Goal: Task Accomplishment & Management: Use online tool/utility

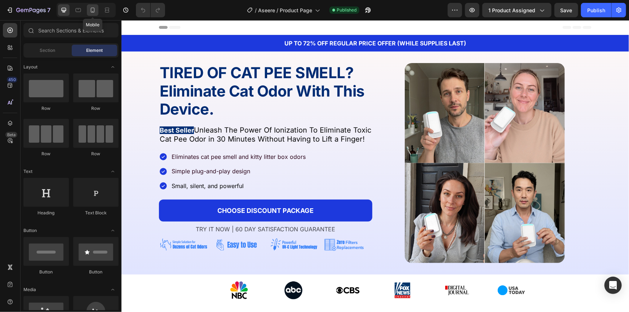
click at [95, 8] on icon at bounding box center [92, 9] width 7 height 7
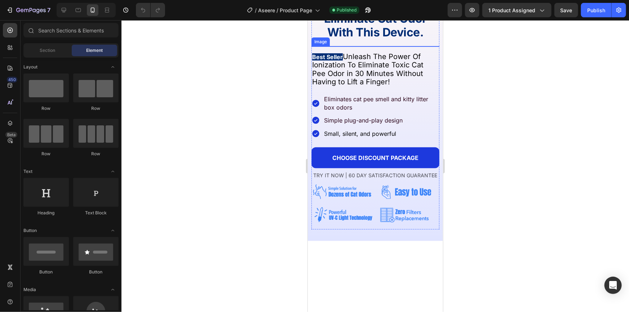
scroll to position [164, 0]
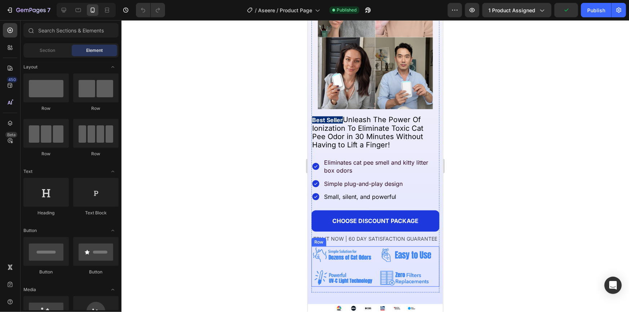
click at [374, 260] on div "Image Image Image Image Row" at bounding box center [375, 266] width 128 height 40
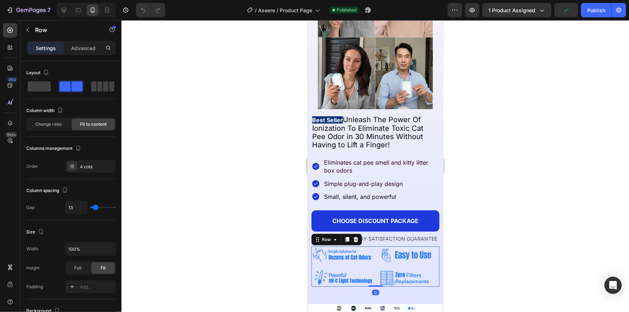
click at [400, 252] on img at bounding box center [409, 254] width 62 height 17
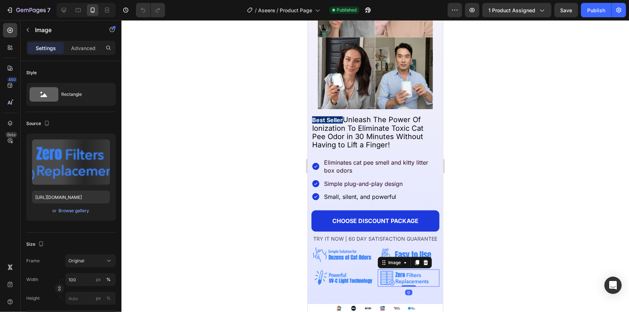
click at [414, 276] on img at bounding box center [409, 277] width 62 height 17
click at [346, 274] on img at bounding box center [342, 277] width 62 height 17
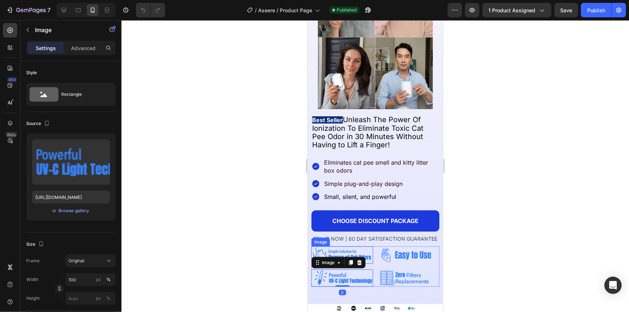
click at [342, 248] on img at bounding box center [342, 254] width 62 height 17
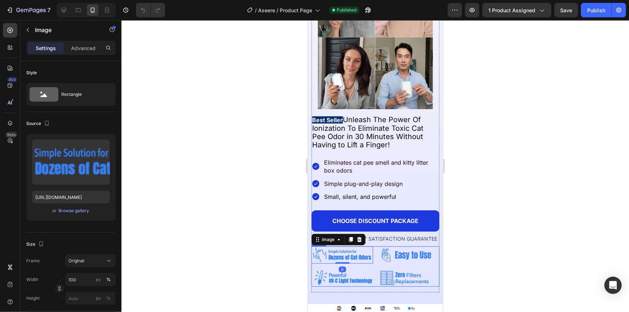
click at [374, 260] on div "Image 0 Image Image Image Row" at bounding box center [375, 266] width 128 height 40
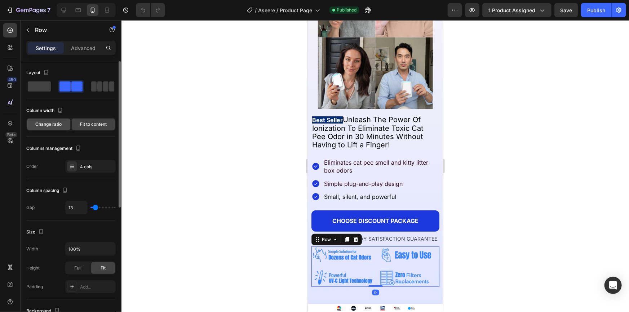
click at [52, 127] on span "Change ratio" at bounding box center [49, 124] width 26 height 6
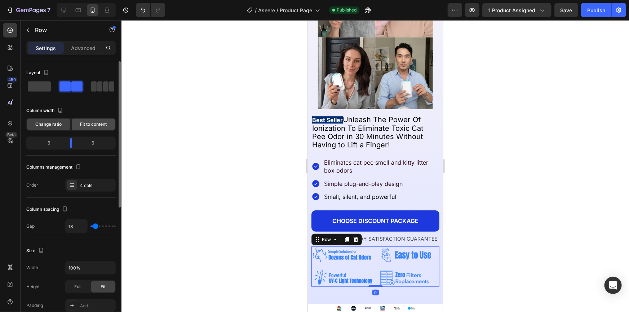
click at [94, 127] on span "Fit to content" at bounding box center [93, 124] width 27 height 6
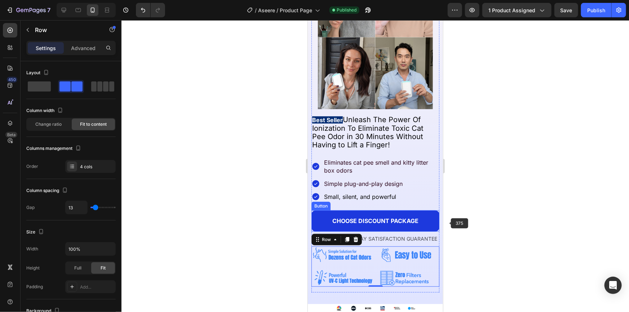
click at [480, 226] on div at bounding box center [376, 166] width 508 height 292
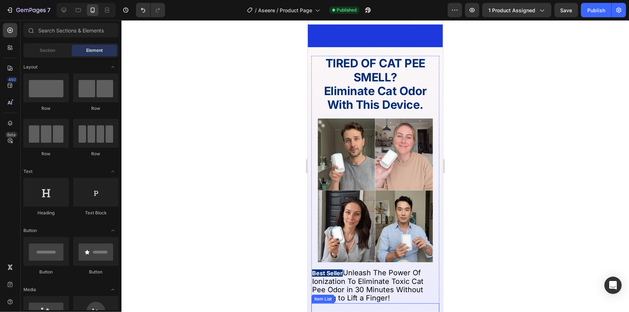
scroll to position [0, 0]
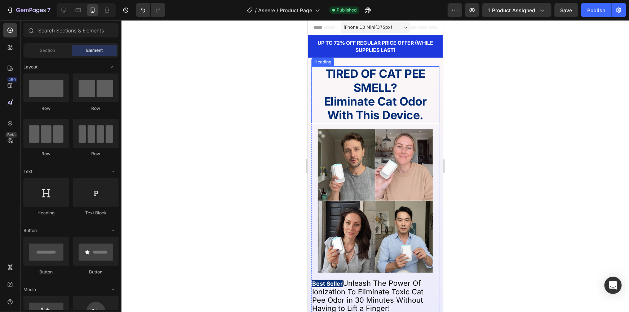
click at [376, 74] on strong "TIRED OF CAT PEE SMELL?" at bounding box center [375, 80] width 100 height 28
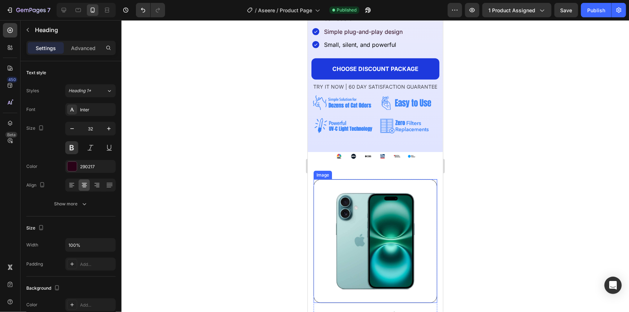
scroll to position [131, 0]
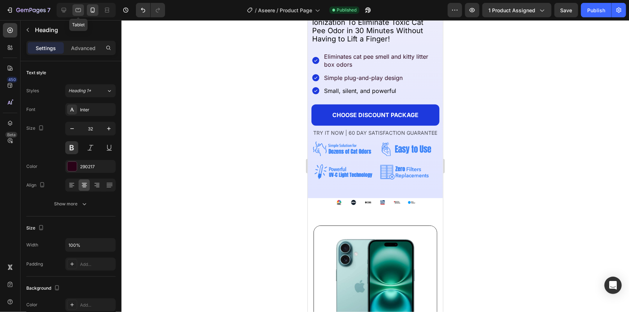
click at [74, 7] on div at bounding box center [78, 10] width 12 height 12
type input "42"
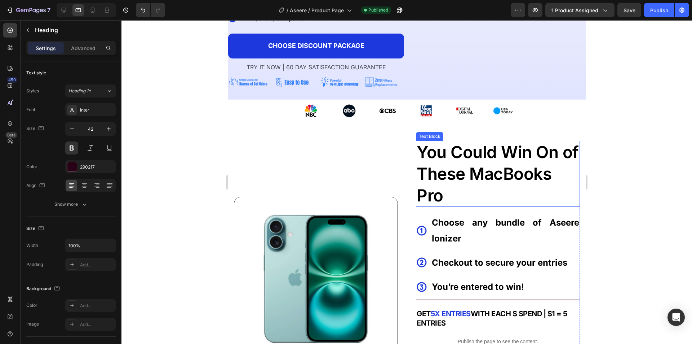
scroll to position [123, 0]
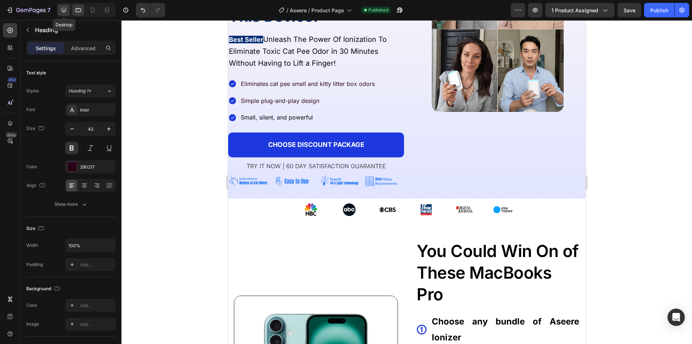
click at [66, 11] on icon at bounding box center [64, 10] width 5 height 5
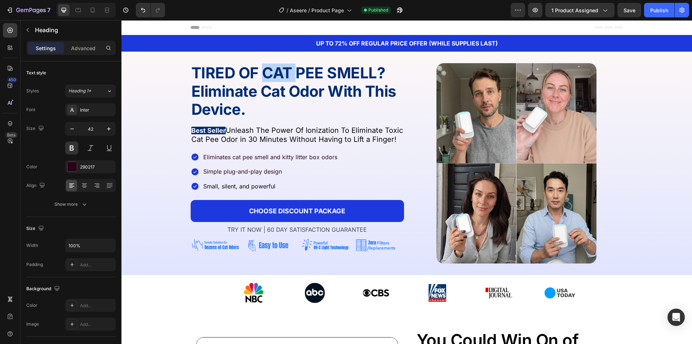
click at [270, 82] on strong "Eliminate Cat Odor With This Device." at bounding box center [293, 100] width 205 height 36
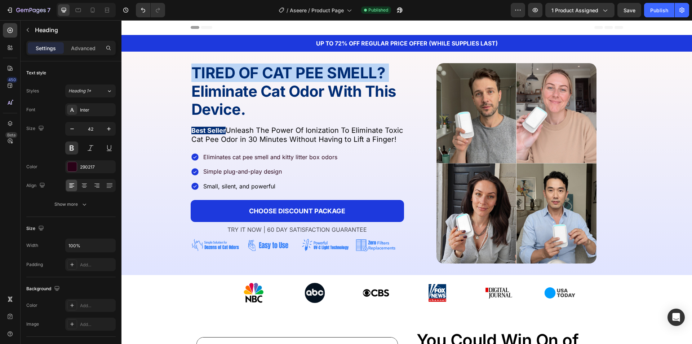
click at [270, 82] on strong "Eliminate Cat Odor With This Device." at bounding box center [293, 100] width 205 height 36
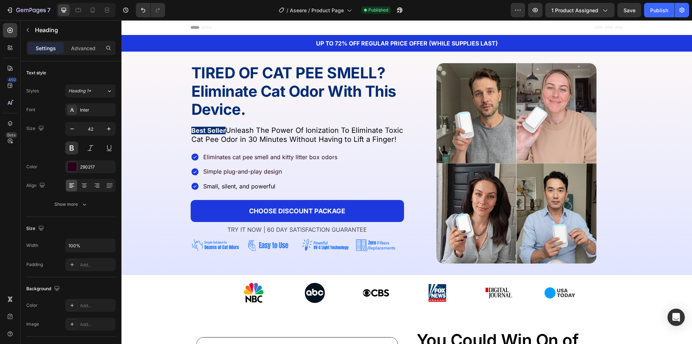
click at [221, 89] on strong "Eliminate Cat Odor With This Device." at bounding box center [293, 100] width 205 height 36
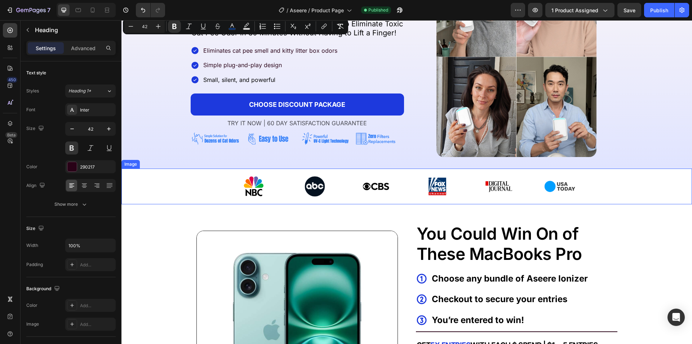
scroll to position [108, 0]
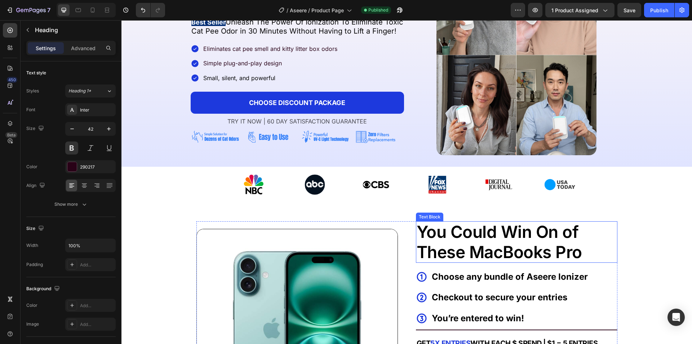
click at [460, 238] on span "You Could Win On of These MacBooks Pro" at bounding box center [500, 241] width 166 height 40
click at [460, 237] on span "You Could Win On of These MacBooks Pro" at bounding box center [500, 241] width 166 height 40
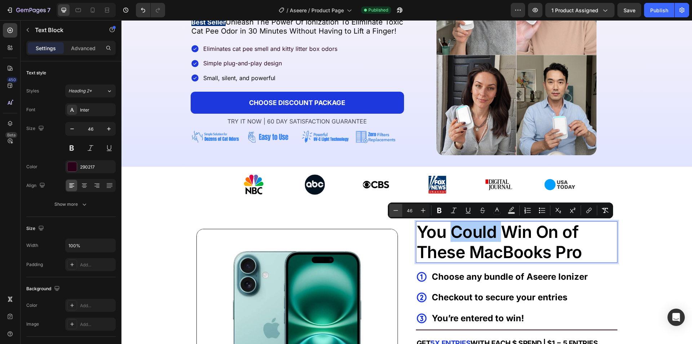
click at [389, 210] on button "Minus" at bounding box center [395, 210] width 13 height 13
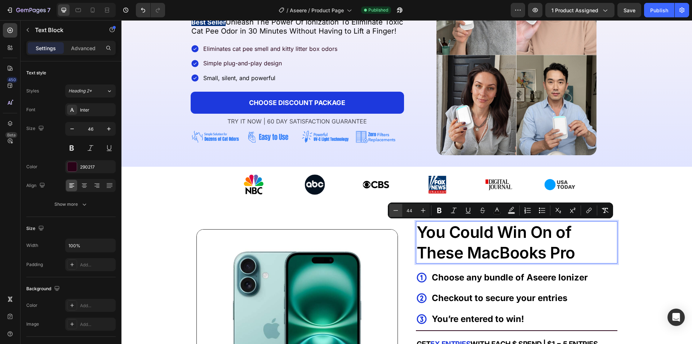
click at [390, 210] on button "Minus" at bounding box center [395, 210] width 13 height 13
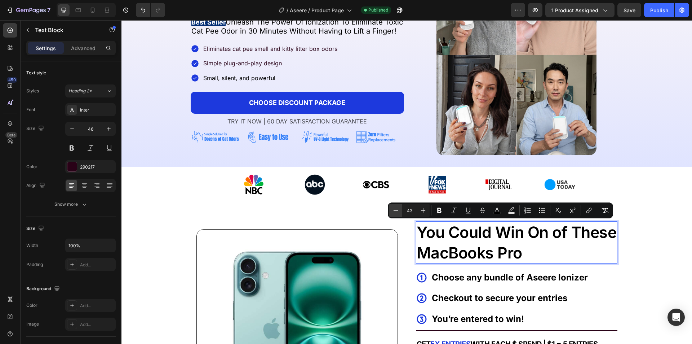
click at [391, 210] on button "Minus" at bounding box center [395, 210] width 13 height 13
type input "42"
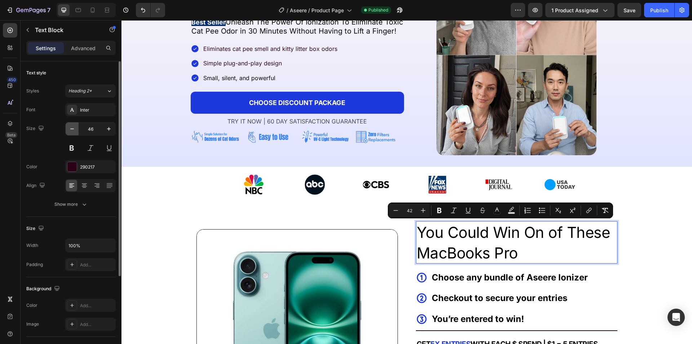
click at [70, 135] on button "button" at bounding box center [72, 128] width 13 height 13
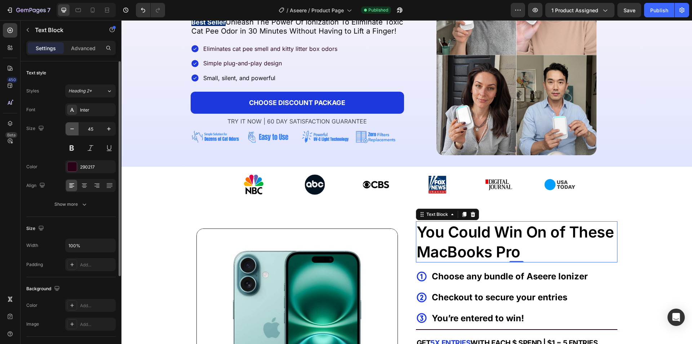
click at [71, 133] on button "button" at bounding box center [72, 128] width 13 height 13
click at [71, 132] on button "button" at bounding box center [72, 128] width 13 height 13
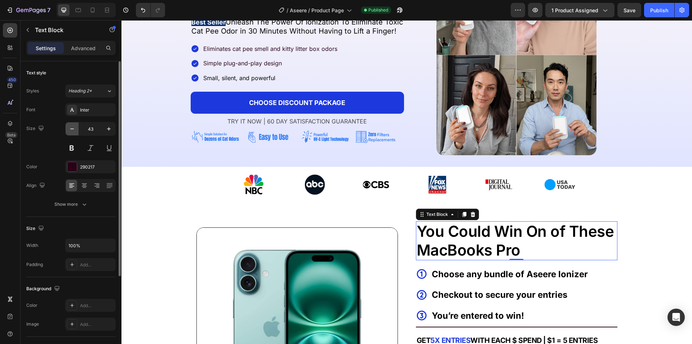
click at [71, 132] on button "button" at bounding box center [72, 128] width 13 height 13
type input "42"
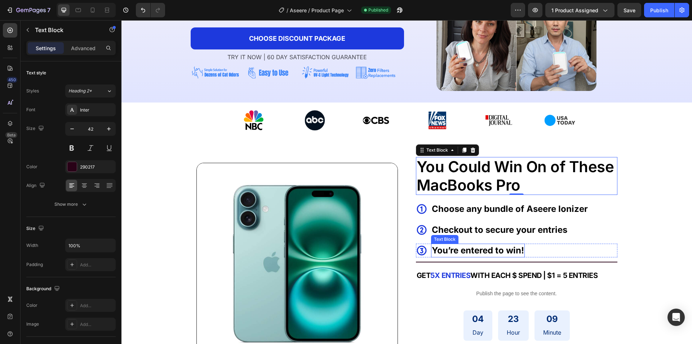
scroll to position [180, 0]
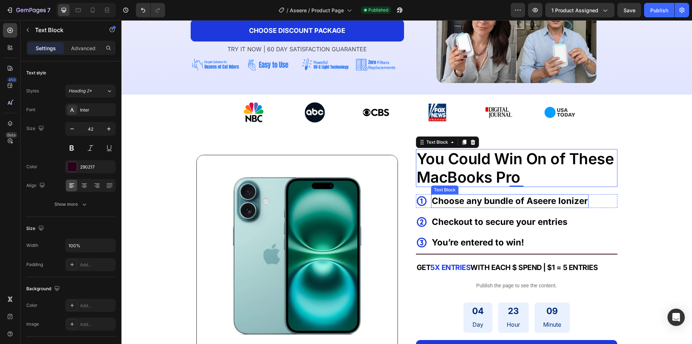
click at [451, 193] on div "You Could Win On of These MacBooks Pro Text Block 0 Icon Choose any bundle of A…" at bounding box center [517, 255] width 202 height 213
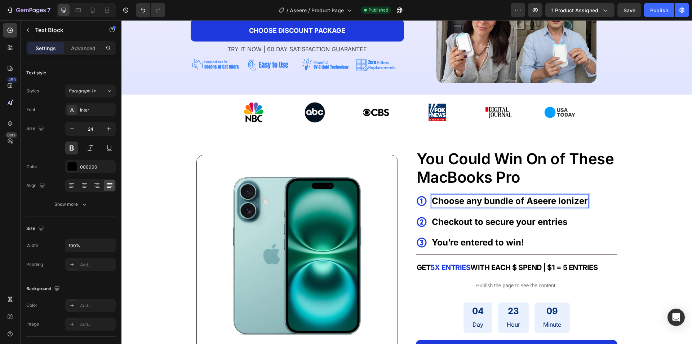
click at [451, 198] on p "Choose any bundle of Aseere Ionizer" at bounding box center [510, 201] width 156 height 12
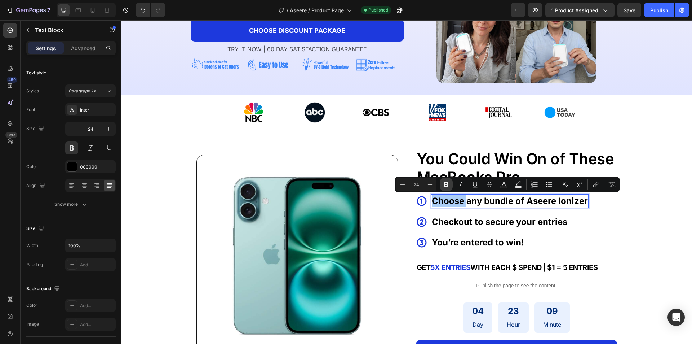
click at [443, 184] on icon "Editor contextual toolbar" at bounding box center [446, 184] width 7 height 7
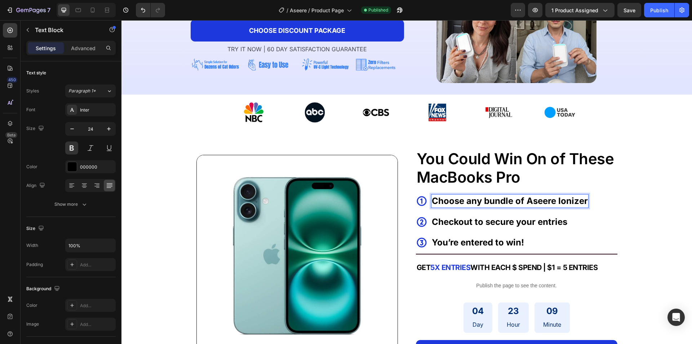
click at [443, 184] on span "You Could Win On of These MacBooks Pro" at bounding box center [516, 167] width 198 height 36
click at [447, 197] on strong "Choose any bundle of Aseere Ionizer" at bounding box center [510, 200] width 156 height 10
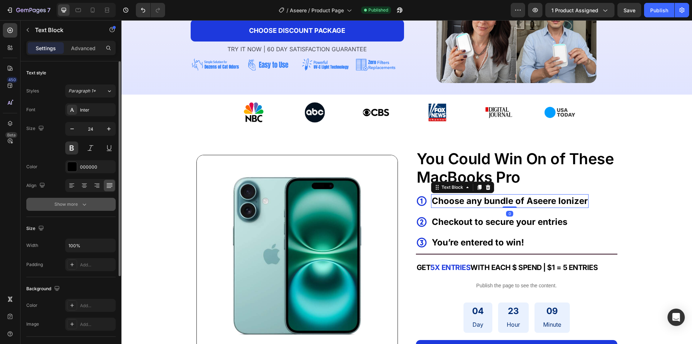
click at [78, 204] on div "Show more" at bounding box center [71, 204] width 34 height 7
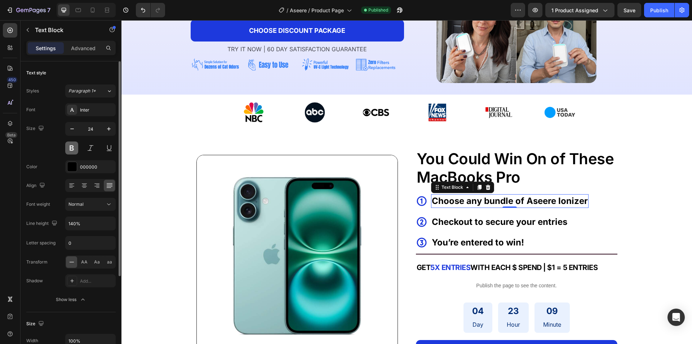
click at [70, 145] on button at bounding box center [71, 147] width 13 height 13
click at [462, 201] on strong "Choose any bundle of Aseere Ionizer" at bounding box center [510, 200] width 156 height 10
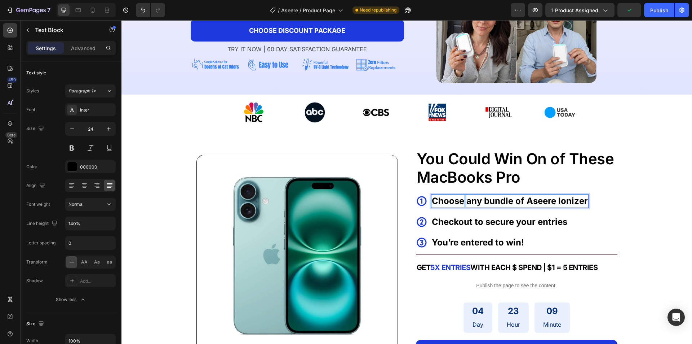
click at [462, 201] on strong "Choose any bundle of Aseere Ionizer" at bounding box center [510, 200] width 156 height 10
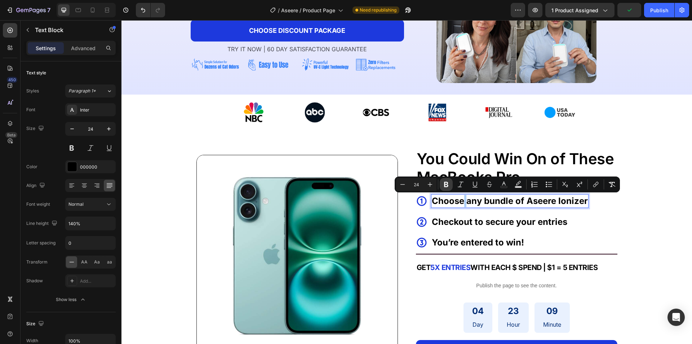
click at [442, 185] on button "Bold" at bounding box center [446, 184] width 13 height 13
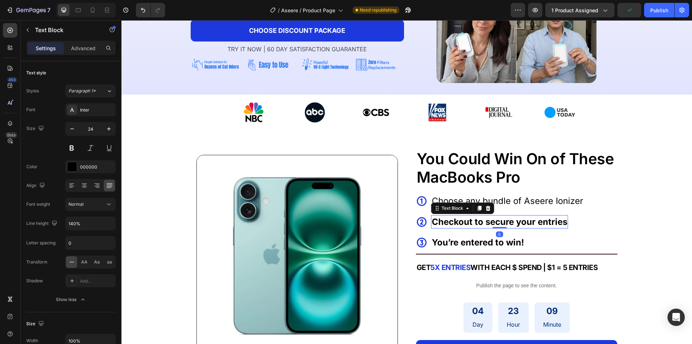
click at [450, 216] on p "Checkout to secure your entries" at bounding box center [500, 222] width 136 height 12
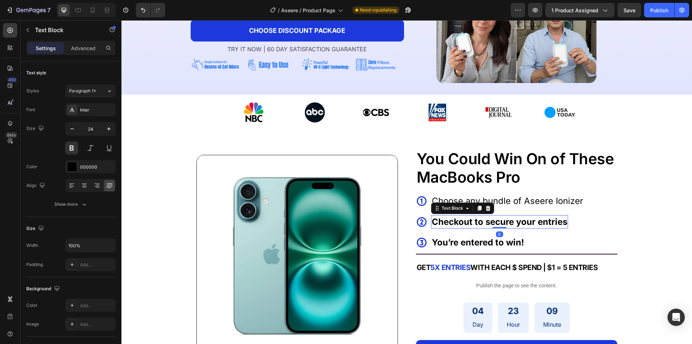
click at [450, 216] on p "Checkout to secure your entries" at bounding box center [500, 222] width 136 height 12
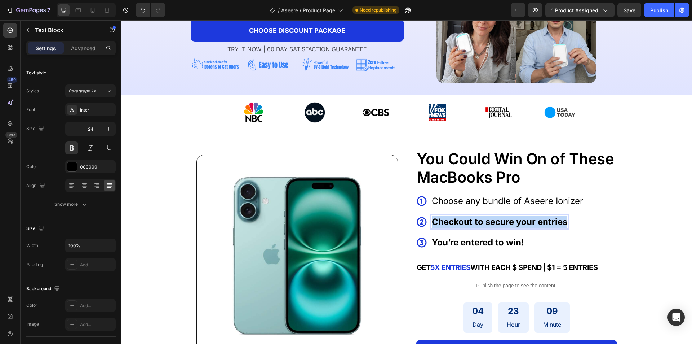
click at [450, 216] on p "Checkout to secure your entries" at bounding box center [500, 222] width 136 height 12
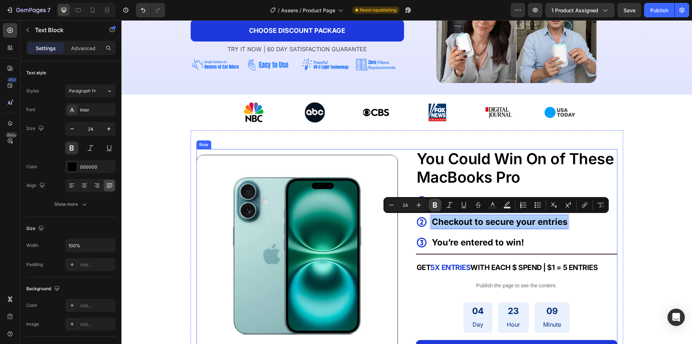
click at [437, 204] on icon "Editor contextual toolbar" at bounding box center [435, 204] width 7 height 7
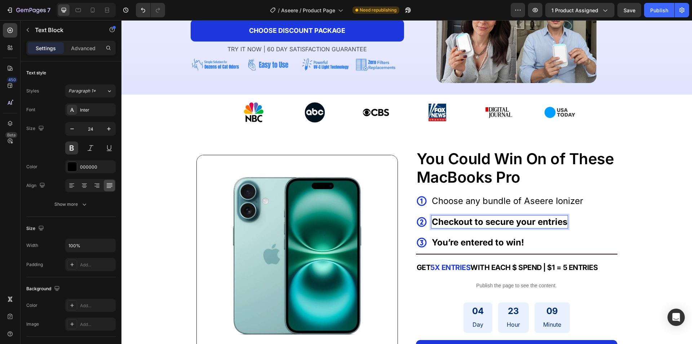
click at [442, 222] on strong "Checkout to secure your entries" at bounding box center [500, 221] width 136 height 10
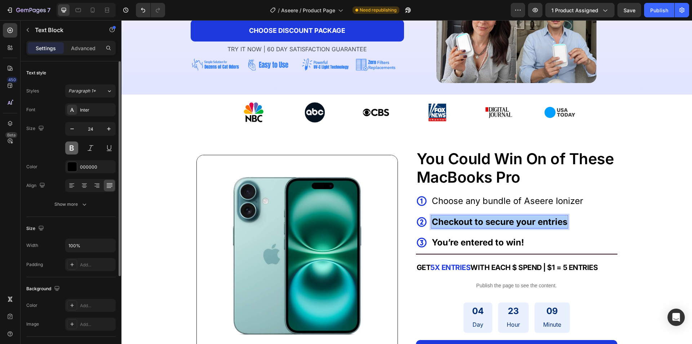
click at [71, 150] on button at bounding box center [71, 147] width 13 height 13
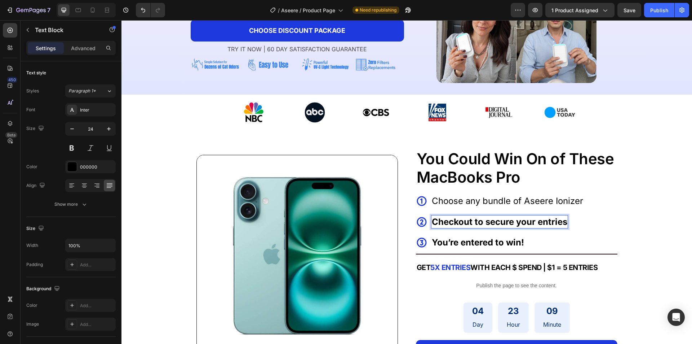
click at [458, 222] on strong "Checkout to secure your entries" at bounding box center [500, 221] width 136 height 10
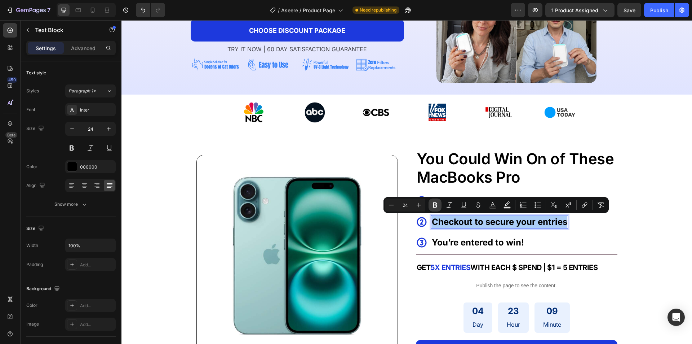
click at [434, 206] on icon "Editor contextual toolbar" at bounding box center [435, 204] width 4 height 5
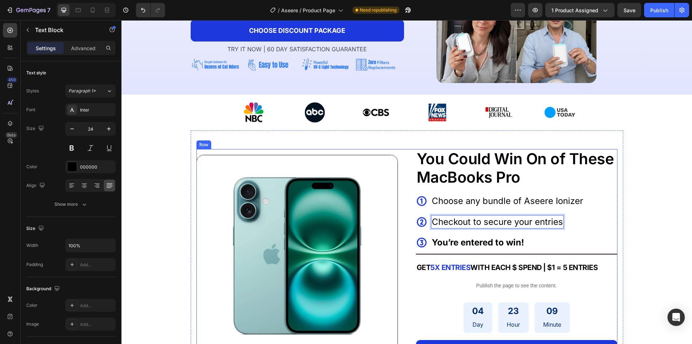
click at [442, 235] on div "You’re entered to win! Text Block" at bounding box center [478, 242] width 94 height 14
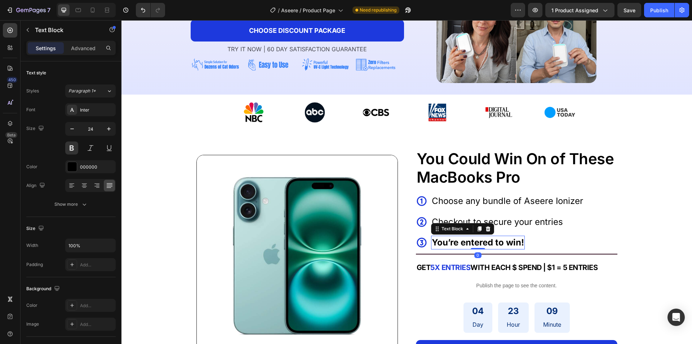
click at [442, 239] on p "You’re entered to win!" at bounding box center [478, 242] width 92 height 12
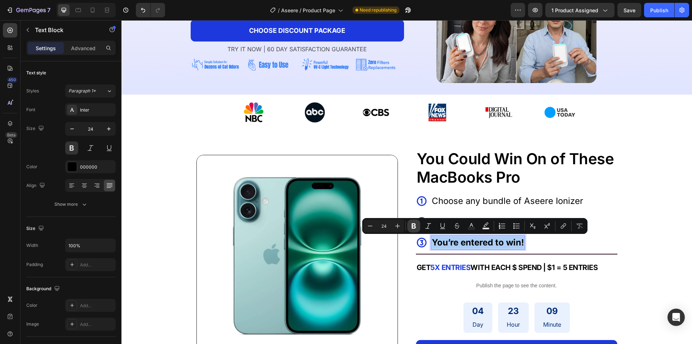
click at [409, 227] on button "Bold" at bounding box center [413, 225] width 13 height 13
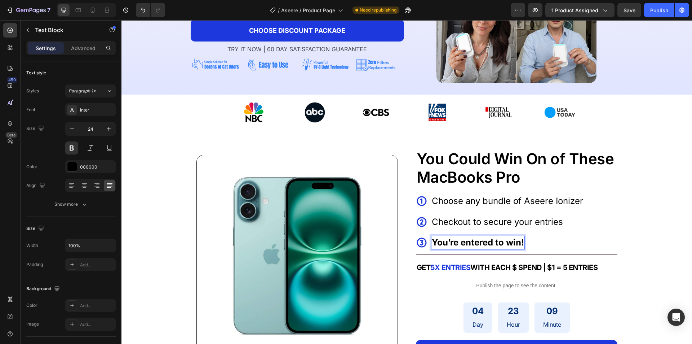
click at [437, 241] on strong "You’re entered to win!" at bounding box center [478, 242] width 92 height 10
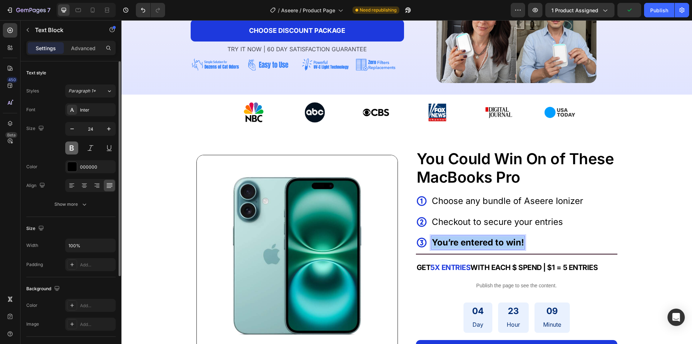
click at [71, 152] on button at bounding box center [71, 147] width 13 height 13
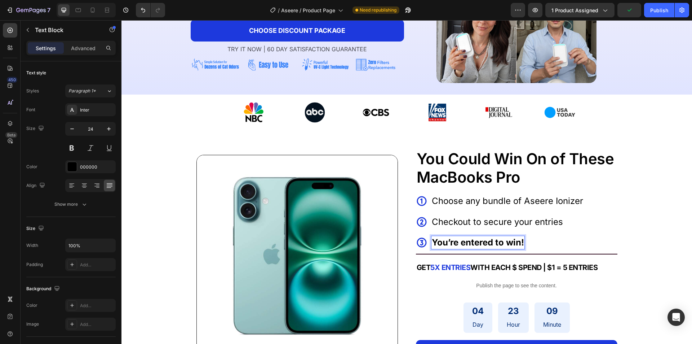
click at [445, 241] on strong "You’re entered to win!" at bounding box center [478, 242] width 92 height 10
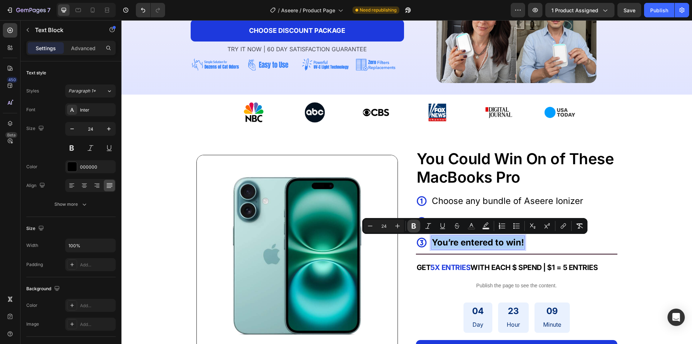
click at [413, 227] on icon "Editor contextual toolbar" at bounding box center [414, 225] width 4 height 5
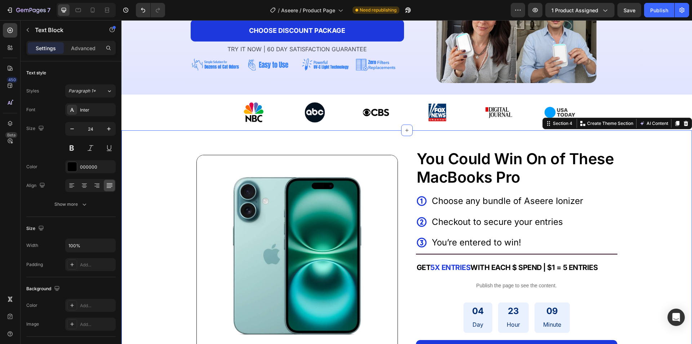
click at [629, 193] on div "Image You Could Win On of These MacBooks Pro Text Block Icon Choose any bundle …" at bounding box center [407, 251] width 571 height 243
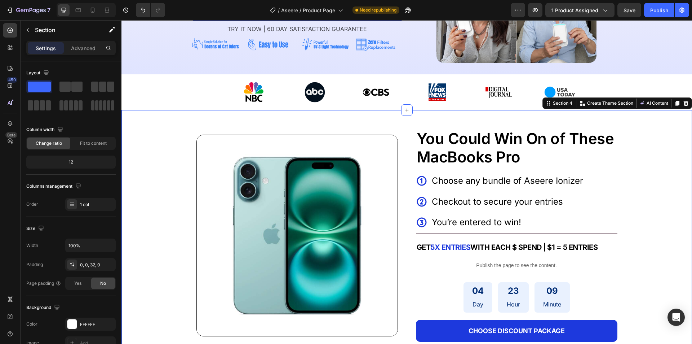
scroll to position [216, 0]
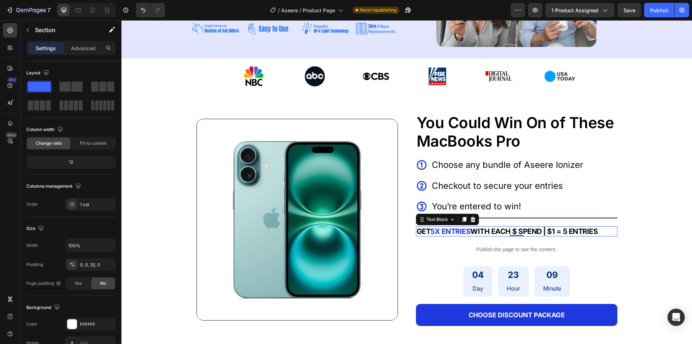
click at [564, 232] on strong "WITH EACH $ SPEND | $1 = 5 ENTRIES" at bounding box center [534, 231] width 127 height 9
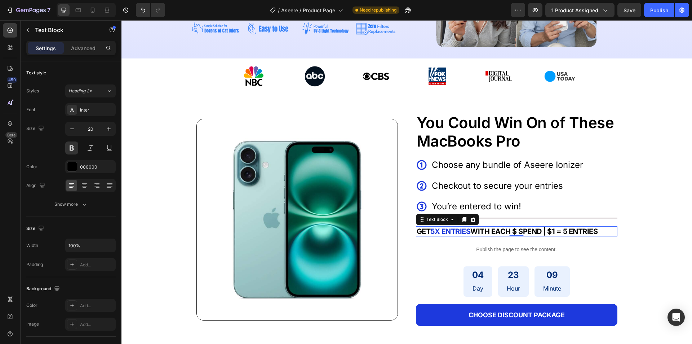
click at [560, 233] on strong "WITH EACH $ SPEND | $1 = 5 ENTRIES" at bounding box center [534, 231] width 127 height 9
click at [557, 232] on strong "WITH EACH $ SPEND | $1 = 5 ENTRIES" at bounding box center [534, 231] width 127 height 9
drag, startPoint x: 564, startPoint y: 232, endPoint x: 574, endPoint y: 237, distance: 10.8
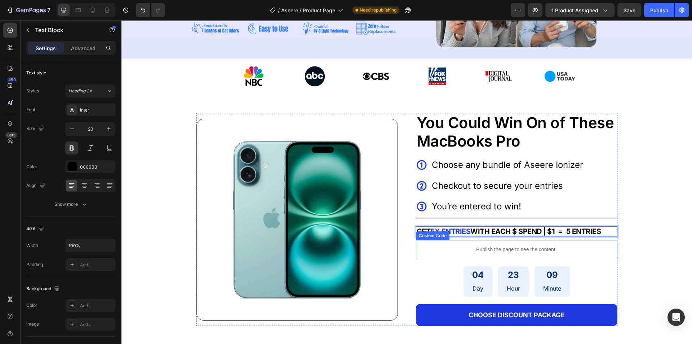
click at [620, 229] on div "Image You Could Win On of These MacBooks Pro Text Block Icon Choose any bundle …" at bounding box center [407, 212] width 433 height 237
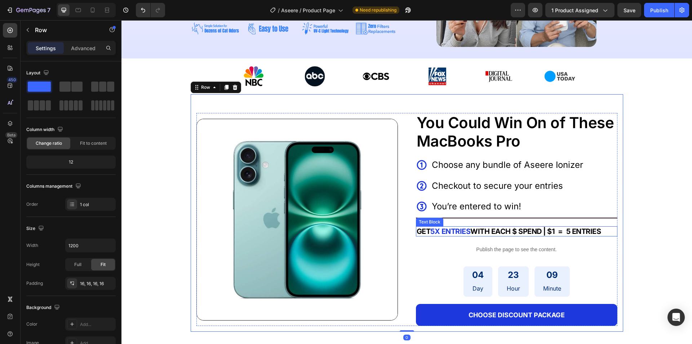
click at [558, 230] on strong "WITH EACH $ SPEND | $1 = 5 ENTRIES" at bounding box center [536, 231] width 131 height 9
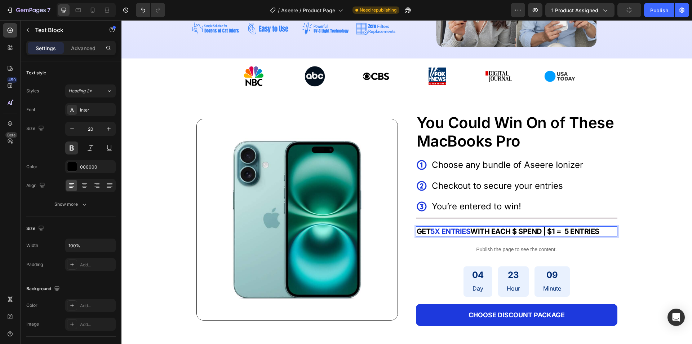
click at [563, 231] on strong "WITH EACH $ SPEND | $1 = 5 ENTRIES" at bounding box center [535, 231] width 129 height 9
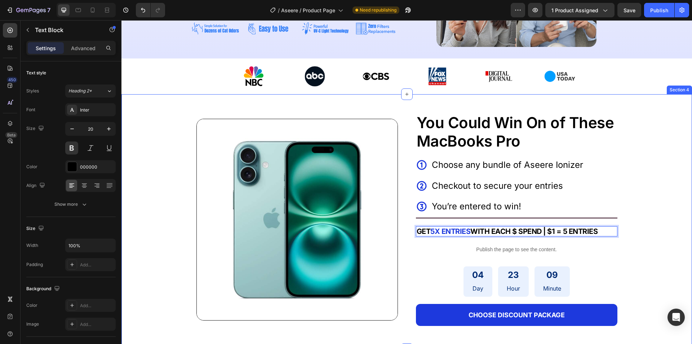
click at [629, 218] on div "Image You Could Win On of These MacBooks Pro Text Block Icon Choose any bundle …" at bounding box center [407, 215] width 571 height 243
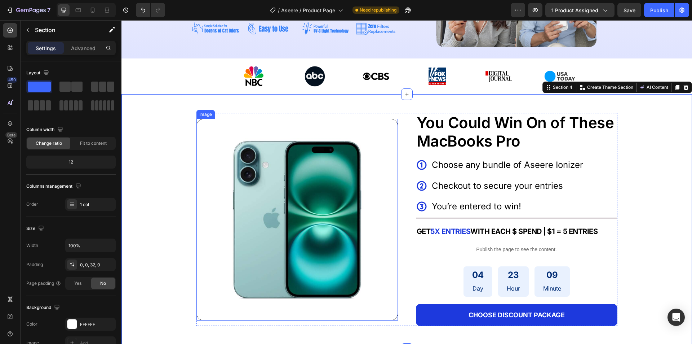
click at [256, 213] on img at bounding box center [298, 220] width 202 height 202
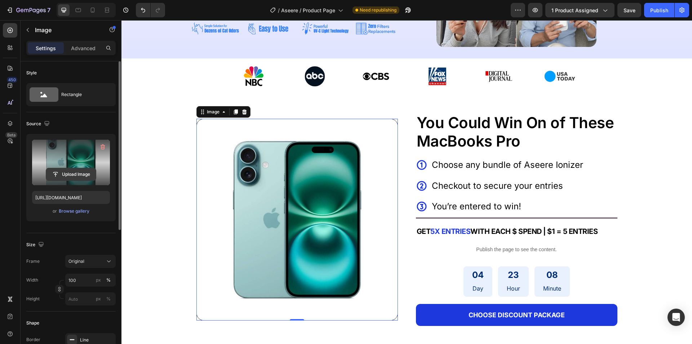
click at [57, 173] on input "file" at bounding box center [71, 174] width 50 height 12
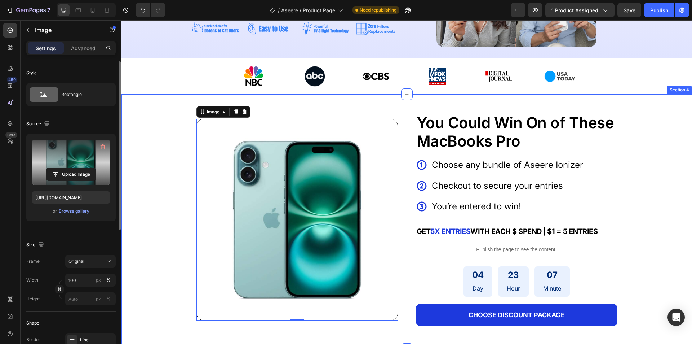
click at [50, 152] on label at bounding box center [71, 162] width 78 height 45
click at [50, 168] on input "file" at bounding box center [71, 174] width 50 height 12
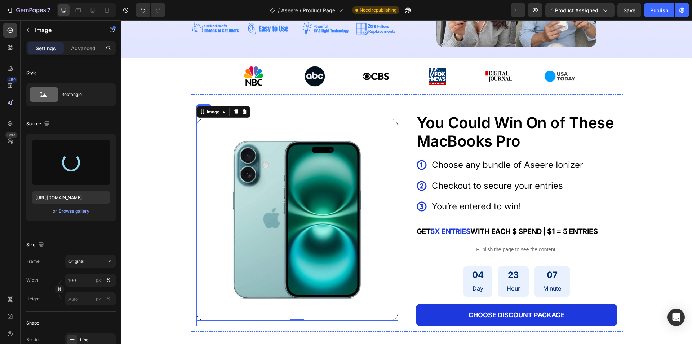
type input "[URL][DOMAIN_NAME]"
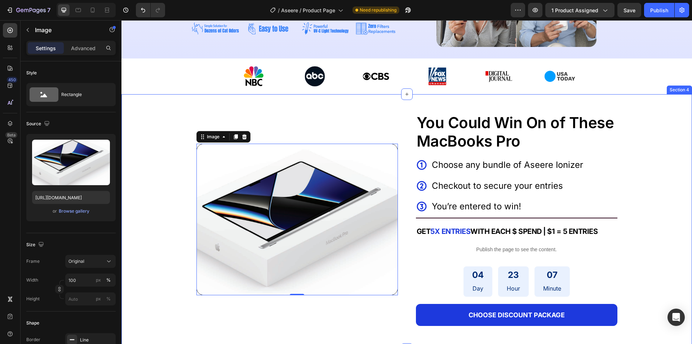
click at [142, 250] on div "Image 0 You Could Win On of These MacBooks Pro Text Block Icon Choose any bundl…" at bounding box center [407, 215] width 571 height 243
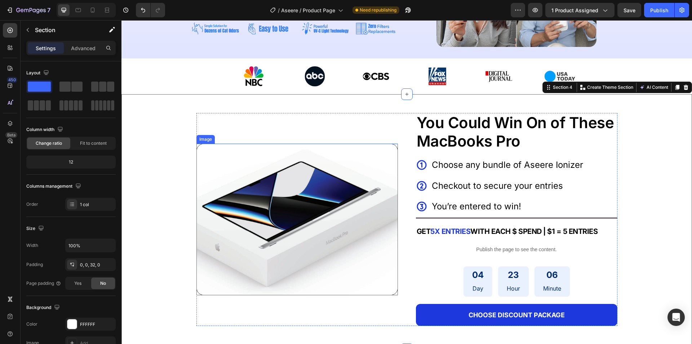
click at [311, 166] on img at bounding box center [298, 219] width 202 height 151
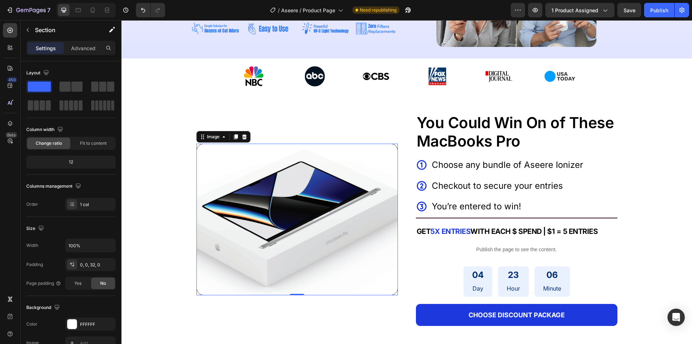
click at [311, 166] on img at bounding box center [298, 219] width 202 height 151
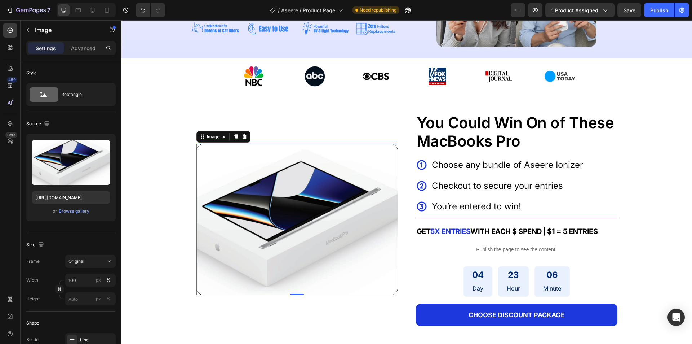
click at [311, 166] on img at bounding box center [298, 219] width 202 height 151
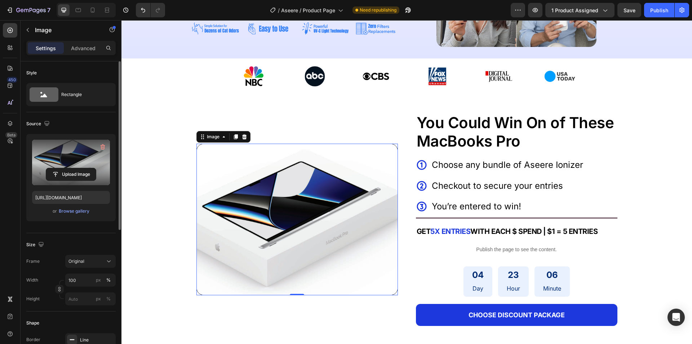
click at [72, 157] on label at bounding box center [71, 162] width 78 height 45
click at [72, 168] on input "file" at bounding box center [71, 174] width 50 height 12
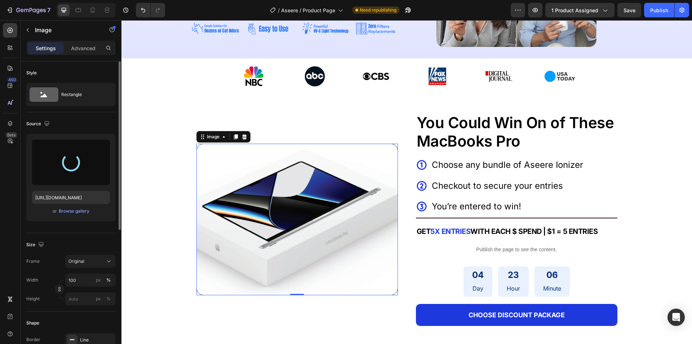
type input "[URL][DOMAIN_NAME]"
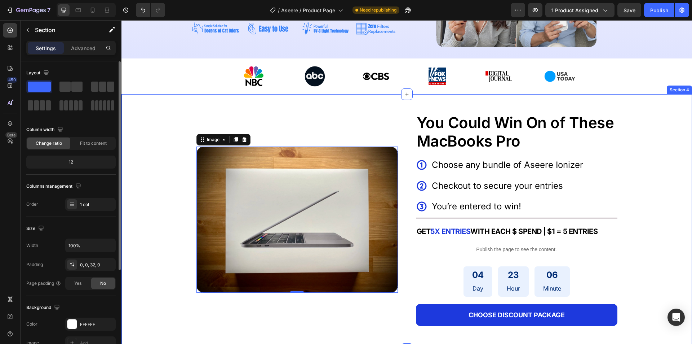
click at [629, 160] on div "Image 0 You Could Win On of These MacBooks Pro Text Block Icon Choose any bundl…" at bounding box center [407, 215] width 571 height 243
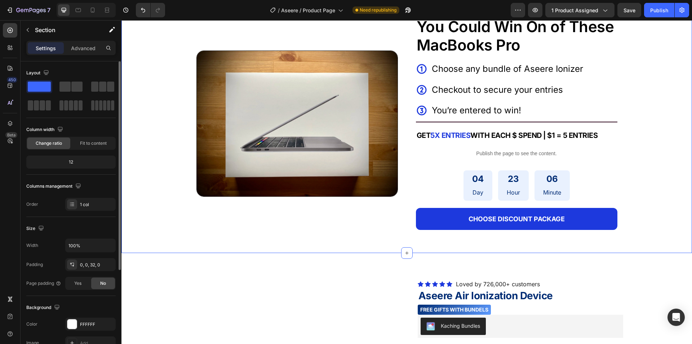
scroll to position [325, 0]
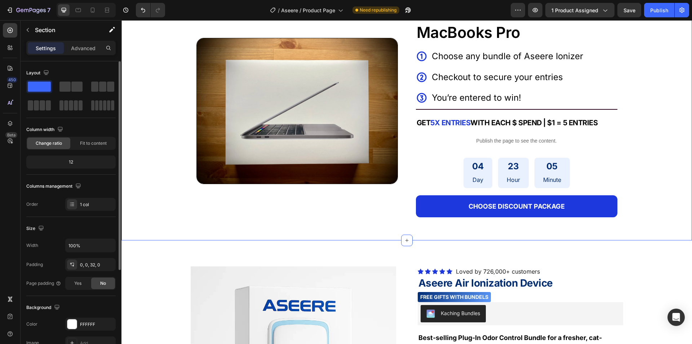
click at [254, 217] on div "Image" at bounding box center [298, 110] width 202 height 213
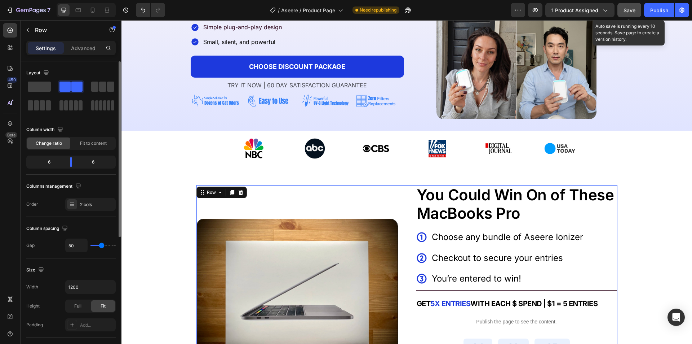
click at [629, 8] on span "Save" at bounding box center [630, 10] width 12 height 6
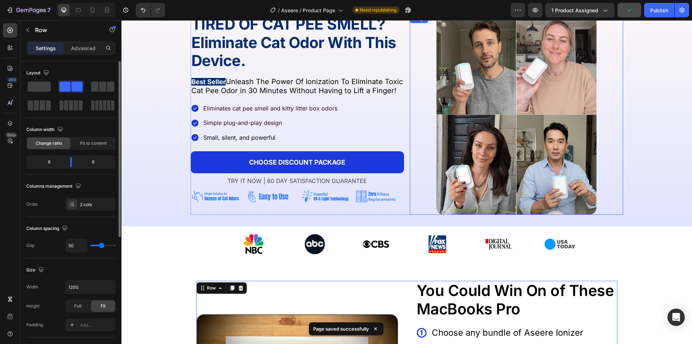
scroll to position [0, 0]
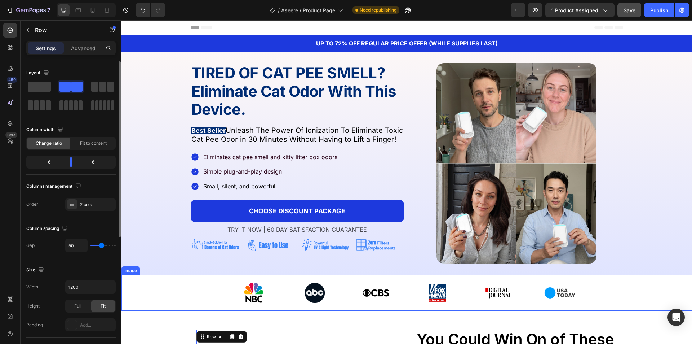
click at [315, 284] on img at bounding box center [407, 293] width 343 height 36
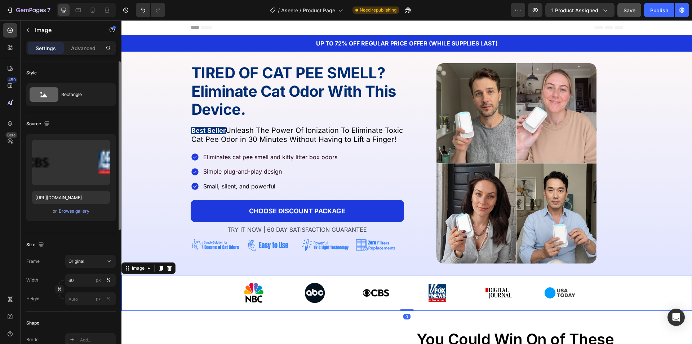
drag, startPoint x: 84, startPoint y: 50, endPoint x: 85, endPoint y: 72, distance: 22.4
click at [84, 50] on p "Advanced" at bounding box center [83, 48] width 25 height 8
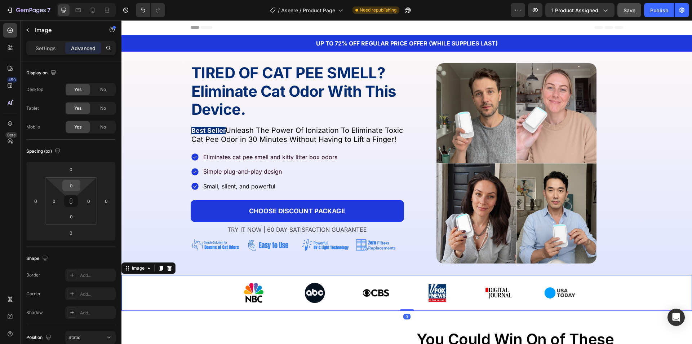
click at [75, 0] on html "7 Version history / Aseere / Product Page Need republishing Preview 1 product a…" at bounding box center [346, 0] width 692 height 0
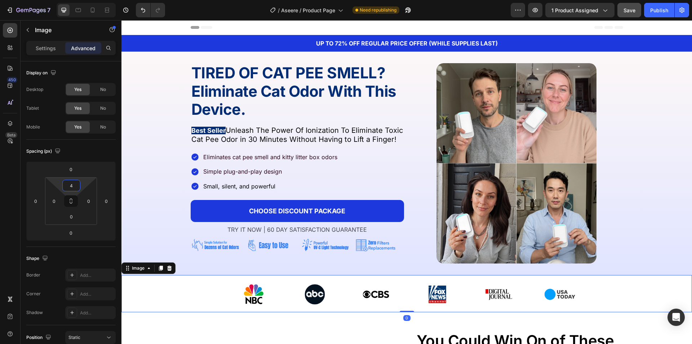
click at [73, 187] on input "4" at bounding box center [71, 185] width 14 height 11
click at [70, 182] on input "4" at bounding box center [71, 185] width 14 height 11
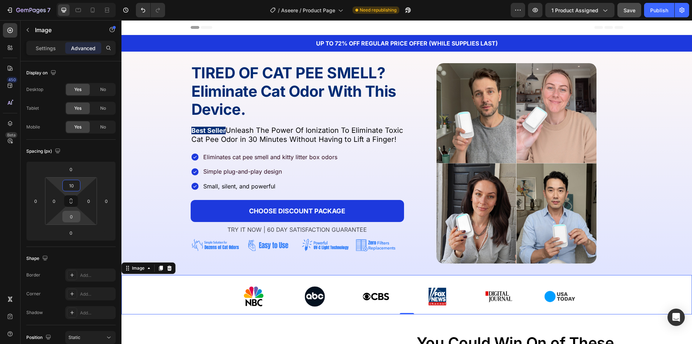
type input "10"
click at [74, 220] on input "0" at bounding box center [71, 216] width 14 height 11
paste input "1"
type input "10"
click at [67, 183] on input "10" at bounding box center [71, 185] width 14 height 11
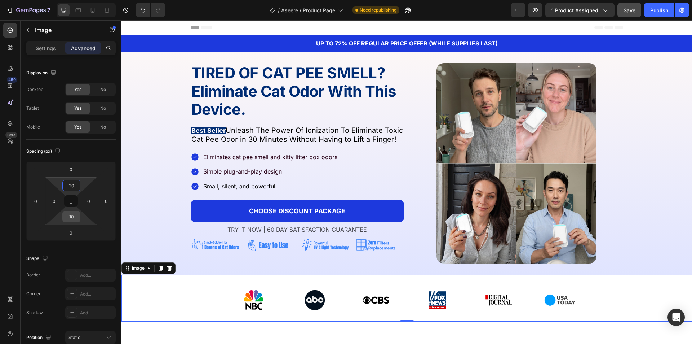
type input "20"
click at [73, 215] on input "10" at bounding box center [71, 216] width 14 height 11
paste input "2"
type input "20"
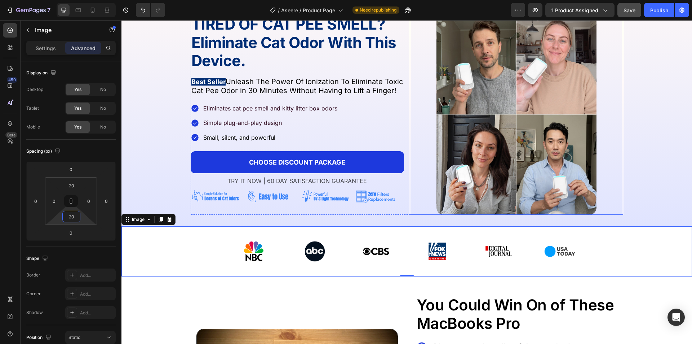
scroll to position [108, 0]
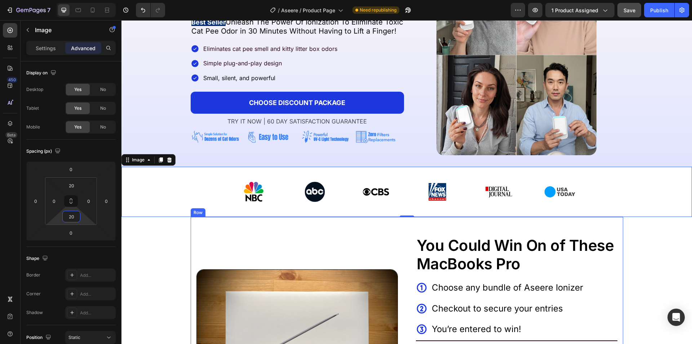
click at [388, 231] on div "Image You Could Win On of These MacBooks Pro Text Block Icon Choose any bundle …" at bounding box center [407, 335] width 421 height 226
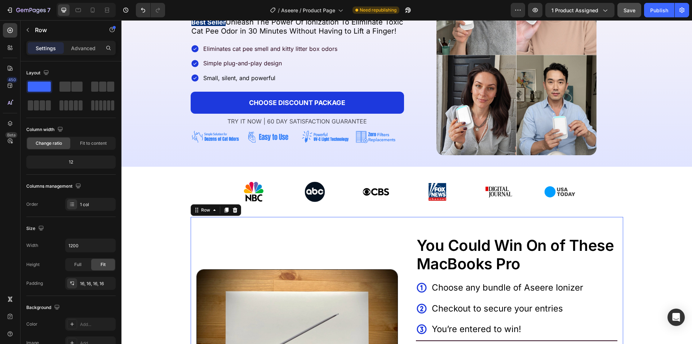
click at [629, 150] on div "TIRED OF CAT PEE SMELL? Eliminate Cat Odor With This Device. Heading Image Best…" at bounding box center [407, 55] width 571 height 200
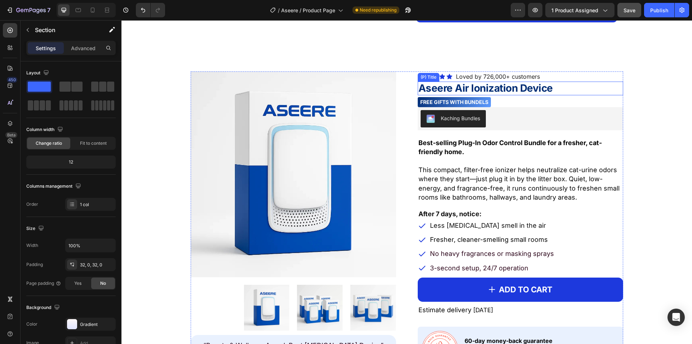
scroll to position [505, 0]
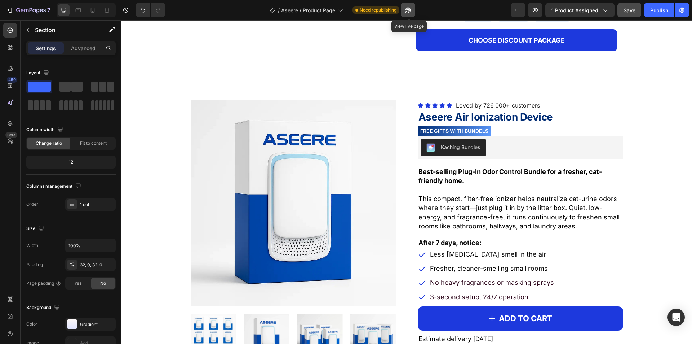
click at [409, 9] on icon "button" at bounding box center [408, 9] width 7 height 7
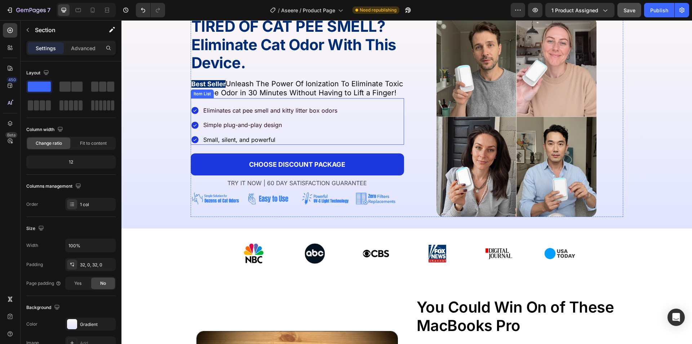
scroll to position [0, 0]
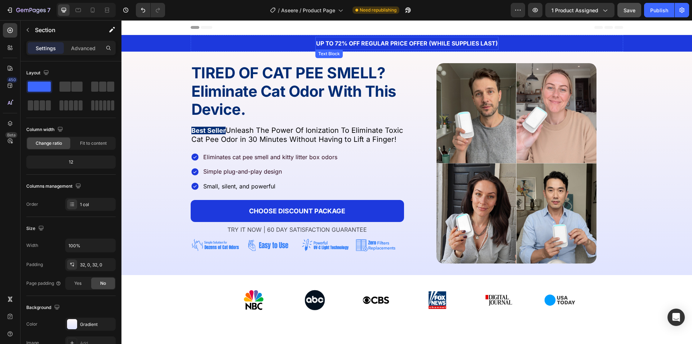
click at [342, 43] on strong "UP TO 72% OFF REGULAR PRICE OFFER (WHILE SUPPLIES LAST)" at bounding box center [407, 43] width 182 height 7
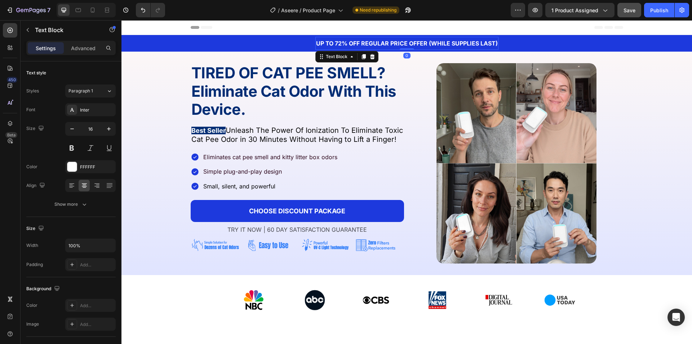
click at [342, 43] on strong "UP TO 72% OFF REGULAR PRICE OFFER (WHILE SUPPLIES LAST)" at bounding box center [407, 43] width 182 height 7
click at [338, 44] on strong "UP TO 72% OFF REGULAR PRICE OFFER (WHILE SUPPLIES LAST)" at bounding box center [407, 43] width 182 height 7
drag, startPoint x: 339, startPoint y: 45, endPoint x: 334, endPoint y: 46, distance: 5.8
click at [334, 46] on strong "UP TO 72% OFF REGULAR PRICE OFFER (WHILE SUPPLIES LAST)" at bounding box center [407, 43] width 182 height 7
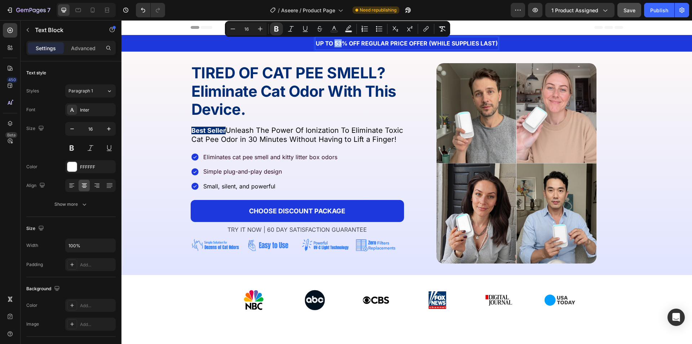
drag, startPoint x: 338, startPoint y: 43, endPoint x: 334, endPoint y: 43, distance: 4.0
click at [334, 43] on strong "UP TO 53% OFF REGULAR PRICE OFFER (WHILE SUPPLIES LAST)" at bounding box center [407, 43] width 182 height 7
click at [377, 70] on strong "TIRED OF CAT PEE SMELL?" at bounding box center [288, 72] width 194 height 18
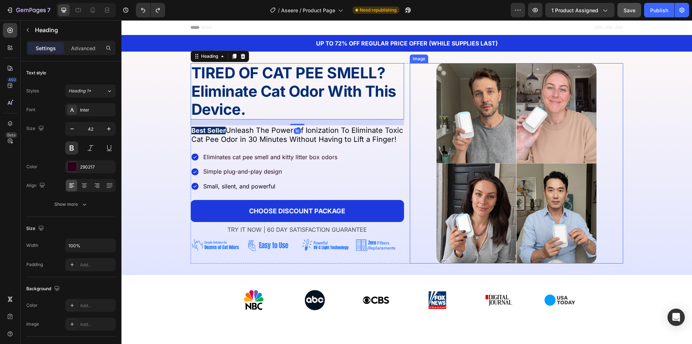
click at [428, 98] on div at bounding box center [516, 163] width 213 height 200
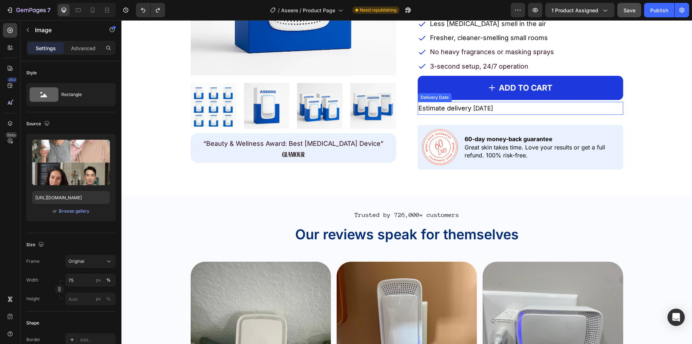
scroll to position [649, 0]
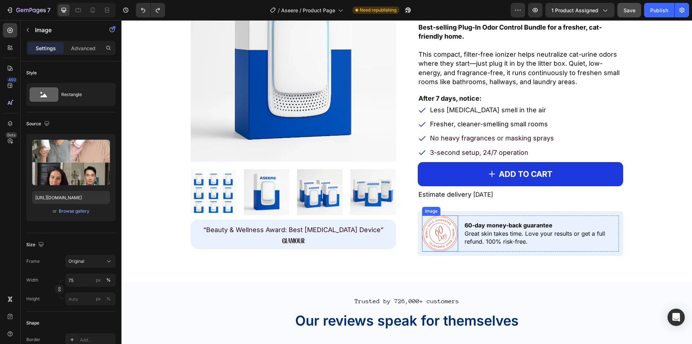
click at [433, 238] on img at bounding box center [440, 233] width 36 height 36
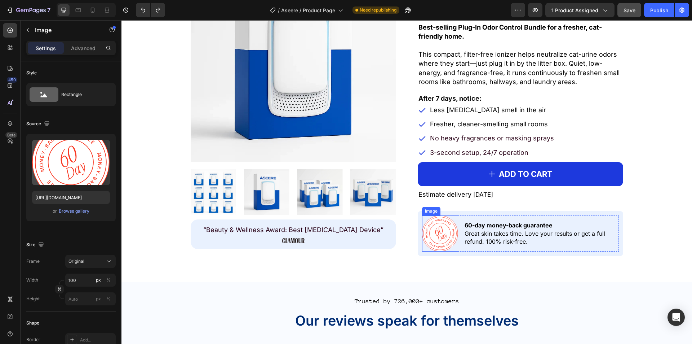
click at [433, 237] on img at bounding box center [440, 233] width 36 height 36
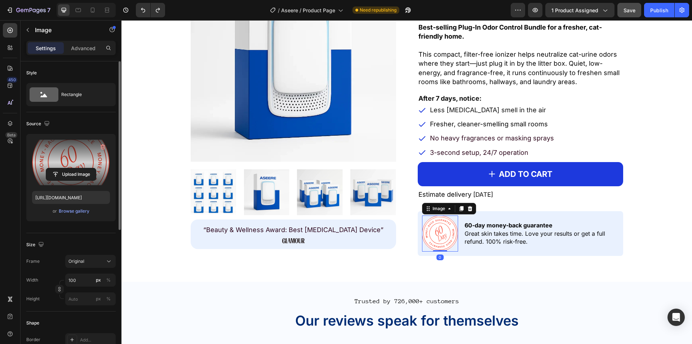
click at [67, 162] on label at bounding box center [71, 162] width 78 height 45
click at [67, 168] on input "file" at bounding box center [71, 174] width 50 height 12
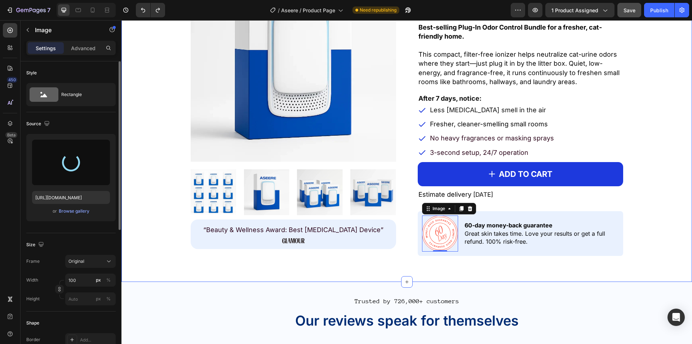
type input "[URL][DOMAIN_NAME]"
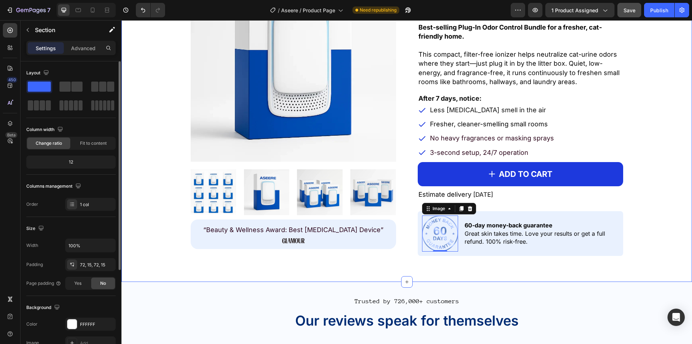
click at [629, 223] on div "Product Images “Beauty & Wellness Award: Best [MEDICAL_DATA] Device” Text Block…" at bounding box center [407, 106] width 560 height 300
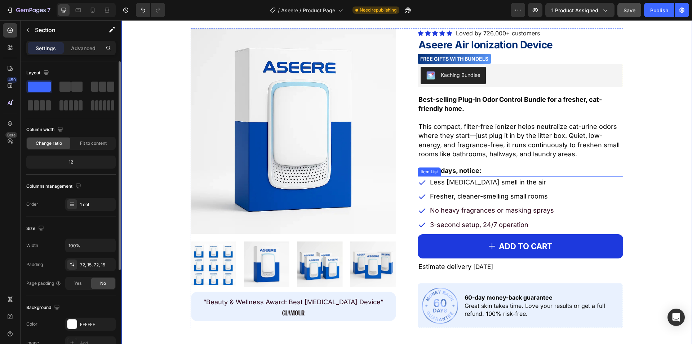
scroll to position [613, 0]
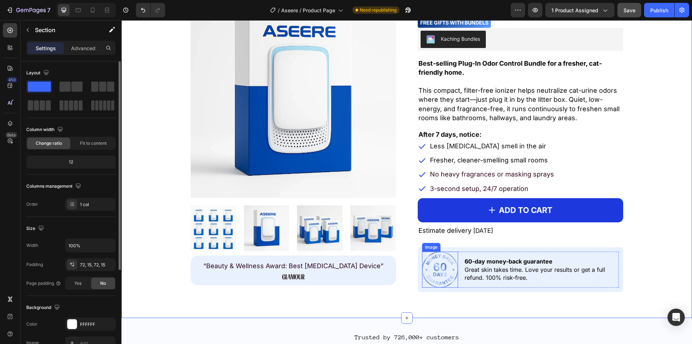
click at [426, 273] on img at bounding box center [440, 269] width 36 height 36
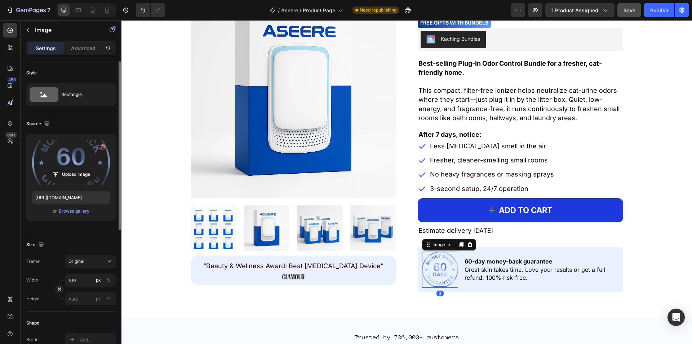
click at [86, 145] on label at bounding box center [71, 162] width 78 height 45
click at [86, 168] on input "file" at bounding box center [71, 174] width 50 height 12
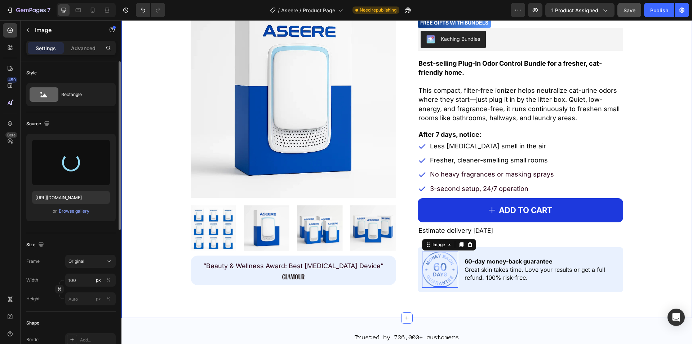
type input "[URL][DOMAIN_NAME]"
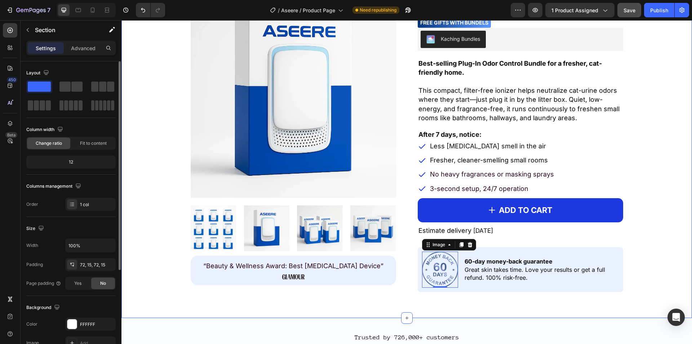
click at [629, 246] on div "Product Images “Beauty & Wellness Award: Best [MEDICAL_DATA] Device” Text Block…" at bounding box center [407, 142] width 560 height 300
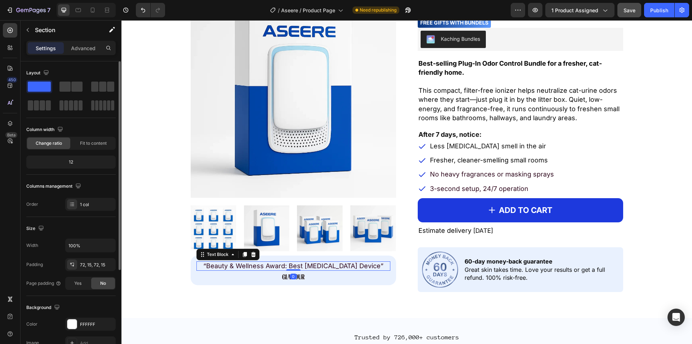
click at [237, 267] on span "“Beauty & Wellness Award: Best [MEDICAL_DATA] Device”" at bounding box center [293, 266] width 180 height 8
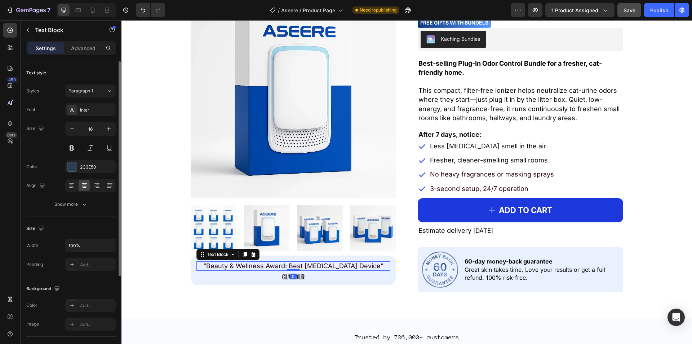
click at [237, 267] on span "“Beauty & Wellness Award: Best [MEDICAL_DATA] Device”" at bounding box center [293, 266] width 180 height 8
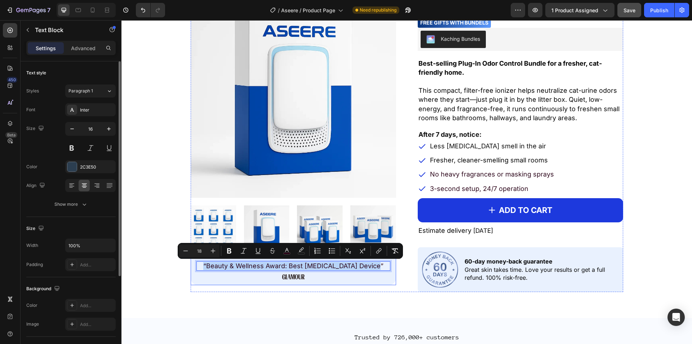
click at [259, 294] on div "Product Images “Beauty & Wellness Award: Best [MEDICAL_DATA] Device” Text Block…" at bounding box center [407, 142] width 571 height 352
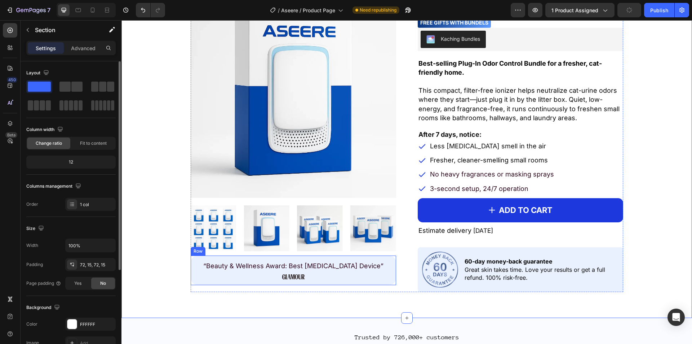
click at [242, 266] on span "“Beauty & Wellness Award: Best [MEDICAL_DATA] Device”" at bounding box center [293, 266] width 180 height 8
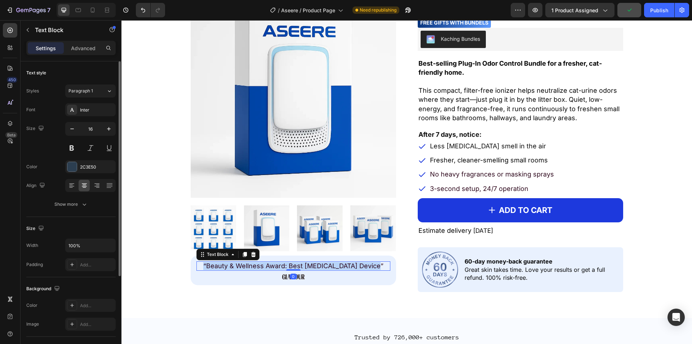
click at [242, 266] on span "“Beauty & Wellness Award: Best [MEDICAL_DATA] Device”" at bounding box center [293, 266] width 180 height 8
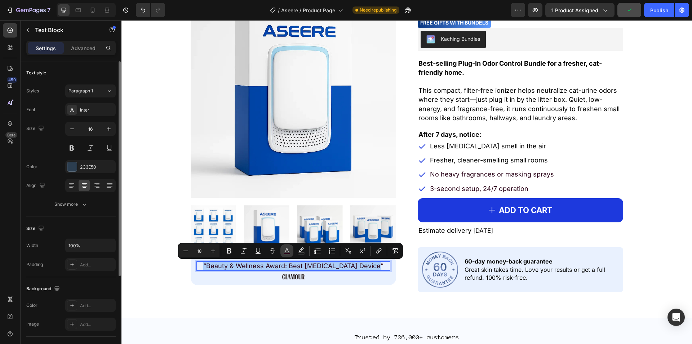
click at [286, 253] on rect "Editor contextual toolbar" at bounding box center [287, 253] width 7 height 2
type input "290217"
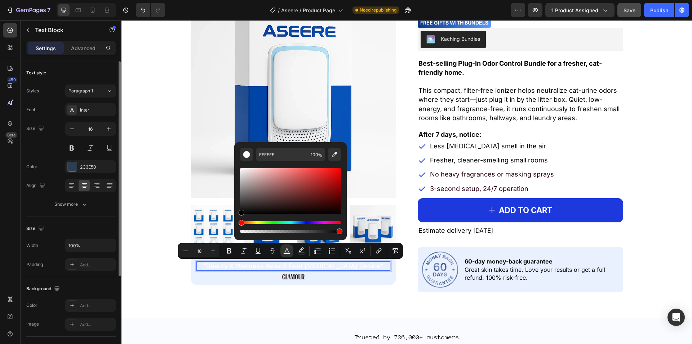
drag, startPoint x: 282, startPoint y: 180, endPoint x: 204, endPoint y: 244, distance: 101.0
click at [205, 244] on div "Minus 18 Plus Bold Italic Underline Strikethrough color color Numbered List Bul…" at bounding box center [290, 251] width 225 height 16
type input "000000"
click at [186, 290] on div "Product Images “Beauty & Wellness Award: Best [MEDICAL_DATA] Device” Text Block…" at bounding box center [407, 142] width 560 height 300
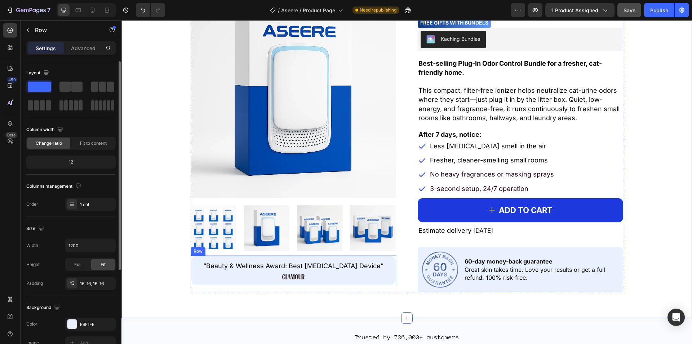
click at [191, 262] on div "“Beauty & Wellness Award: Best [MEDICAL_DATA] Device” Text Block Image Row" at bounding box center [294, 270] width 206 height 30
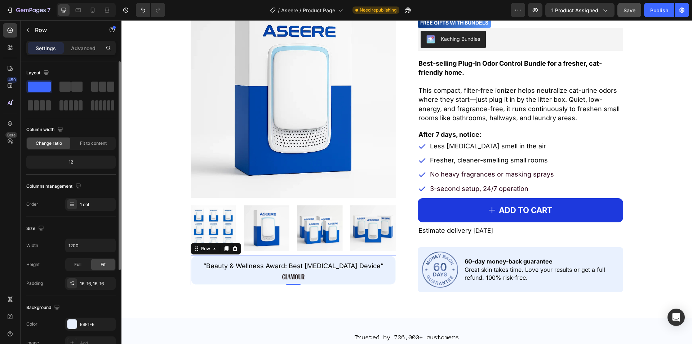
click at [237, 244] on div "Row" at bounding box center [216, 249] width 50 height 12
drag, startPoint x: 234, startPoint y: 245, endPoint x: 255, endPoint y: 255, distance: 23.2
click at [234, 246] on icon at bounding box center [235, 249] width 6 height 6
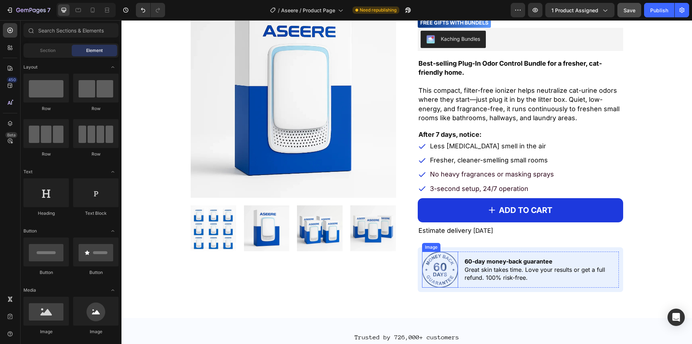
click at [422, 286] on img at bounding box center [440, 269] width 36 height 36
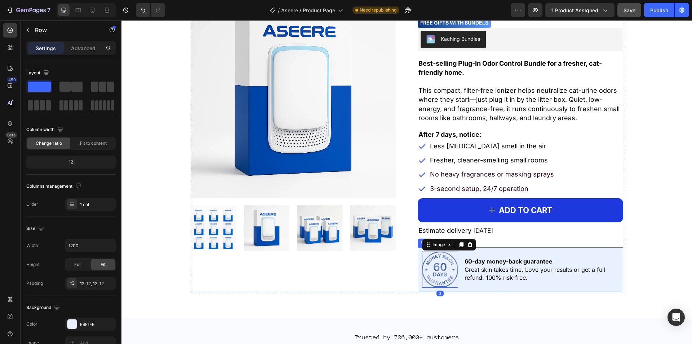
click at [418, 286] on div "Image 0 60-day money-back guarantee Great skin takes time. Love your results or…" at bounding box center [521, 269] width 206 height 45
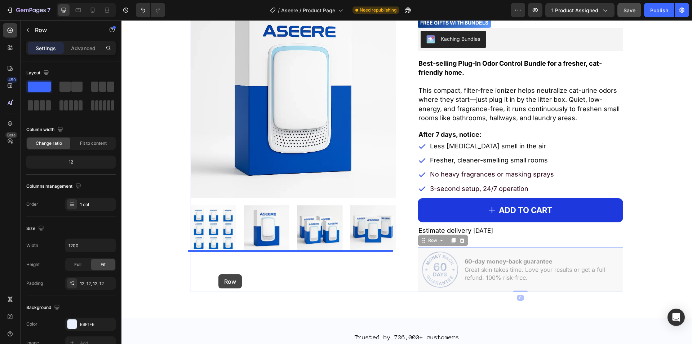
drag, startPoint x: 417, startPoint y: 283, endPoint x: 219, endPoint y: 274, distance: 198.5
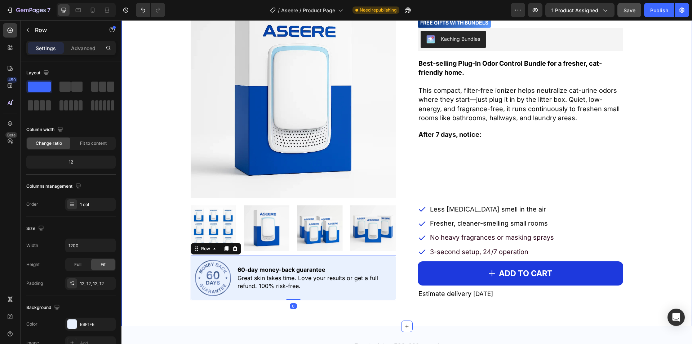
click at [629, 197] on div "Product Images Image 60-day money-back guarantee Great skin takes time. Love yo…" at bounding box center [407, 146] width 560 height 308
click at [450, 144] on div "Icon Icon Icon Icon Icon Icon List Hoz Loved by 726,000+ customers Text block R…" at bounding box center [521, 146] width 206 height 308
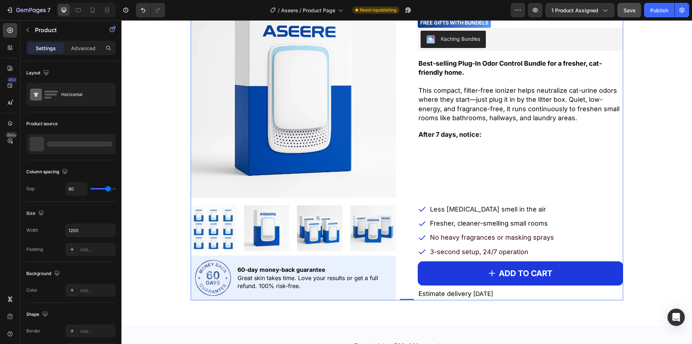
click at [448, 186] on div "Icon Icon Icon Icon Icon Icon List Hoz Loved by 726,000+ customers Text block R…" at bounding box center [521, 146] width 206 height 308
click at [432, 140] on div "Icon Icon Icon Icon Icon Icon List Hoz Loved by 726,000+ customers Text block R…" at bounding box center [521, 146] width 206 height 308
click at [433, 135] on strong "After 7 days, notice:" at bounding box center [450, 135] width 63 height 8
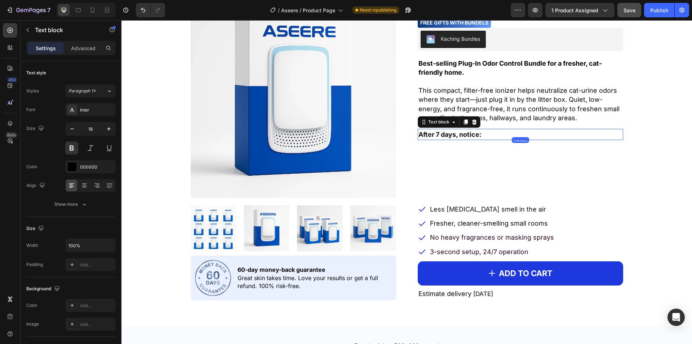
click at [433, 132] on strong "After 7 days, notice:" at bounding box center [450, 135] width 63 height 8
click at [459, 134] on strong "After 7 days, notice:" at bounding box center [450, 135] width 63 height 8
click at [494, 166] on div "Icon Icon Icon Icon Icon Icon List Hoz Loved by 726,000+ customers Text block R…" at bounding box center [521, 146] width 206 height 308
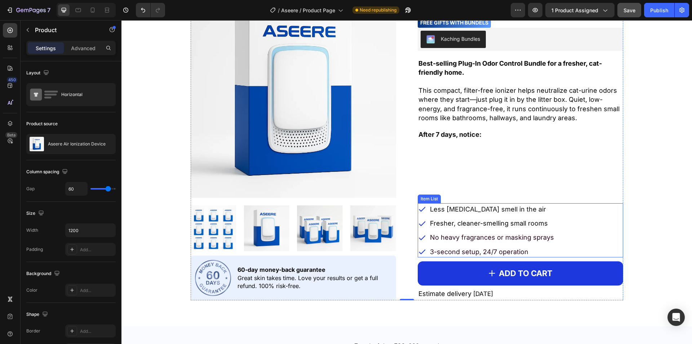
click at [586, 214] on div "Less [MEDICAL_DATA] smell in the air Fresher, cleaner-smelling small rooms No h…" at bounding box center [520, 230] width 205 height 54
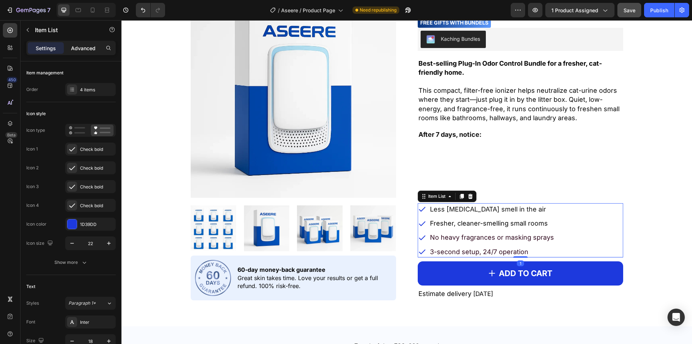
click at [80, 47] on p "Advanced" at bounding box center [83, 48] width 25 height 8
type input "100%"
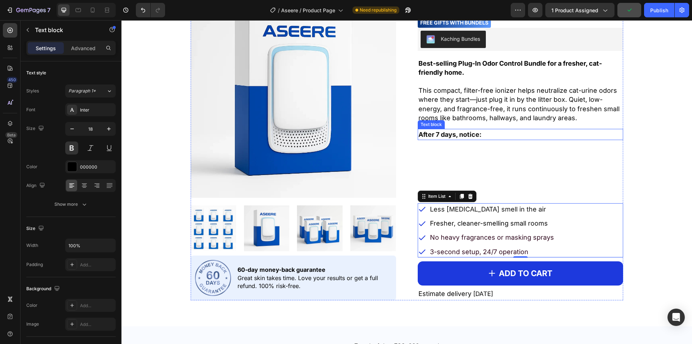
click at [442, 135] on strong "After 7 days, notice:" at bounding box center [450, 135] width 63 height 8
drag, startPoint x: 426, startPoint y: 135, endPoint x: 442, endPoint y: 192, distance: 59.6
click at [516, 158] on div "Icon Icon Icon Icon Icon Icon List Hoz Loved by 726,000+ customers Text block R…" at bounding box center [521, 146] width 206 height 308
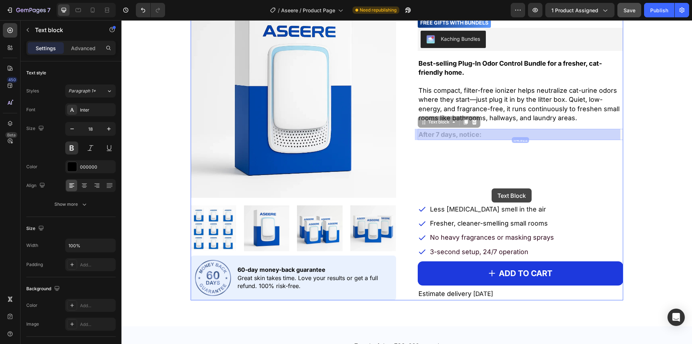
drag, startPoint x: 542, startPoint y: 131, endPoint x: 492, endPoint y: 188, distance: 76.7
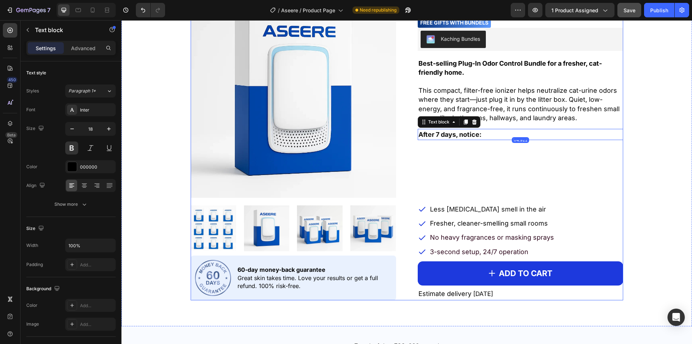
click at [492, 188] on div "Icon Icon Icon Icon Icon Icon List Hoz Loved by 726,000+ customers Text block R…" at bounding box center [521, 146] width 206 height 308
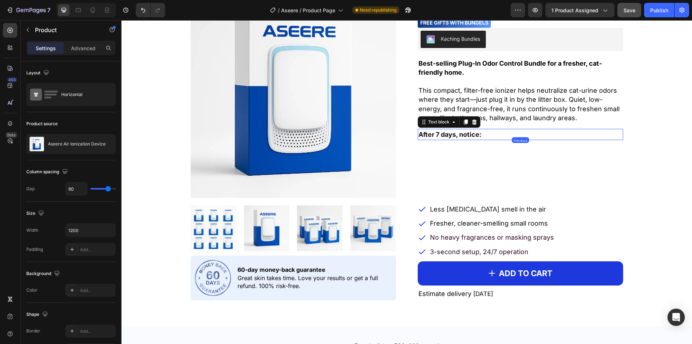
click at [524, 136] on p "After 7 days, notice:" at bounding box center [521, 134] width 204 height 10
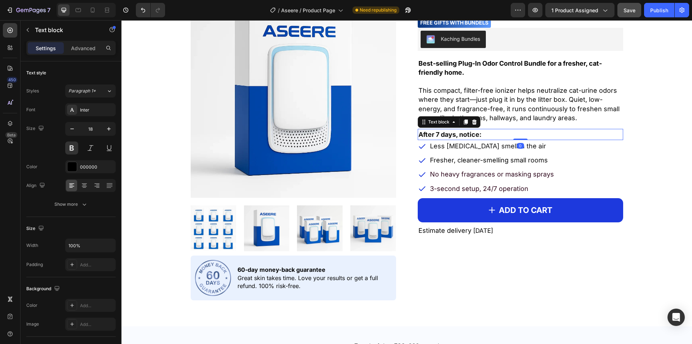
drag, startPoint x: 519, startPoint y: 139, endPoint x: 517, endPoint y: 126, distance: 13.1
click at [517, 126] on div "Icon Icon Icon Icon Icon Icon List Hoz Loved by 726,000+ customers Text block R…" at bounding box center [521, 146] width 206 height 308
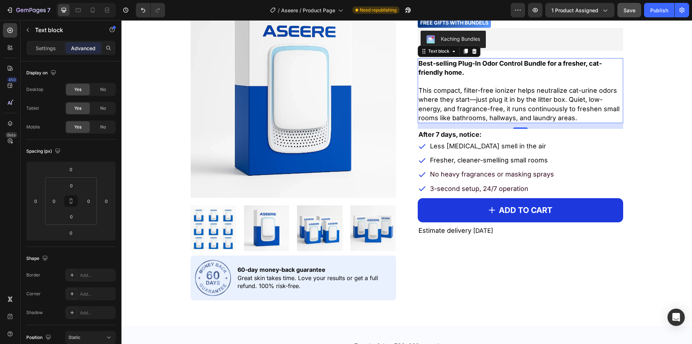
click at [613, 119] on p "This compact, filter-free ionizer helps neutralize cat-urine odors where they s…" at bounding box center [521, 99] width 204 height 45
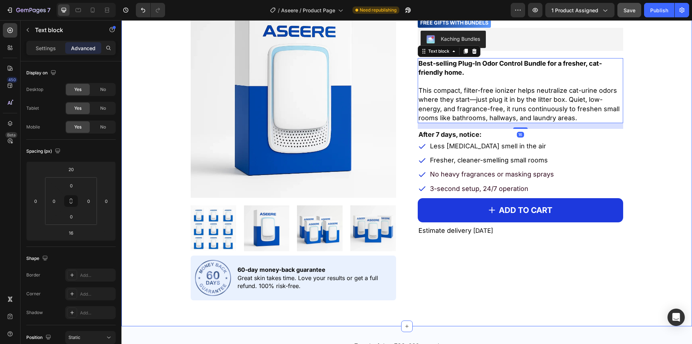
click at [629, 127] on div "Product Images Image 60-day money-back guarantee Great skin takes time. Love yo…" at bounding box center [407, 146] width 560 height 308
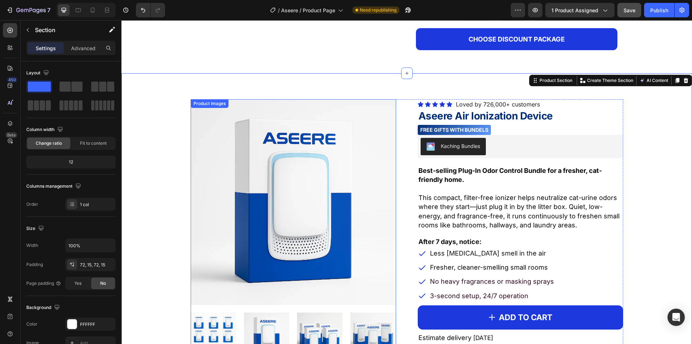
scroll to position [505, 0]
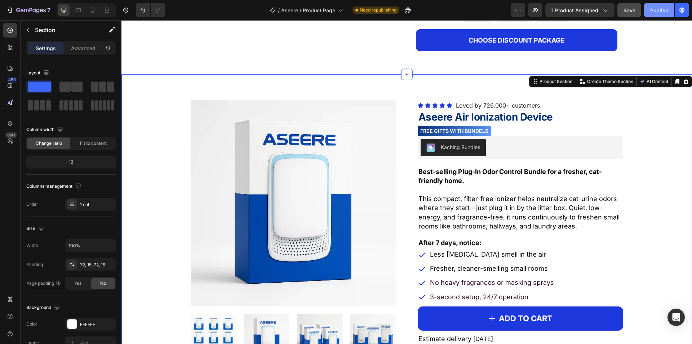
click at [629, 8] on div "Publish" at bounding box center [660, 10] width 18 height 8
click at [94, 7] on icon at bounding box center [92, 9] width 7 height 7
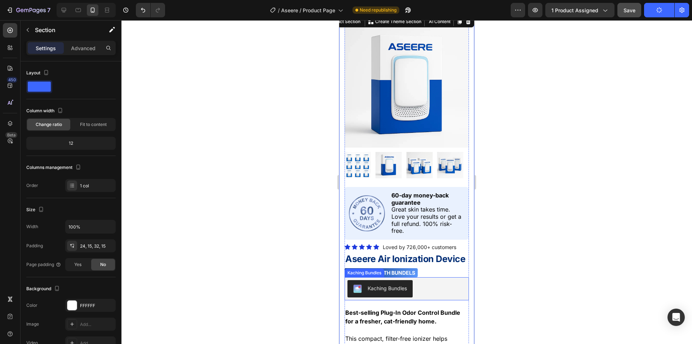
scroll to position [670, 0]
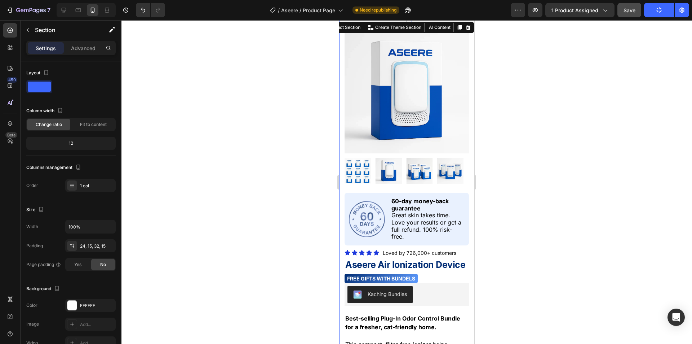
click at [72, 9] on div at bounding box center [86, 10] width 59 height 14
click at [75, 10] on icon at bounding box center [78, 9] width 7 height 7
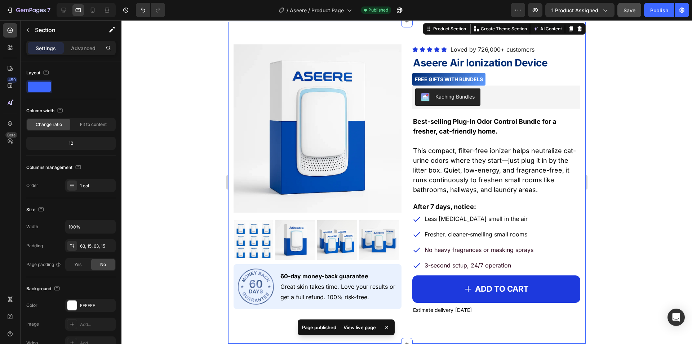
scroll to position [598, 0]
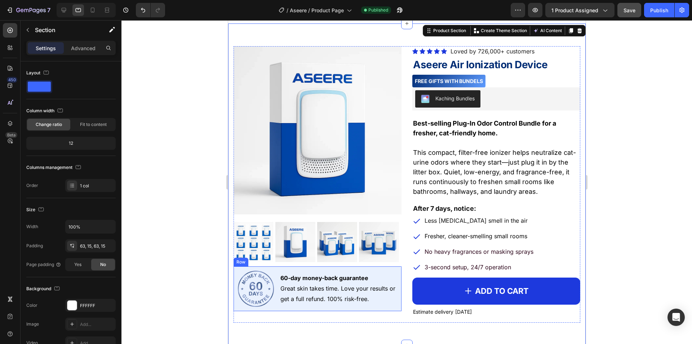
click at [303, 292] on p "Great skin takes time. Love your results or get a full refund. 100% risk-free." at bounding box center [338, 293] width 116 height 21
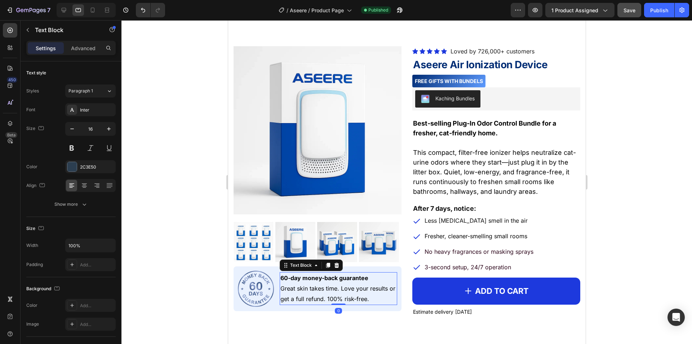
click at [303, 292] on p "Great skin takes time. Love your results or get a full refund. 100% risk-free." at bounding box center [338, 293] width 116 height 21
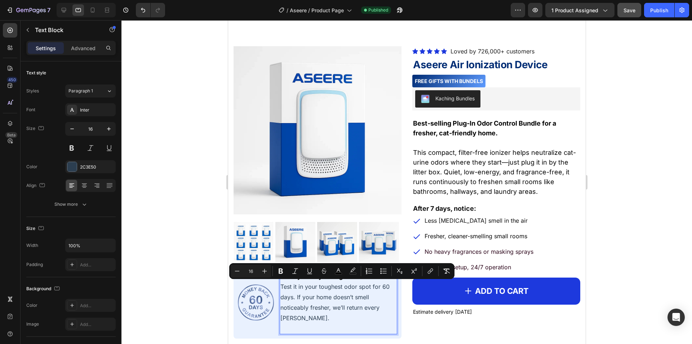
scroll to position [596, 0]
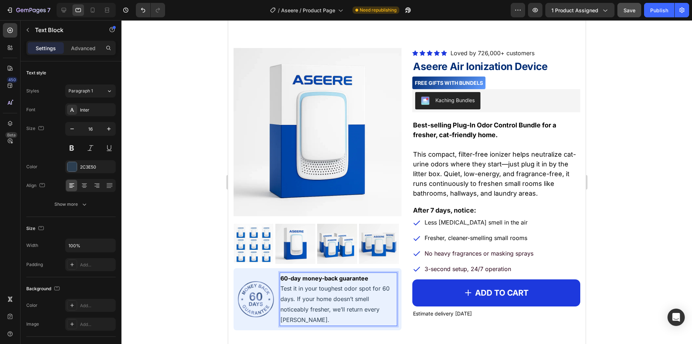
click at [310, 294] on p "Test it in your toughest odor spot for 60 days. If your home doesn’t smell noti…" at bounding box center [338, 303] width 116 height 41
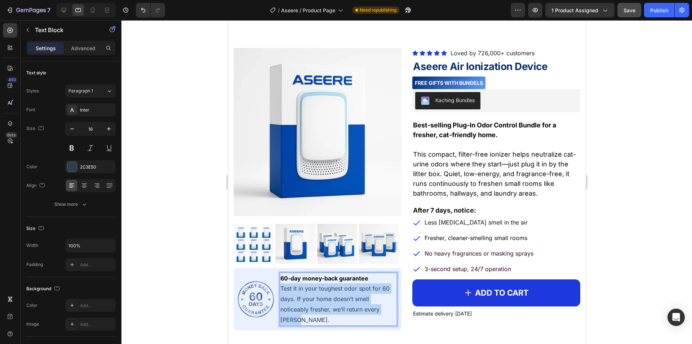
click at [310, 294] on p "Test it in your toughest odor spot for 60 days. If your home doesn’t smell noti…" at bounding box center [338, 303] width 116 height 41
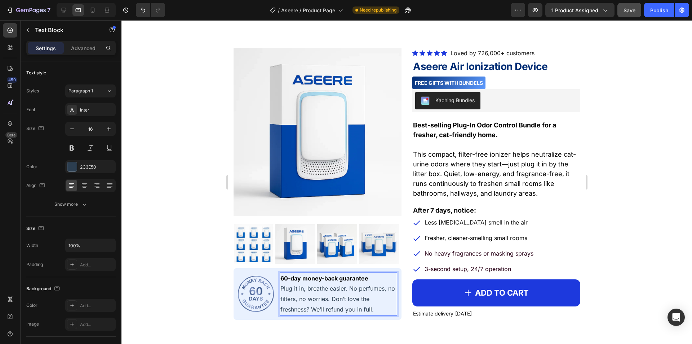
click at [304, 306] on p "Plug it in, breathe easier. No perfumes, no filters, no worries. Don’t love the…" at bounding box center [338, 298] width 116 height 31
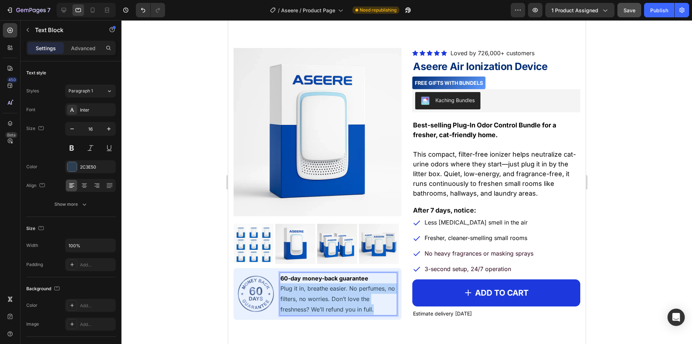
click at [304, 306] on p "Plug it in, breathe easier. No perfumes, no filters, no worries. Don’t love the…" at bounding box center [338, 298] width 116 height 31
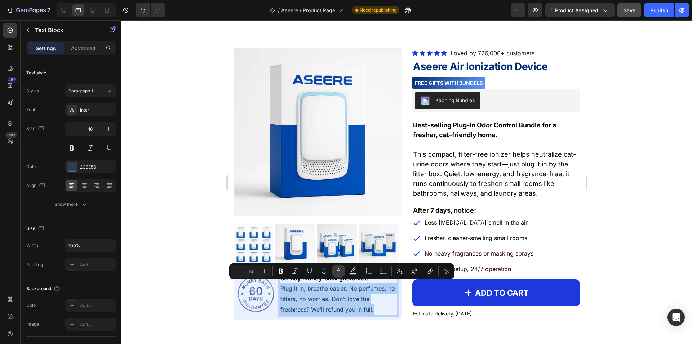
click at [342, 270] on icon "Editor contextual toolbar" at bounding box center [338, 270] width 7 height 7
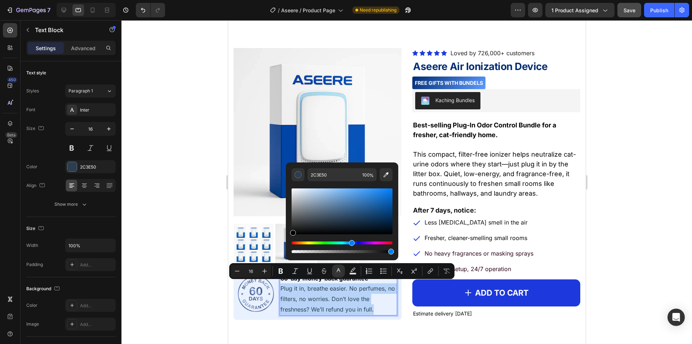
drag, startPoint x: 584, startPoint y: 235, endPoint x: 243, endPoint y: 250, distance: 341.8
type input "000000"
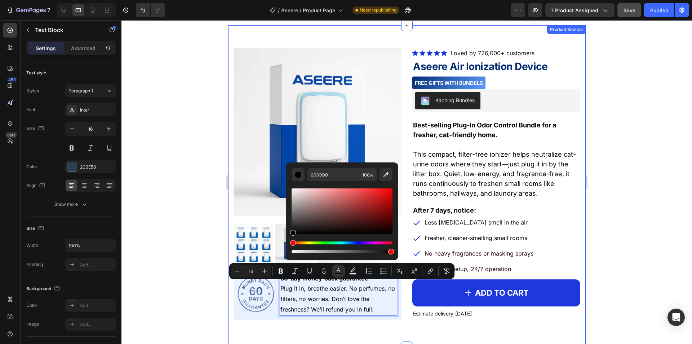
click at [168, 213] on div at bounding box center [407, 181] width 571 height 323
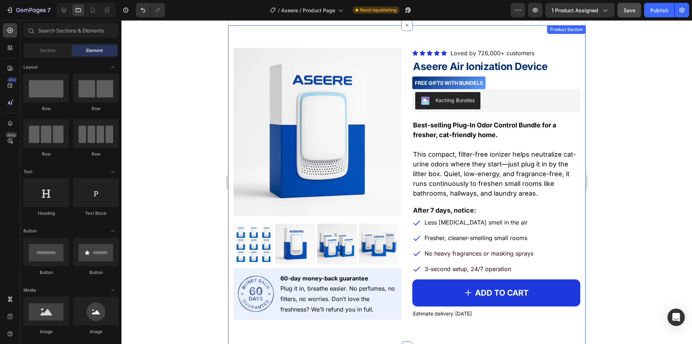
click at [168, 213] on div at bounding box center [407, 181] width 571 height 323
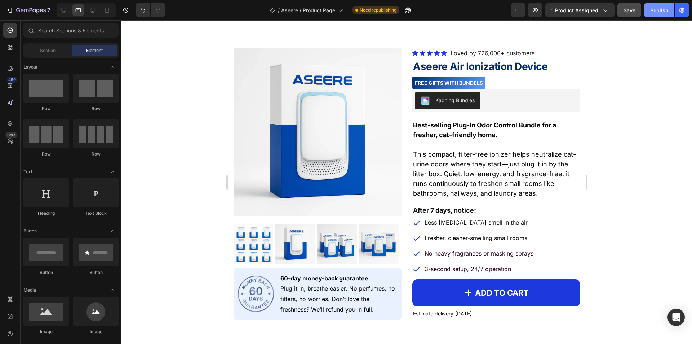
click at [629, 3] on button "Publish" at bounding box center [659, 10] width 30 height 14
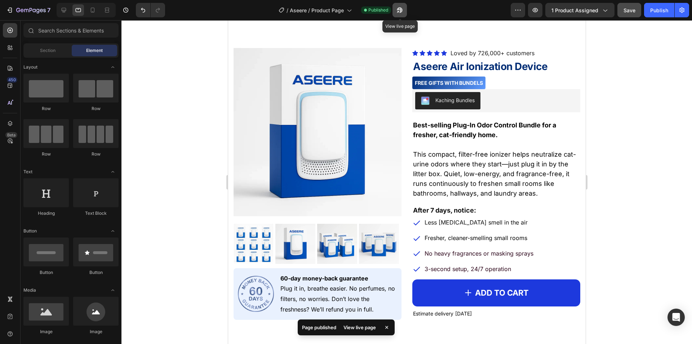
click at [395, 12] on button "button" at bounding box center [400, 10] width 14 height 14
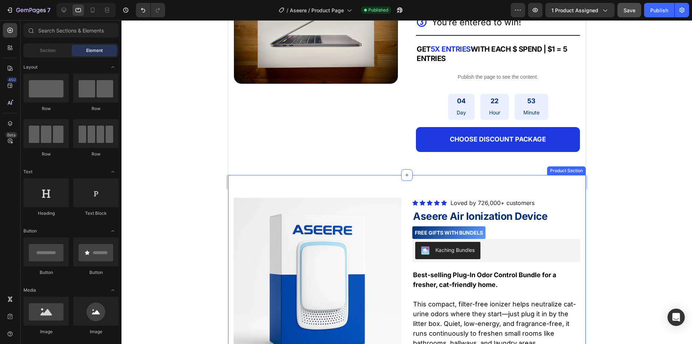
scroll to position [272, 0]
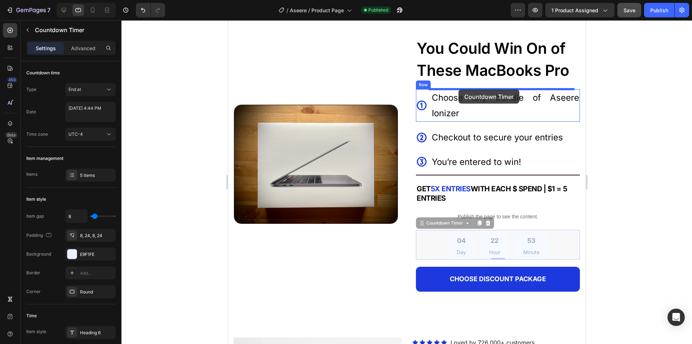
drag, startPoint x: 466, startPoint y: 248, endPoint x: 458, endPoint y: 87, distance: 161.0
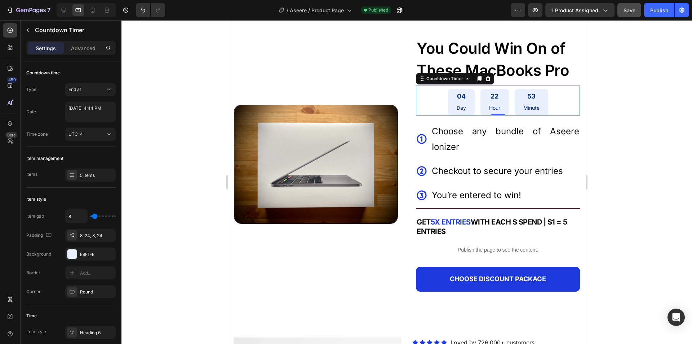
click at [617, 138] on div at bounding box center [407, 181] width 571 height 323
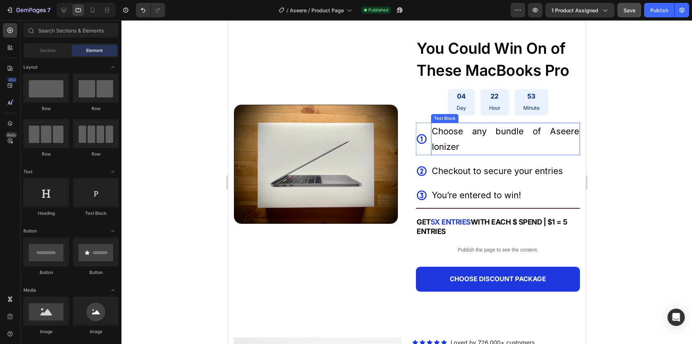
click at [552, 108] on div "04 Day 22 Hour 53 Minute" at bounding box center [498, 102] width 164 height 26
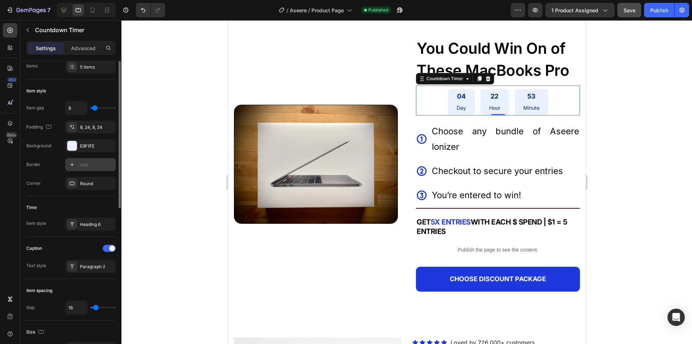
scroll to position [36, 0]
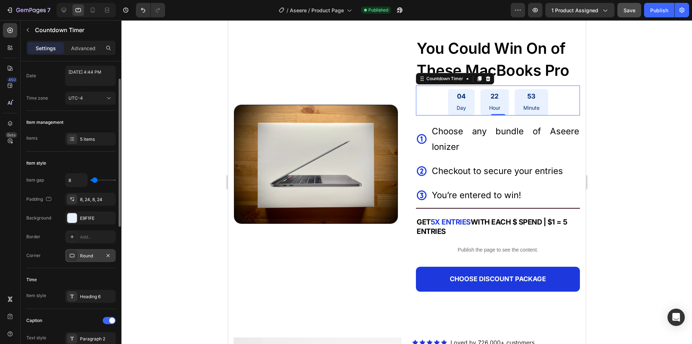
click at [83, 254] on div "Round" at bounding box center [90, 255] width 21 height 6
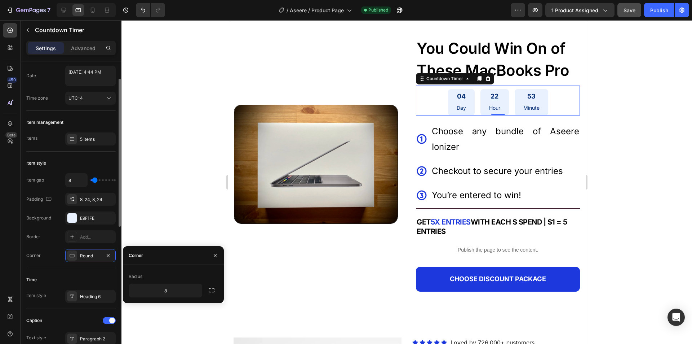
type input "33"
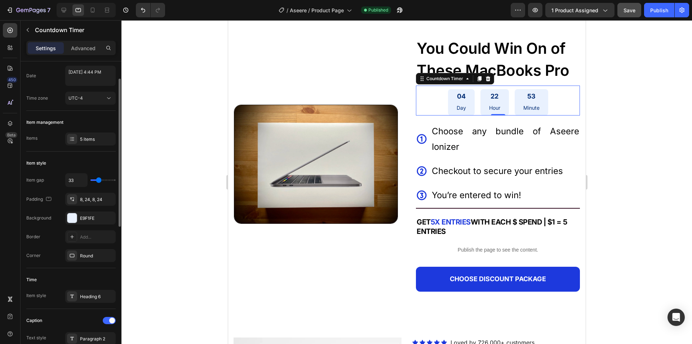
type input "42"
type input "44"
type input "49"
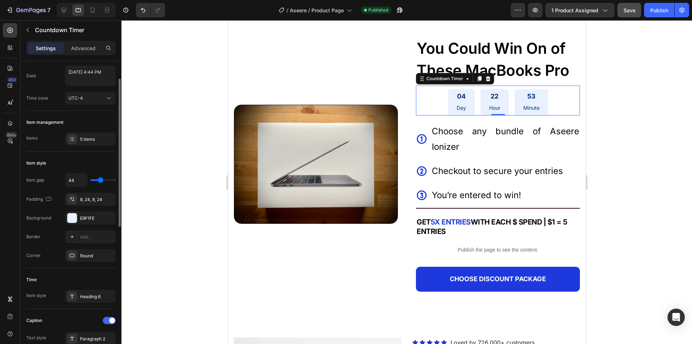
type input "49"
type input "53"
type input "58"
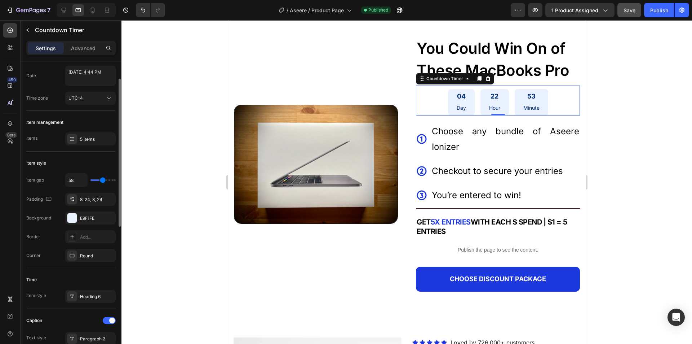
type input "64"
type input "71"
type input "80"
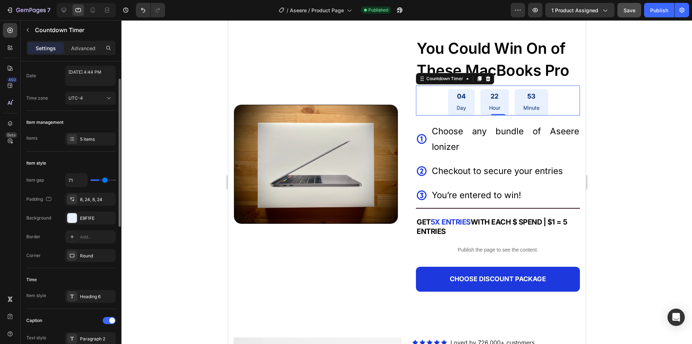
type input "80"
type input "87"
type input "96"
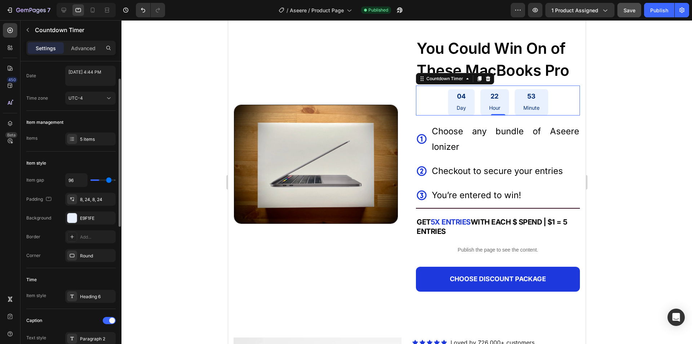
type input "113"
type input "116"
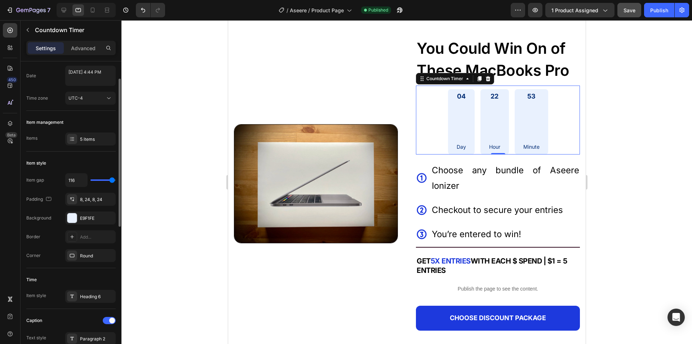
type input "118"
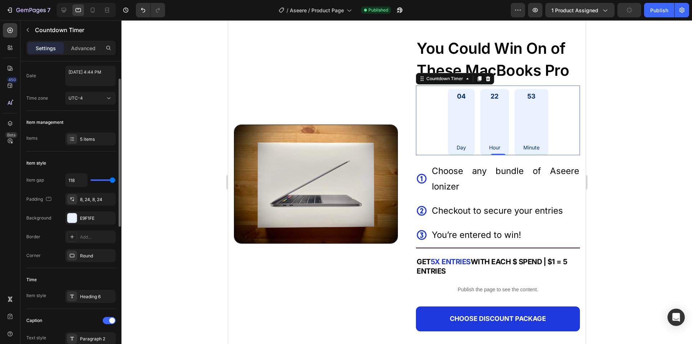
type input "116"
type input "113"
type input "111"
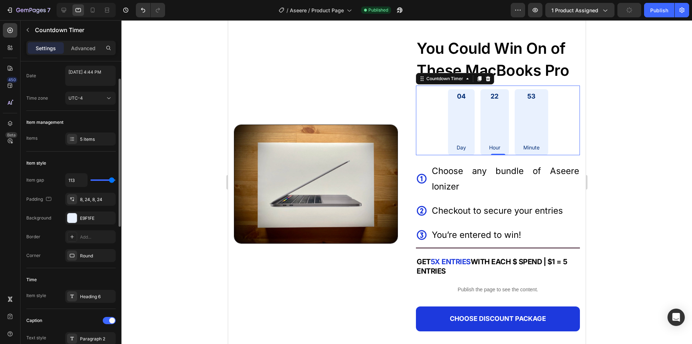
type input "111"
type input "109"
type input "107"
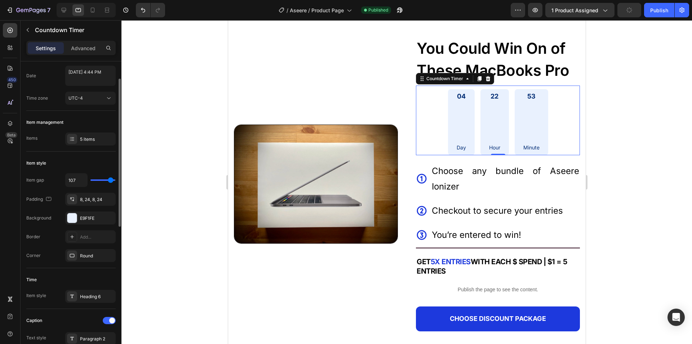
type input "102"
type input "100"
type input "98"
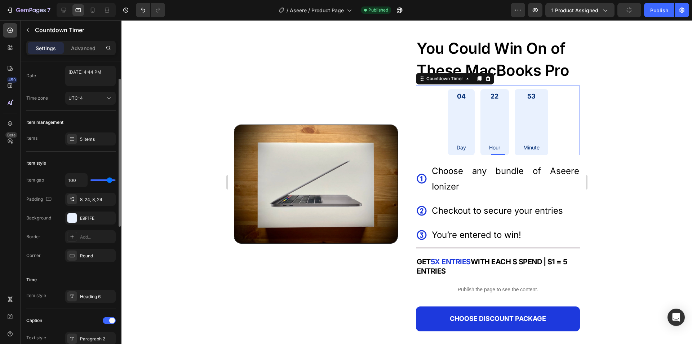
type input "98"
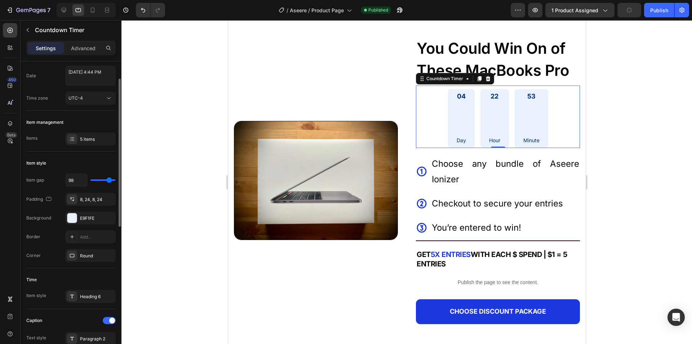
type input "93"
type input "91"
type input "89"
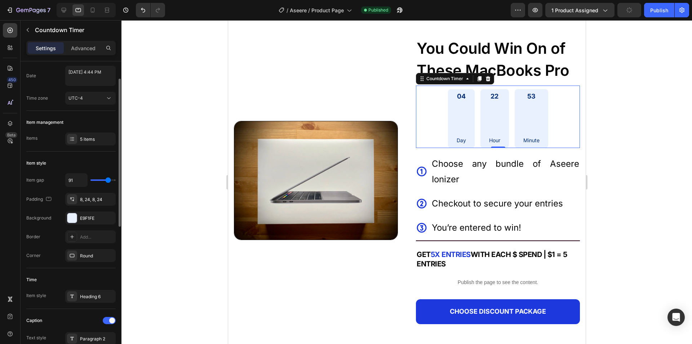
type input "89"
type input "87"
type input "82"
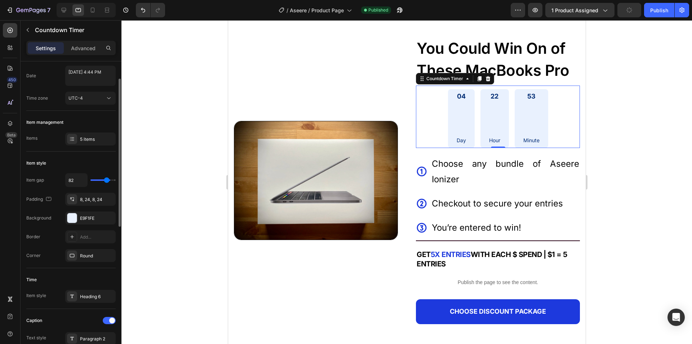
type input "80"
type input "76"
type input "73"
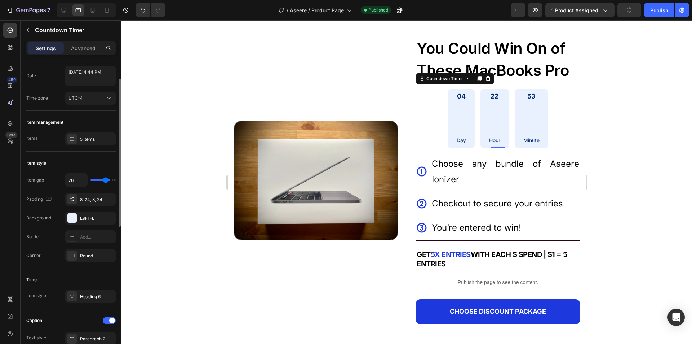
type input "73"
type input "71"
type input "69"
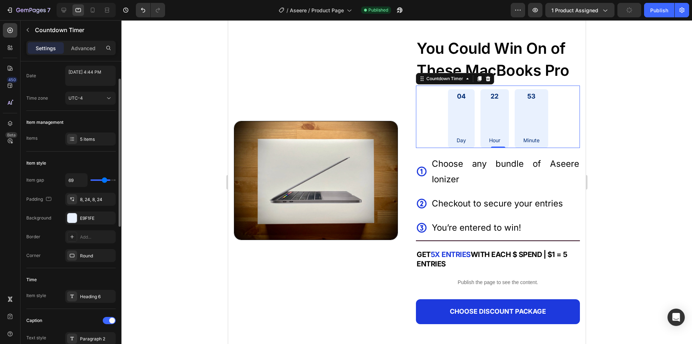
type input "67"
type input "64"
type input "62"
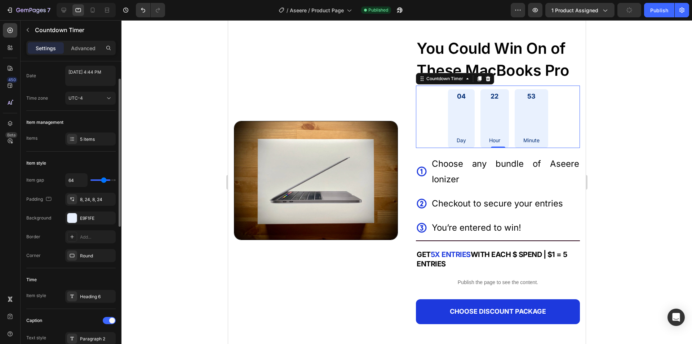
type input "62"
type input "60"
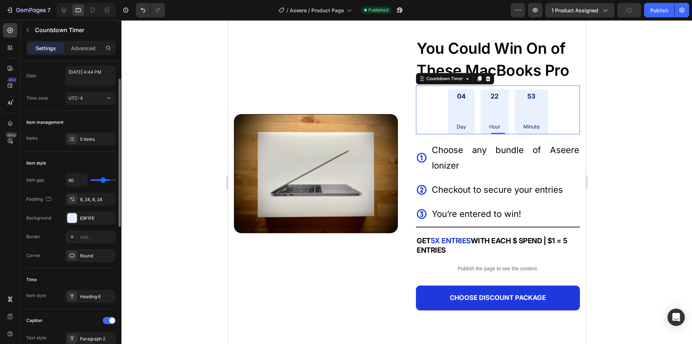
type input "56"
type input "47"
type input "44"
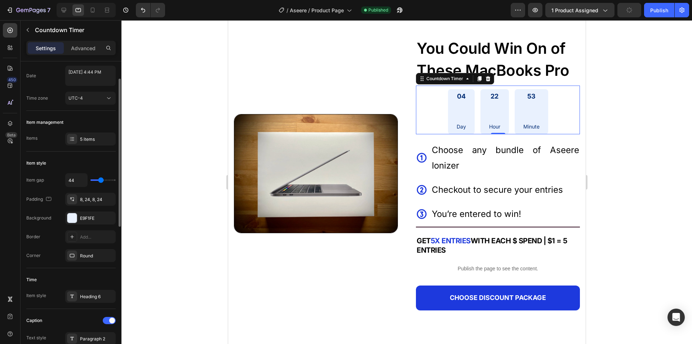
type input "44"
type input "42"
type input "40"
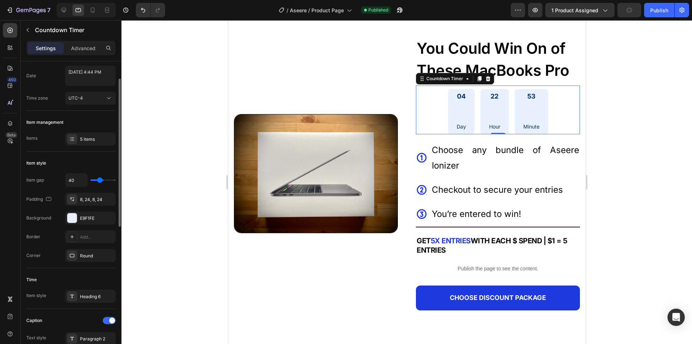
type input "38"
type input "36"
type input "33"
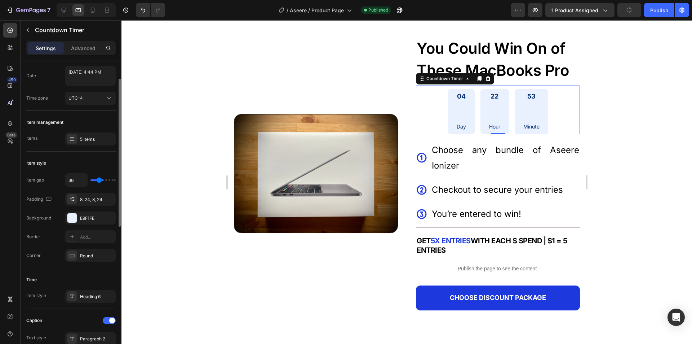
type input "33"
type input "31"
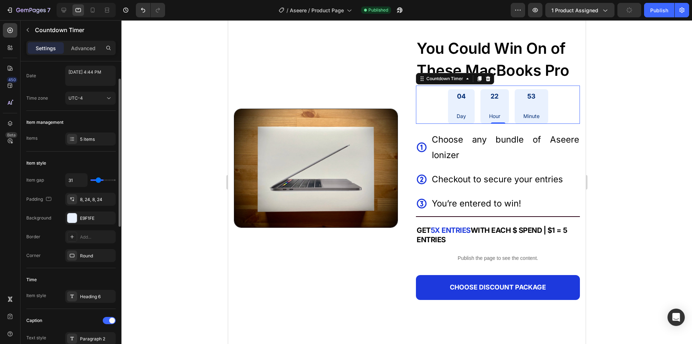
type input "29"
type input "27"
type input "20"
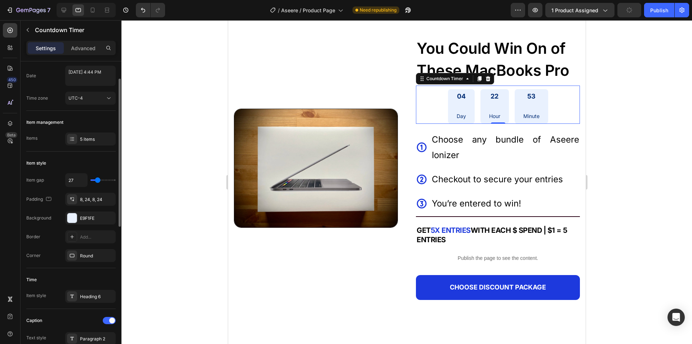
type input "20"
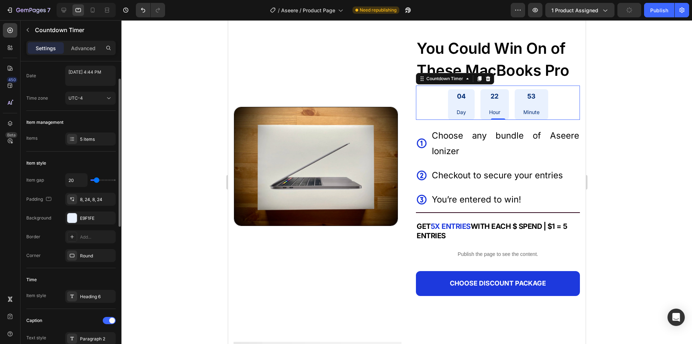
type input "18"
type input "16"
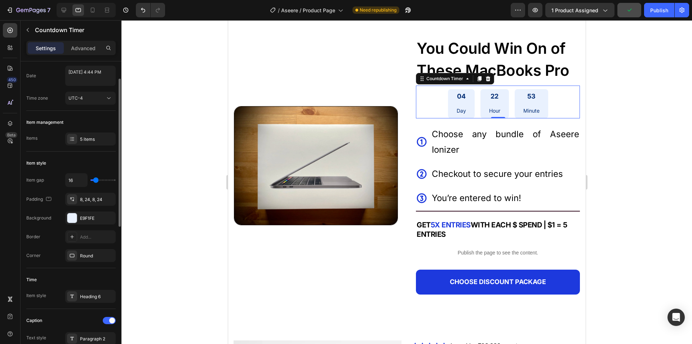
type input "13"
type input "11"
type input "9"
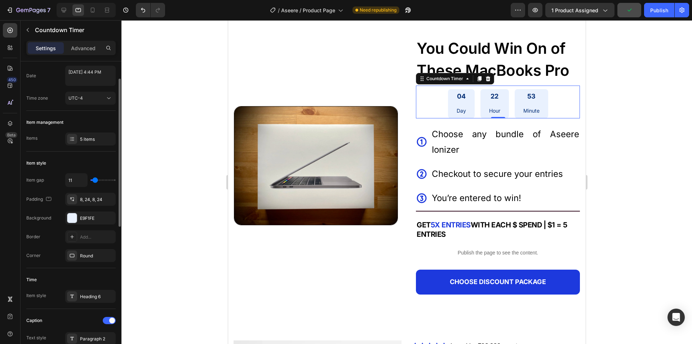
type input "9"
type input "7"
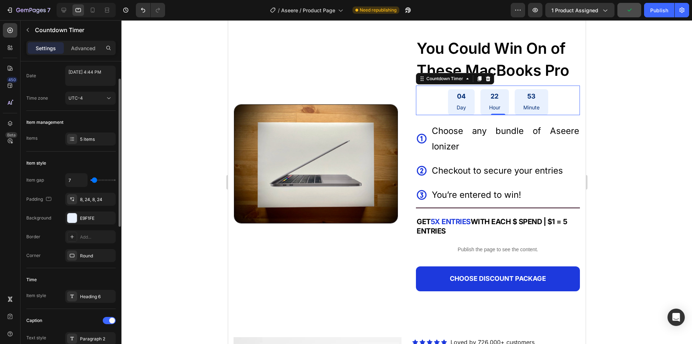
drag, startPoint x: 99, startPoint y: 180, endPoint x: 94, endPoint y: 183, distance: 5.4
type input "7"
click at [94, 181] on input "range" at bounding box center [103, 179] width 25 height 1
click at [75, 176] on input "7" at bounding box center [77, 179] width 22 height 13
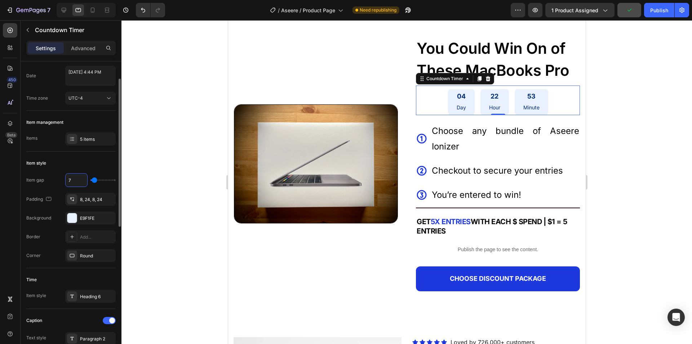
type input "8"
click at [79, 164] on div "Item style" at bounding box center [70, 163] width 89 height 12
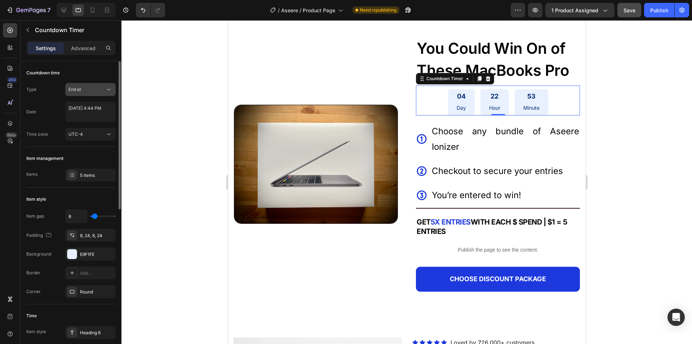
click at [84, 88] on div "End at" at bounding box center [87, 89] width 37 height 6
click at [88, 128] on div "Auto-renew" at bounding box center [83, 135] width 59 height 14
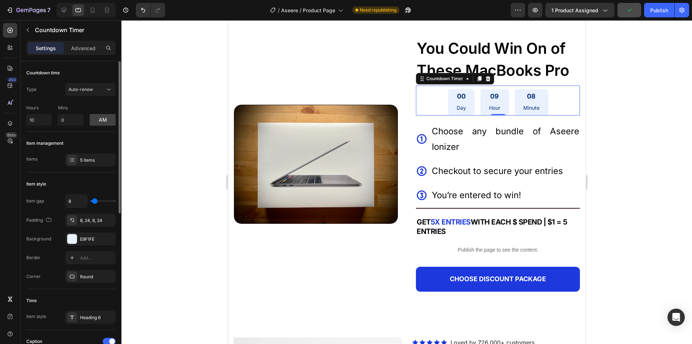
click at [98, 104] on div "Hours 10 Mins 0 am" at bounding box center [70, 114] width 89 height 24
click at [93, 94] on button "Auto-renew" at bounding box center [90, 89] width 50 height 13
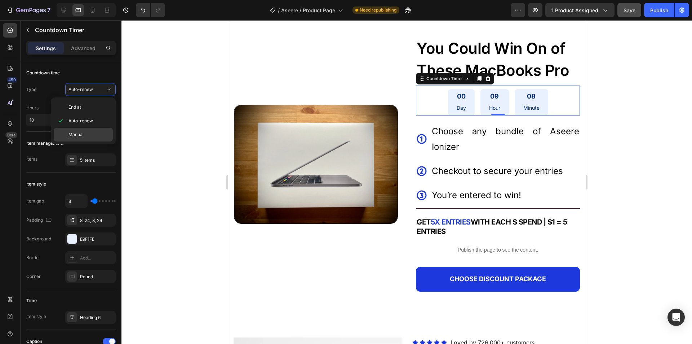
click at [84, 129] on div "Manual" at bounding box center [83, 135] width 59 height 14
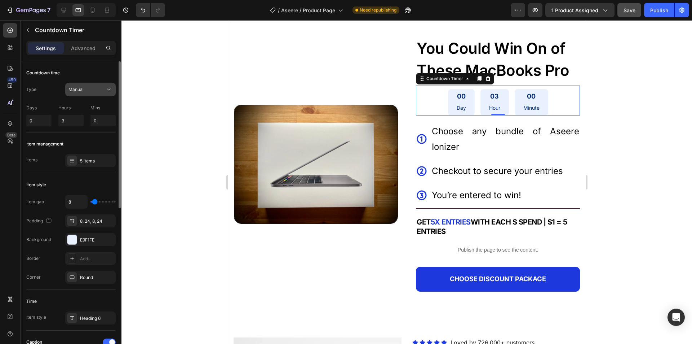
click at [88, 91] on div "Manual" at bounding box center [87, 89] width 37 height 6
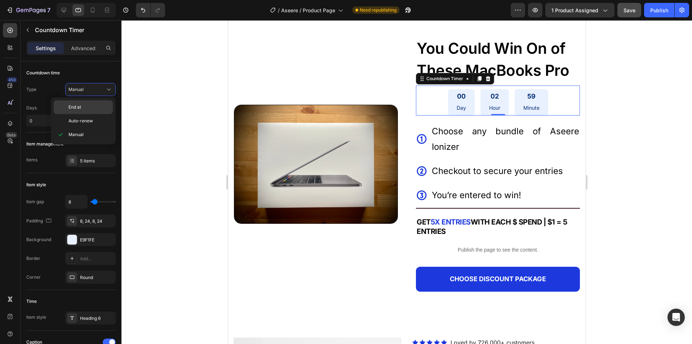
click at [82, 105] on p "End at" at bounding box center [89, 107] width 41 height 6
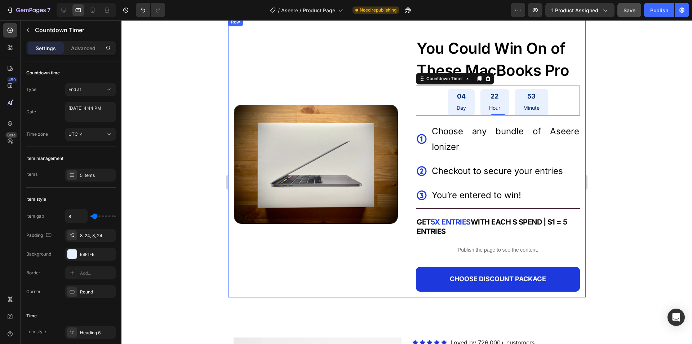
click at [621, 115] on div at bounding box center [407, 181] width 571 height 323
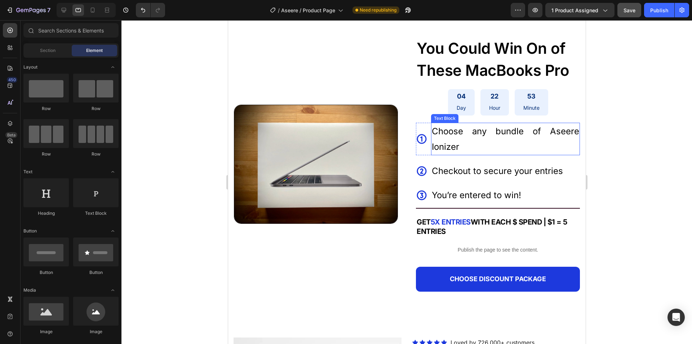
click at [502, 136] on p "Choose any bundle of Aseere Ionizer" at bounding box center [505, 138] width 147 height 31
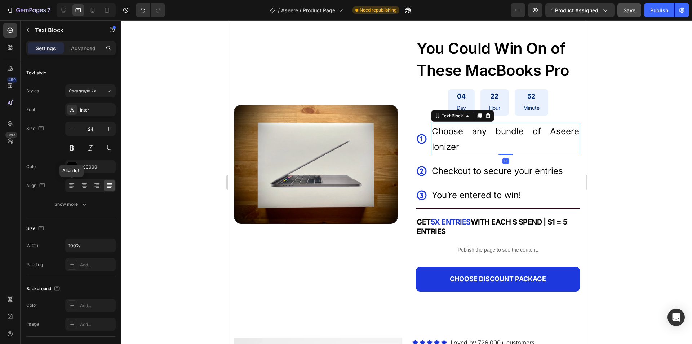
click at [72, 185] on icon at bounding box center [71, 185] width 4 height 1
click at [451, 175] on p "Checkout to secure your entries" at bounding box center [497, 171] width 131 height 16
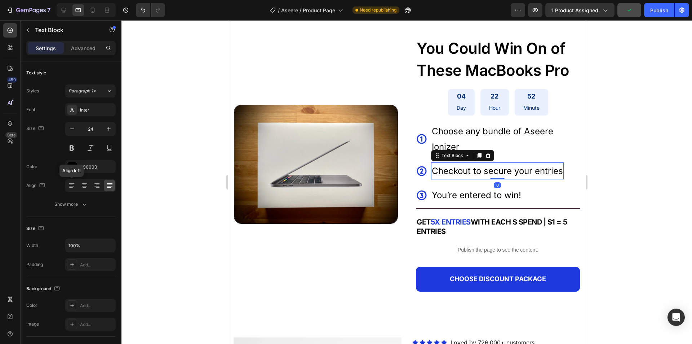
click at [73, 187] on icon at bounding box center [71, 185] width 7 height 7
click at [470, 196] on p "You’re entered to win!" at bounding box center [476, 195] width 89 height 16
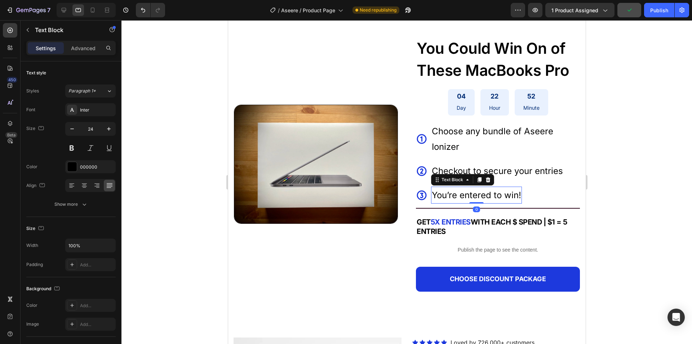
click at [70, 185] on icon at bounding box center [71, 185] width 4 height 1
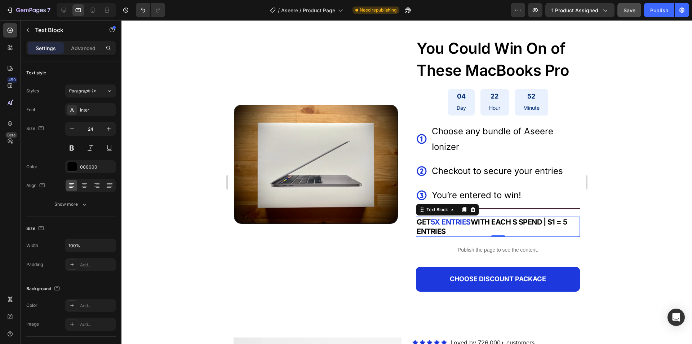
click at [542, 217] on strong "WITH EACH $ SPEND | $1 = 5 ENTRIES" at bounding box center [492, 226] width 151 height 18
click at [629, 162] on div at bounding box center [407, 181] width 571 height 323
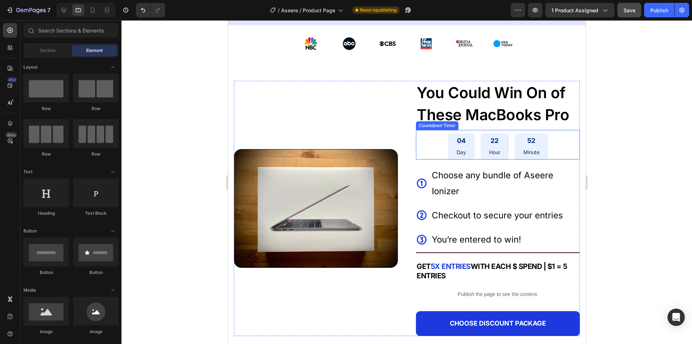
scroll to position [308, 0]
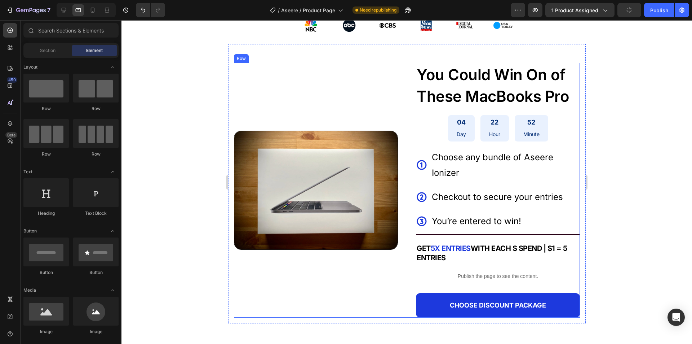
click at [373, 286] on div "Image" at bounding box center [316, 190] width 164 height 255
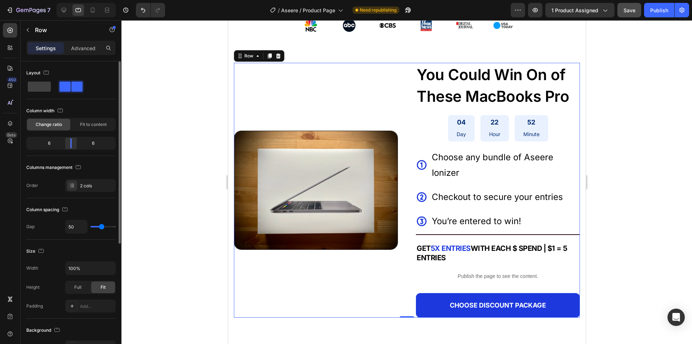
click at [72, 141] on div at bounding box center [71, 143] width 13 height 10
click at [78, 126] on div "Fit to content" at bounding box center [93, 125] width 43 height 12
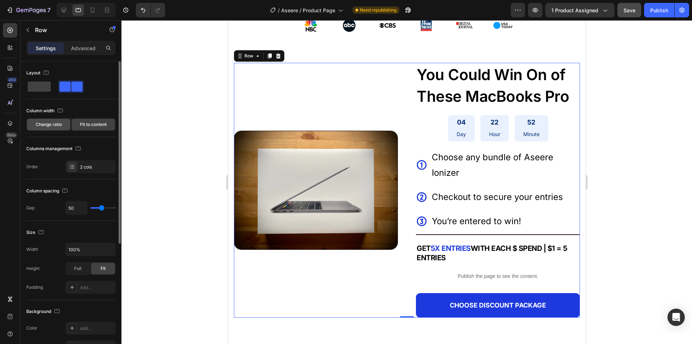
click at [60, 125] on span "Change ratio" at bounding box center [49, 124] width 26 height 6
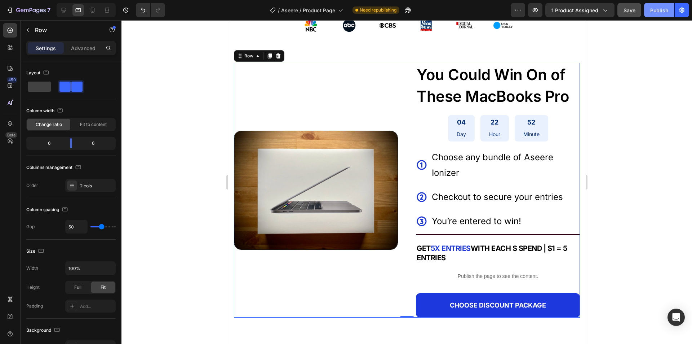
click at [629, 7] on div "Publish" at bounding box center [660, 10] width 18 height 8
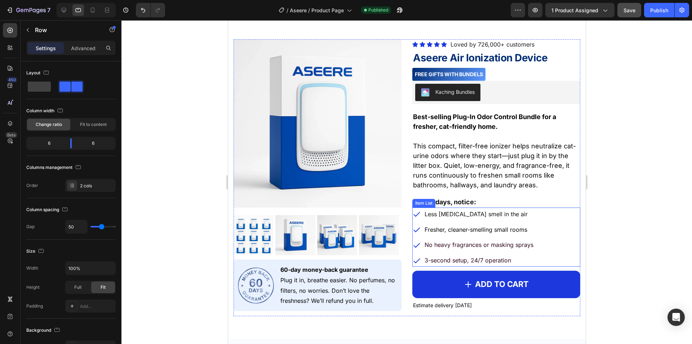
scroll to position [632, 0]
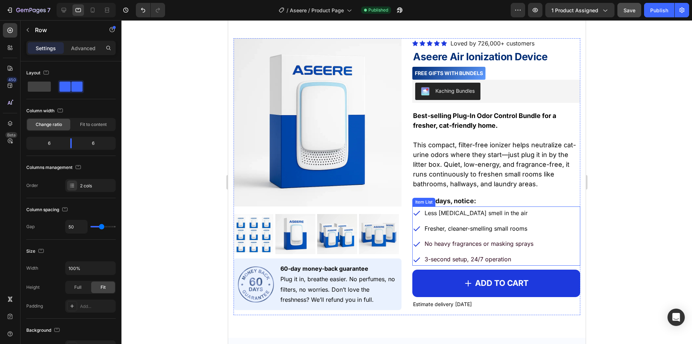
click at [511, 208] on p "Less [MEDICAL_DATA] smell in the air" at bounding box center [478, 213] width 109 height 10
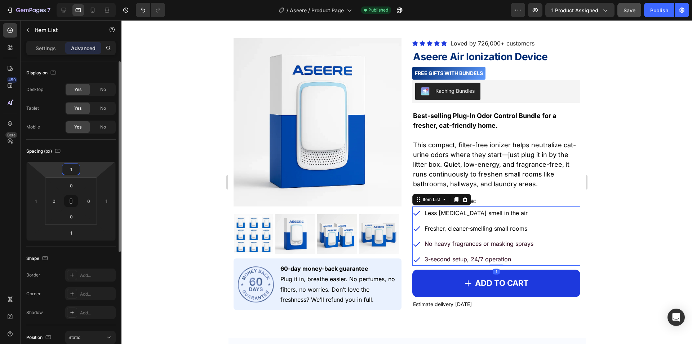
click at [72, 167] on input "1" at bounding box center [71, 169] width 14 height 11
type input "10"
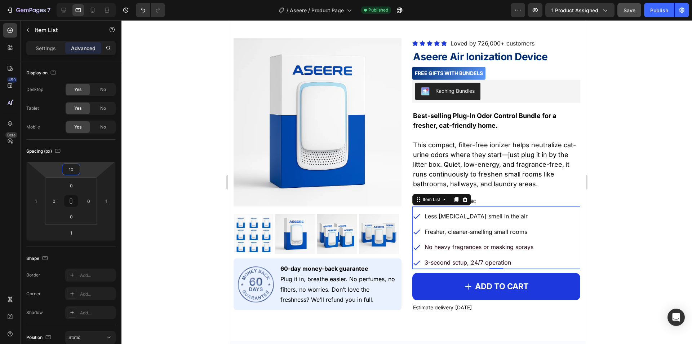
click at [629, 198] on div at bounding box center [407, 181] width 571 height 323
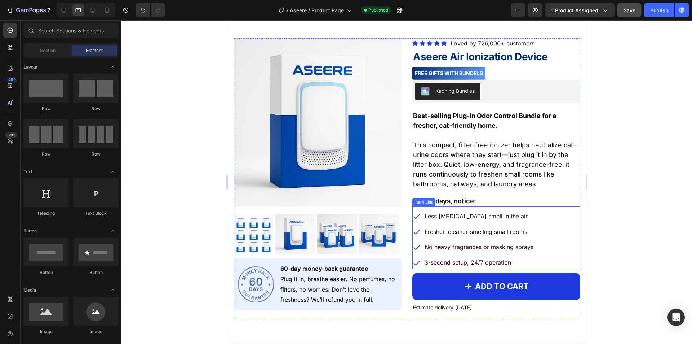
scroll to position [776, 0]
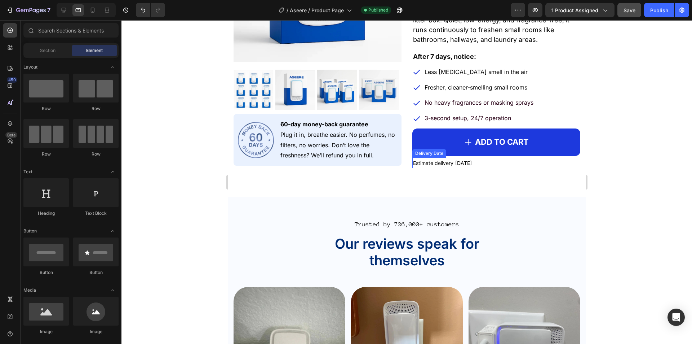
click at [420, 163] on span "Estimate delivery" at bounding box center [433, 163] width 40 height 6
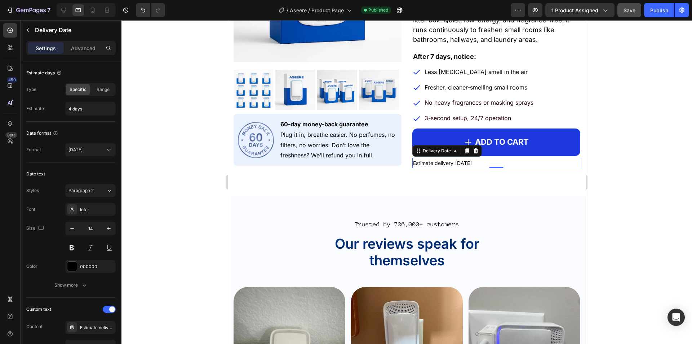
click at [420, 163] on span "Estimate delivery" at bounding box center [433, 163] width 40 height 6
click at [106, 227] on icon "button" at bounding box center [108, 228] width 7 height 7
type input "16"
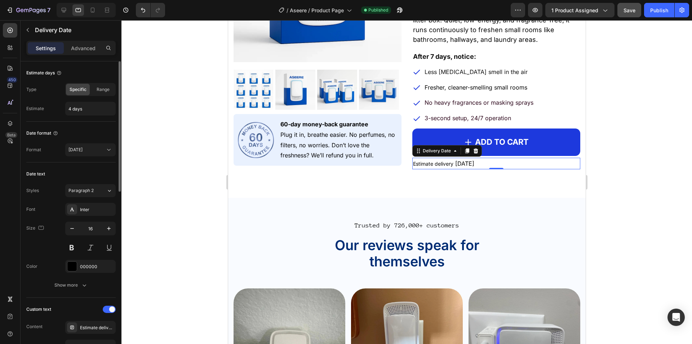
scroll to position [144, 0]
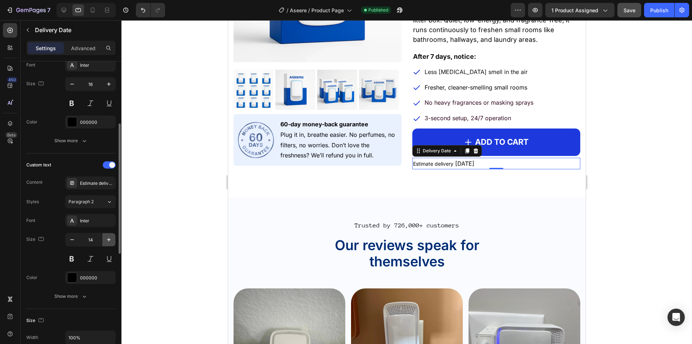
click at [110, 238] on icon "button" at bounding box center [108, 239] width 7 height 7
type input "16"
click at [629, 180] on div at bounding box center [407, 181] width 571 height 323
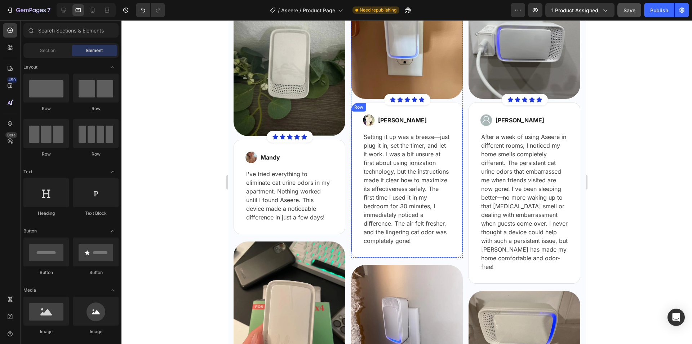
scroll to position [1137, 0]
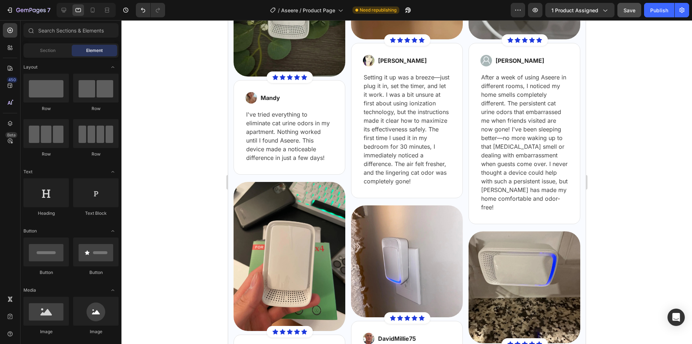
click at [70, 9] on div at bounding box center [86, 10] width 59 height 14
click at [67, 8] on icon at bounding box center [63, 9] width 7 height 7
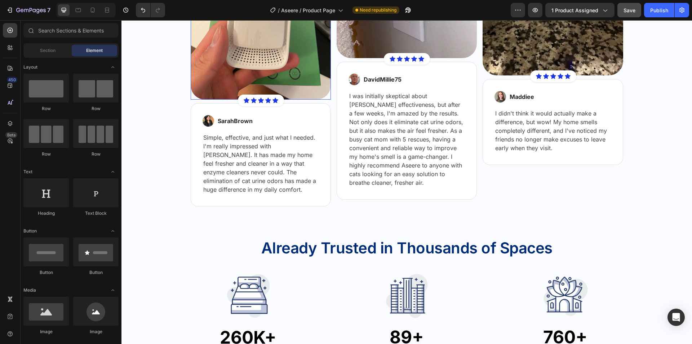
scroll to position [1534, 0]
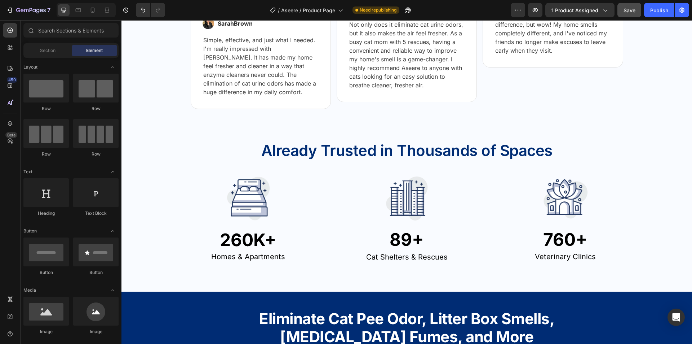
click at [326, 161] on div "Already Trusted in Thousands of Spaces Text Block Row" at bounding box center [407, 150] width 433 height 31
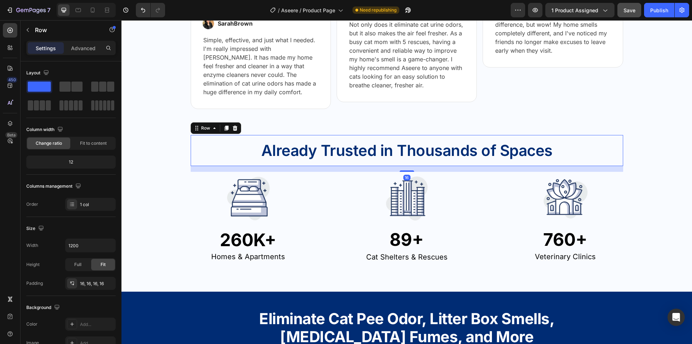
click at [326, 159] on p "Already Trusted in Thousands of Spaces" at bounding box center [407, 150] width 420 height 18
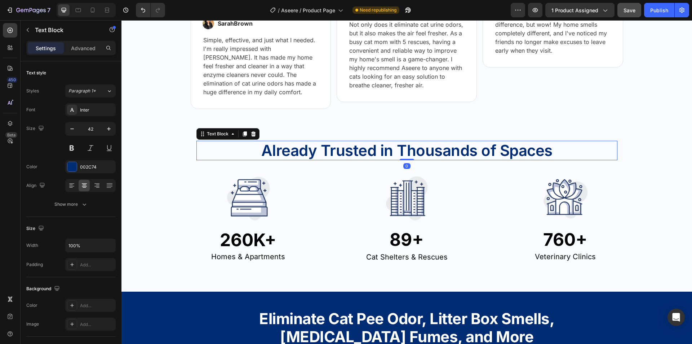
click at [326, 159] on p "Already Trusted in Thousands of Spaces" at bounding box center [407, 150] width 420 height 18
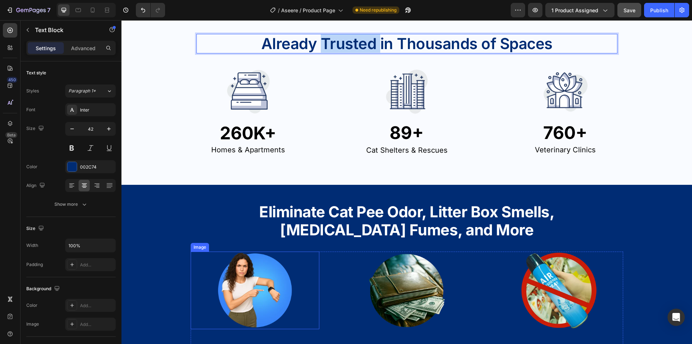
scroll to position [1750, 0]
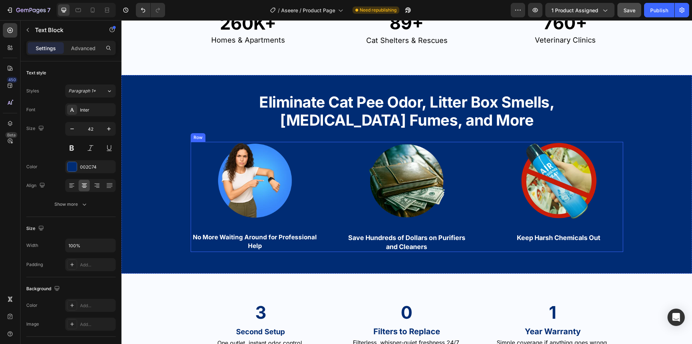
click at [326, 110] on strong "Eliminate Cat Pee Odor, Litter Box Smells, [MEDICAL_DATA] Fumes, and More" at bounding box center [406, 111] width 295 height 36
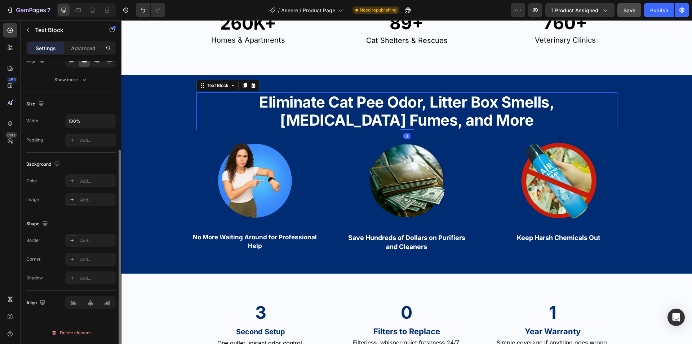
click at [326, 110] on strong "Eliminate Cat Pee Odor, Litter Box Smells, [MEDICAL_DATA] Fumes, and More" at bounding box center [406, 111] width 295 height 36
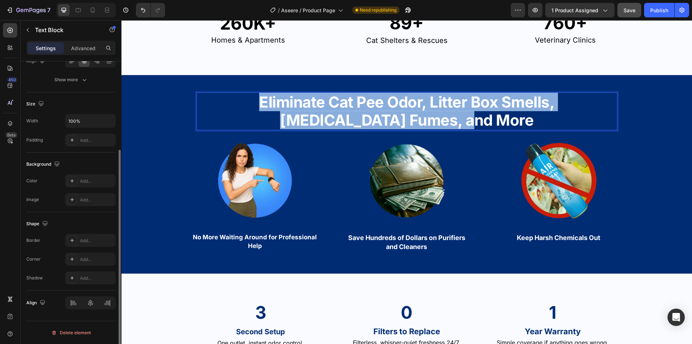
click at [326, 110] on strong "Eliminate Cat Pee Odor, Litter Box Smells, [MEDICAL_DATA] Fumes, and More" at bounding box center [406, 111] width 295 height 36
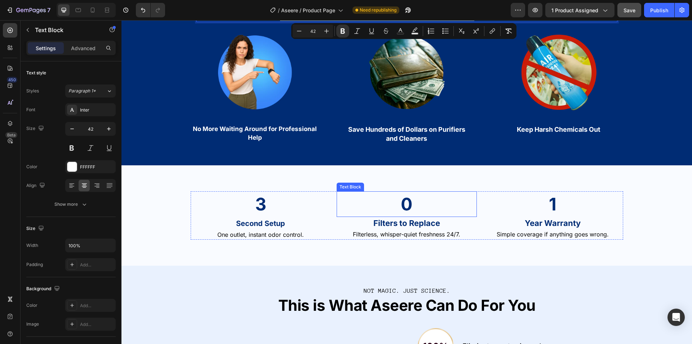
scroll to position [1966, 0]
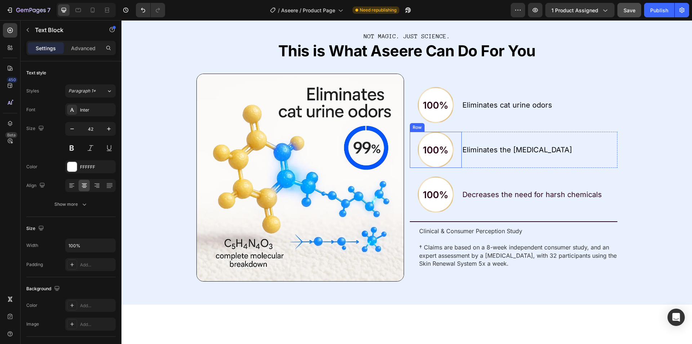
type input "16"
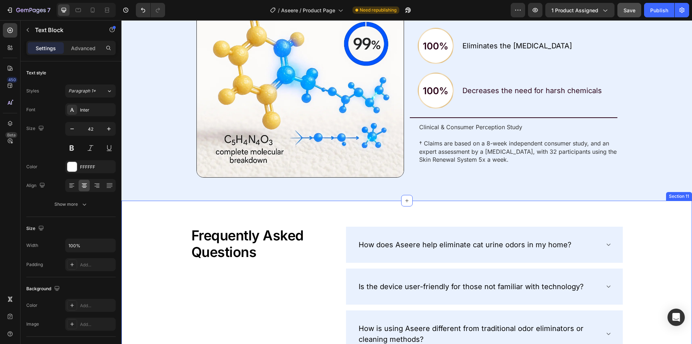
scroll to position [2255, 0]
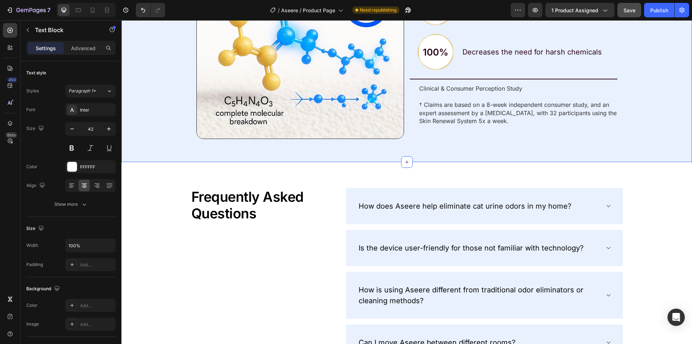
click at [456, 116] on p "† Claims are based on a 8-week independent consumer study, and an expert assess…" at bounding box center [518, 113] width 198 height 24
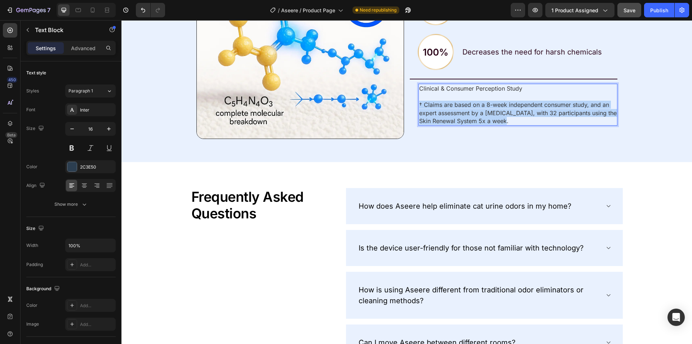
click at [456, 116] on p "† Claims are based on a 8-week independent consumer study, and an expert assess…" at bounding box center [518, 113] width 198 height 24
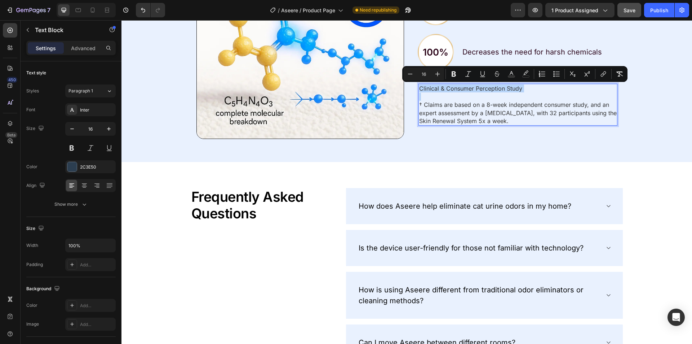
scroll to position [2271, 0]
click at [629, 131] on div "NOT MAGIC. JUST SCIENCE. Text Block This is What Aseere Can Do For You Text Blo…" at bounding box center [407, 10] width 571 height 282
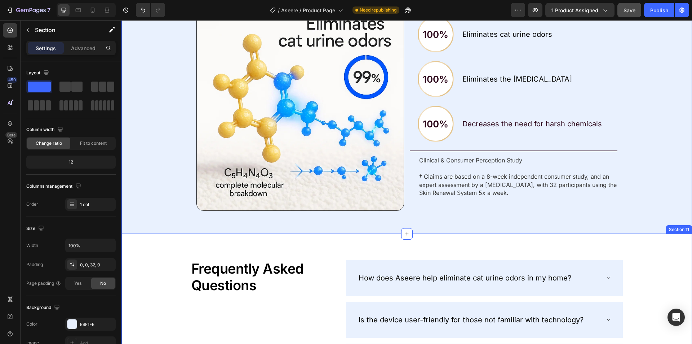
scroll to position [2183, 0]
click at [352, 97] on img at bounding box center [301, 107] width 208 height 208
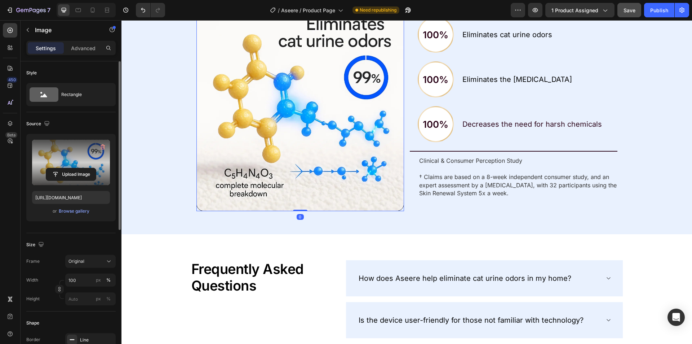
click at [61, 154] on label at bounding box center [71, 162] width 78 height 45
click at [61, 168] on input "file" at bounding box center [71, 174] width 50 height 12
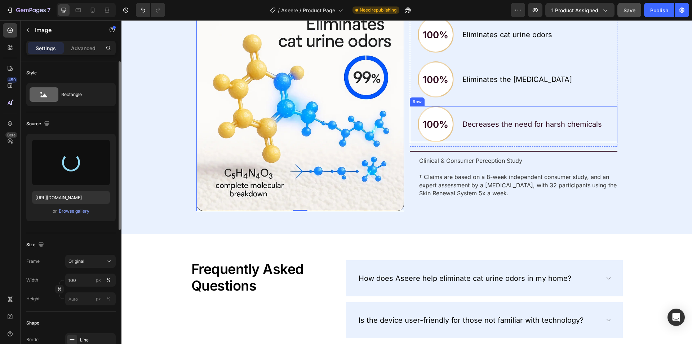
scroll to position [2075, 0]
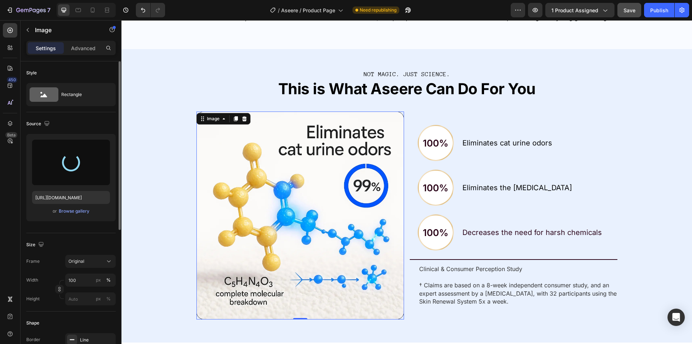
type input "[URL][DOMAIN_NAME]"
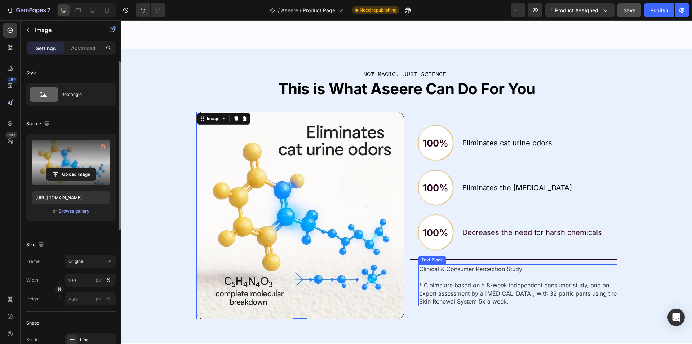
click at [440, 287] on span "† Claims are based on a 8-week independent consumer study, and an expert assess…" at bounding box center [518, 292] width 198 height 23
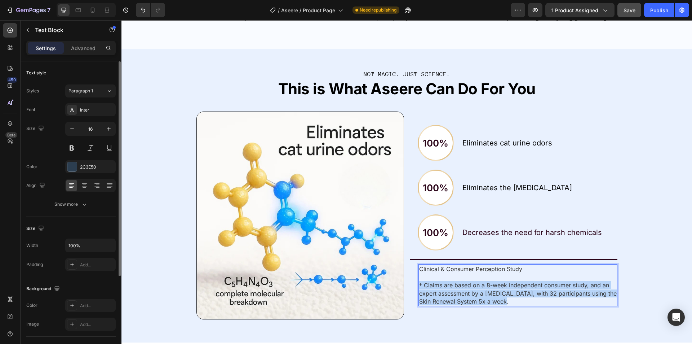
click at [440, 287] on span "† Claims are based on a 8-week independent consumer study, and an expert assess…" at bounding box center [518, 292] width 198 height 23
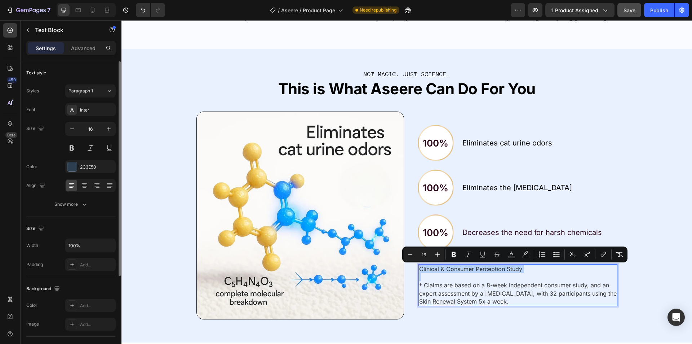
click at [462, 284] on span "† Claims are based on a 8-week independent consumer study, and an expert assess…" at bounding box center [518, 292] width 198 height 23
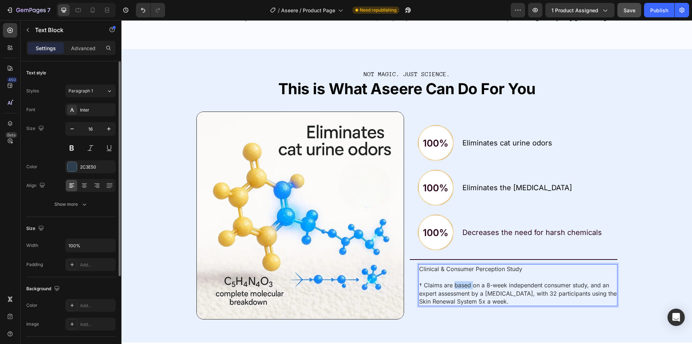
click at [462, 284] on span "† Claims are based on a 8-week independent consumer study, and an expert assess…" at bounding box center [518, 292] width 198 height 23
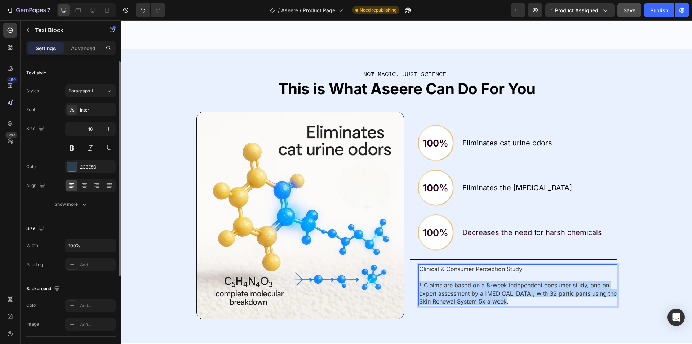
click at [462, 284] on span "† Claims are based on a 8-week independent consumer study, and an expert assess…" at bounding box center [518, 292] width 198 height 23
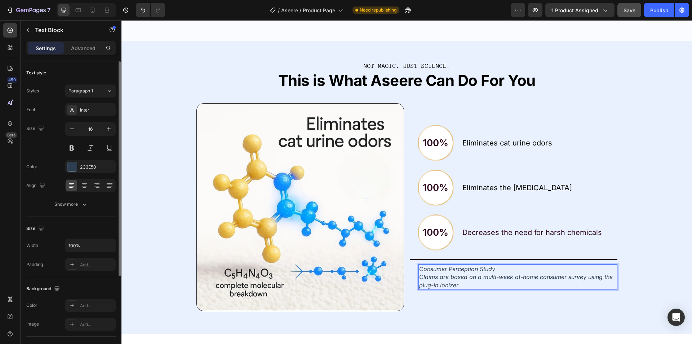
click at [513, 270] on p "Consumer Perception Study Claims are based on a multi-week at-home consumer sur…" at bounding box center [518, 277] width 198 height 24
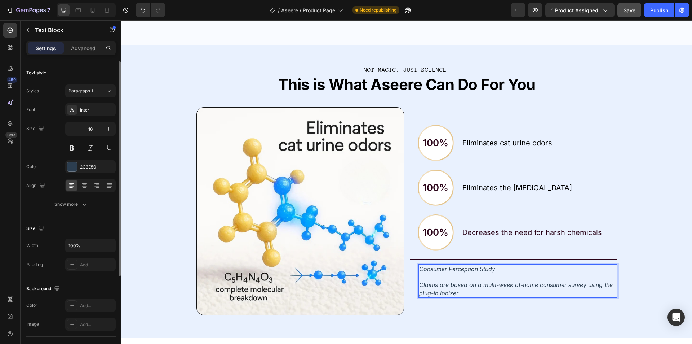
click at [485, 283] on icon "Claims are based on a multi-week at-home consumer survey using the plug-in ioni…" at bounding box center [516, 288] width 194 height 15
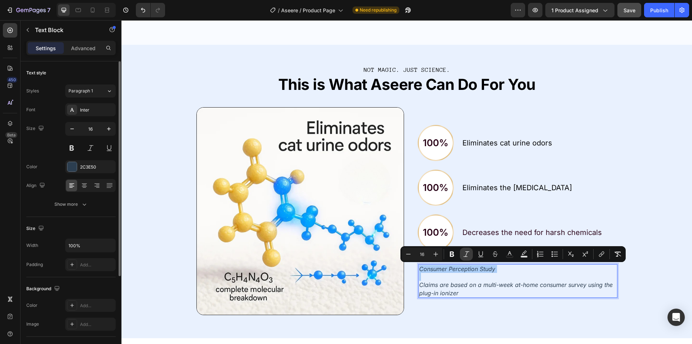
click at [471, 254] on button "Italic" at bounding box center [466, 253] width 13 height 13
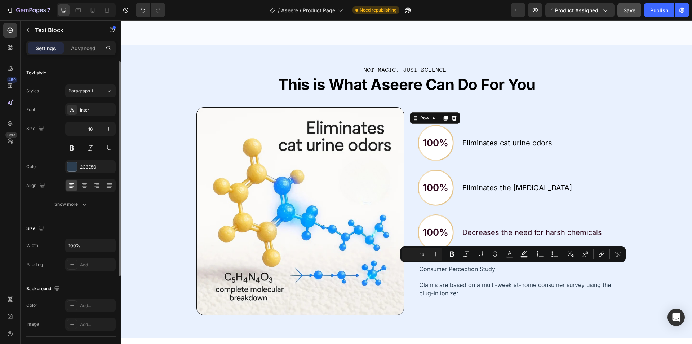
click at [581, 212] on div "100% Text Block Row Eliminates cat urine odors Text Block Row 100% Text Block R…" at bounding box center [514, 190] width 208 height 130
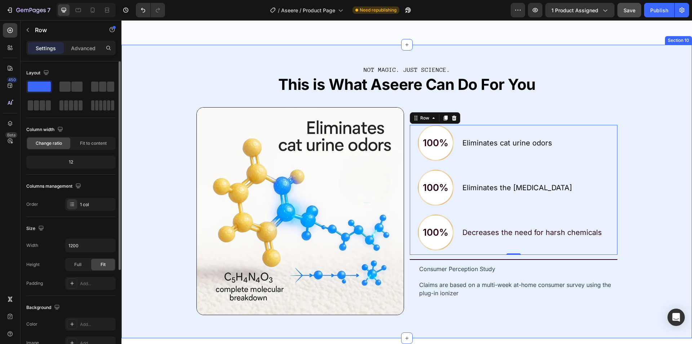
click at [629, 276] on div "NOT MAGIC. JUST SCIENCE. Text Block This is What Aseere Can Do For You Text Blo…" at bounding box center [407, 186] width 571 height 282
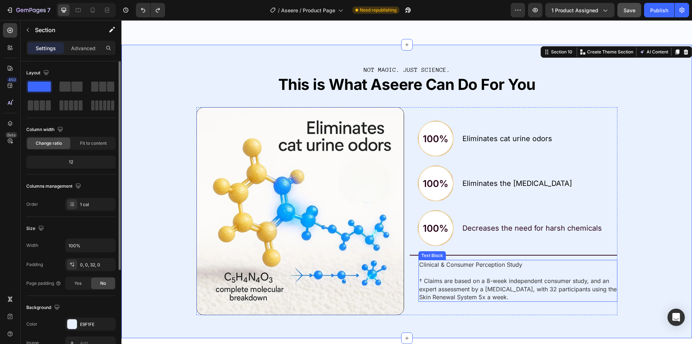
click at [477, 287] on span "† Claims are based on a 8-week independent consumer study, and an expert assess…" at bounding box center [518, 288] width 198 height 23
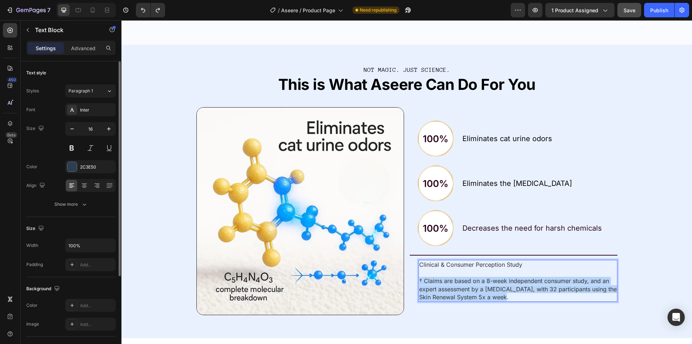
click at [477, 287] on span "† Claims are based on a 8-week independent consumer study, and an expert assess…" at bounding box center [518, 288] width 198 height 23
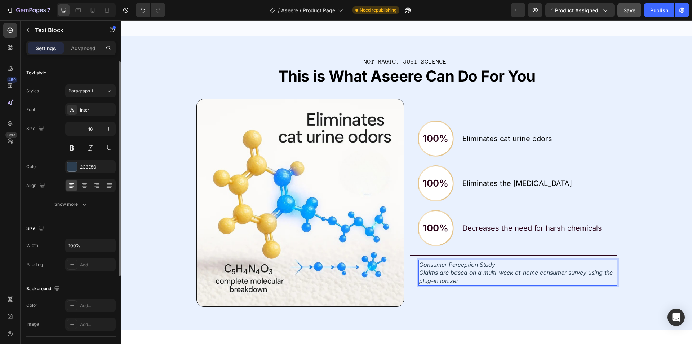
click at [501, 265] on p "Consumer Perception Study Claims are based on a multi-week at-home consumer sur…" at bounding box center [518, 272] width 198 height 24
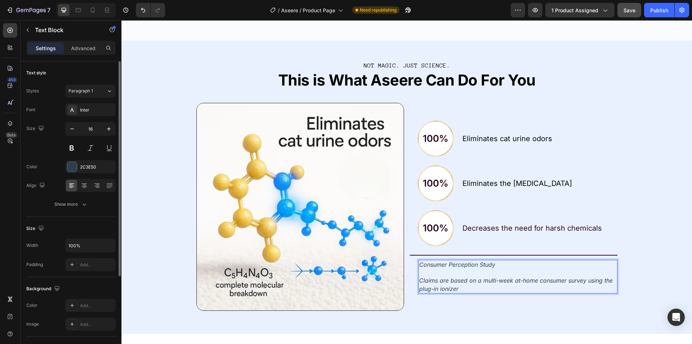
click at [485, 272] on p "⁠⁠⁠⁠⁠⁠⁠ Claims are based on a multi-week at-home consumer survey using the plug…" at bounding box center [518, 280] width 198 height 24
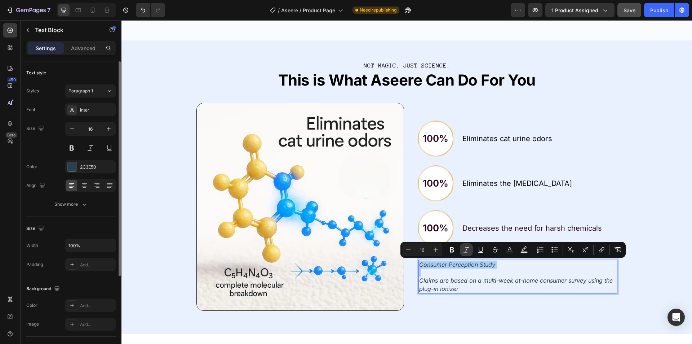
click at [466, 250] on icon "Editor contextual toolbar" at bounding box center [466, 249] width 7 height 7
click at [477, 283] on p "Claims are based on a multi-week at-home consumer survey using the plug-in ioni…" at bounding box center [518, 280] width 198 height 24
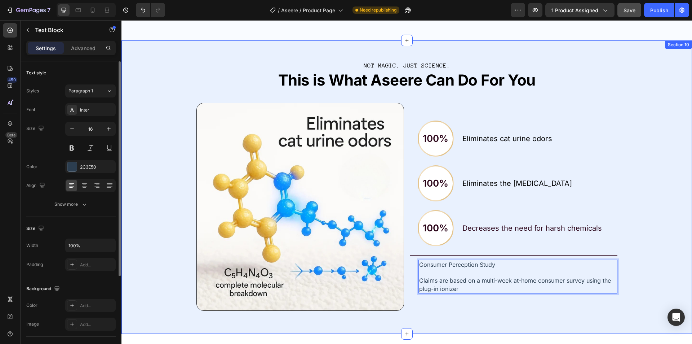
click at [629, 276] on div "NOT MAGIC. JUST SCIENCE. Text Block This is What Aseere Can Do For You Text Blo…" at bounding box center [407, 181] width 571 height 282
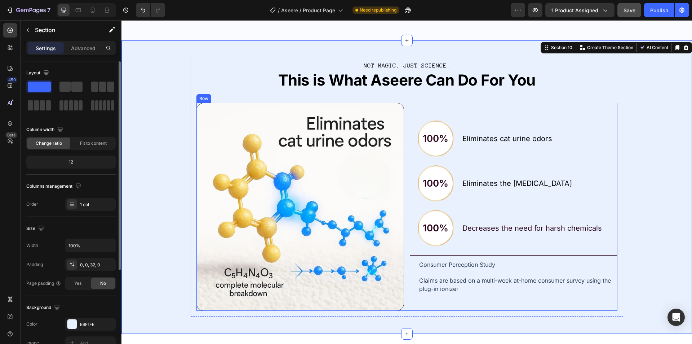
click at [493, 290] on p "Claims are based on a multi-week at-home consumer survey using the plug-in ioni…" at bounding box center [518, 280] width 198 height 24
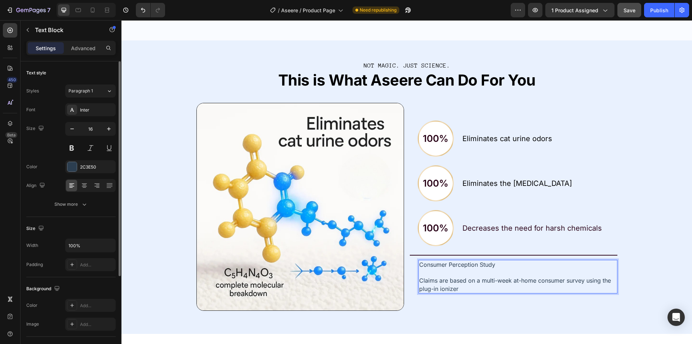
click at [493, 290] on p "Claims are based on a multi-week at-home consumer survey using the plug-in ioni…" at bounding box center [518, 280] width 198 height 24
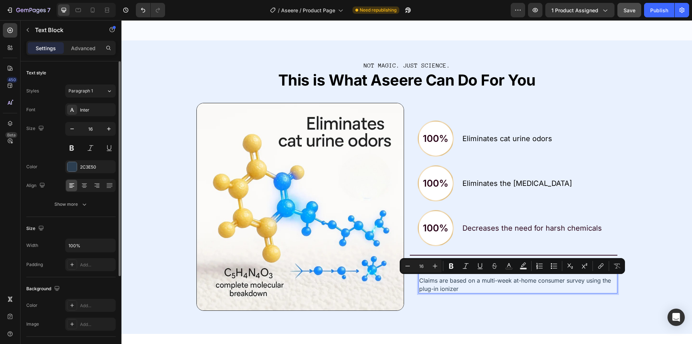
click at [493, 290] on p "Claims are based on a multi-week at-home consumer survey using the plug-in ioni…" at bounding box center [518, 280] width 198 height 24
click at [494, 290] on p "Claims are based on a multi-week at-home consumer survey using the plug-in ioni…" at bounding box center [518, 280] width 198 height 24
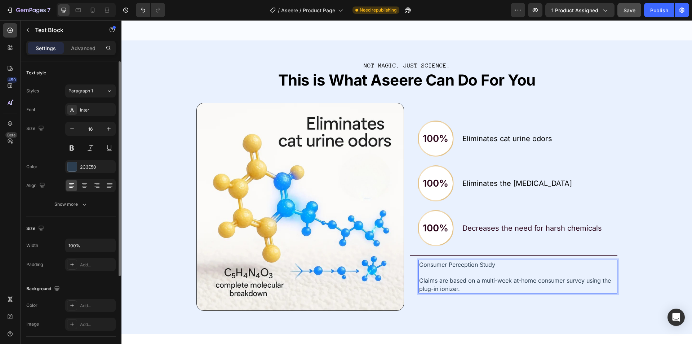
click at [607, 215] on div "Decreases the need for harsh chemicals Text Block" at bounding box center [540, 228] width 156 height 36
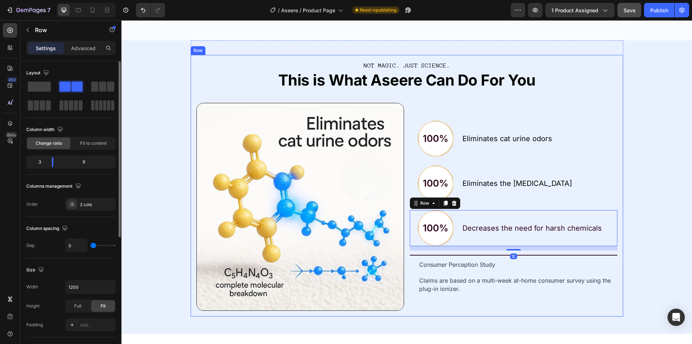
click at [624, 195] on div "NOT MAGIC. JUST SCIENCE. Text Block This is What Aseere Can Do For You Text Blo…" at bounding box center [407, 181] width 571 height 282
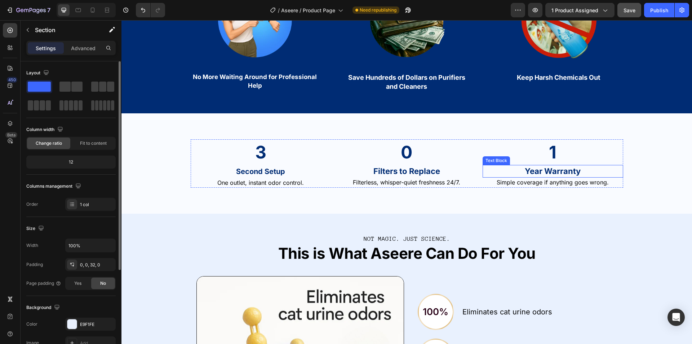
scroll to position [1894, 0]
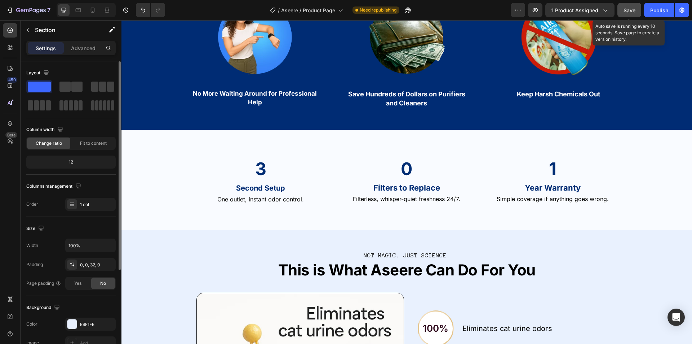
drag, startPoint x: 631, startPoint y: 14, endPoint x: 454, endPoint y: 31, distance: 177.8
click at [629, 14] on button "Save" at bounding box center [630, 10] width 24 height 14
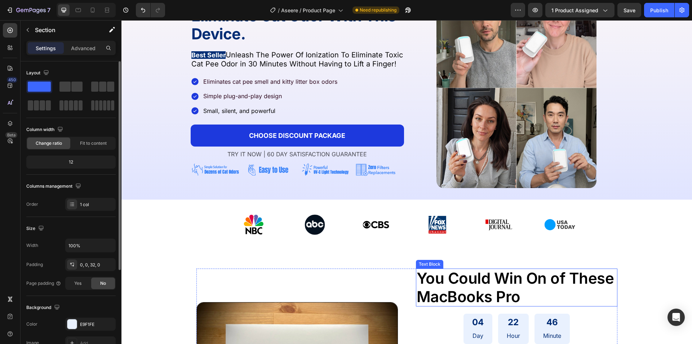
scroll to position [0, 0]
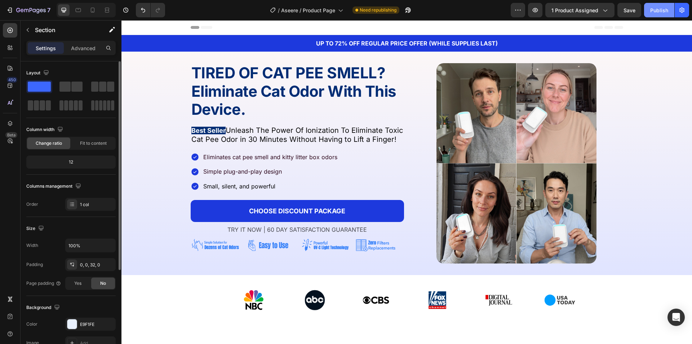
click at [629, 8] on div "Publish" at bounding box center [660, 10] width 18 height 8
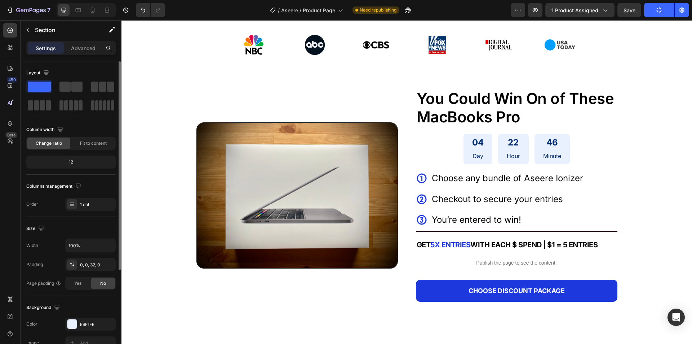
scroll to position [252, 0]
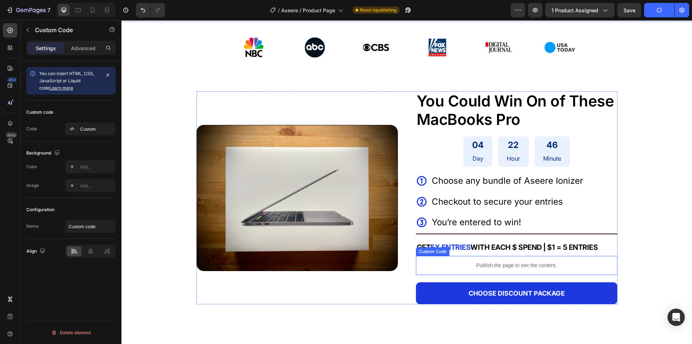
click at [501, 265] on p "Publish the page to see the content." at bounding box center [517, 265] width 202 height 8
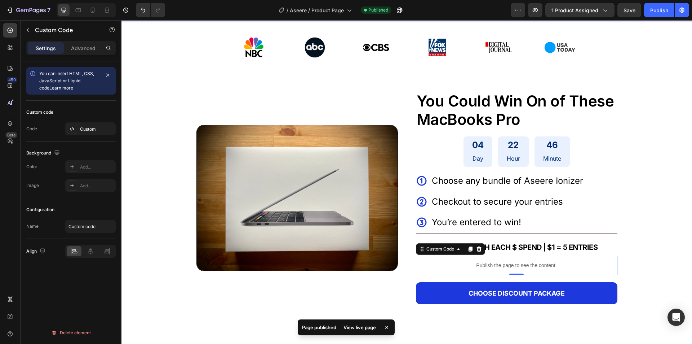
click at [480, 263] on p "Publish the page to see the content." at bounding box center [517, 265] width 202 height 8
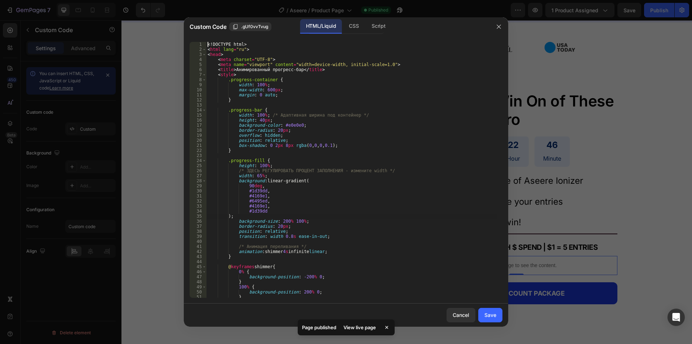
type textarea ");"
click at [337, 214] on div "<! DOCTYPE html > < html lang = "ru" > < head > < meta charset = "UTF-8" > < me…" at bounding box center [351, 175] width 291 height 266
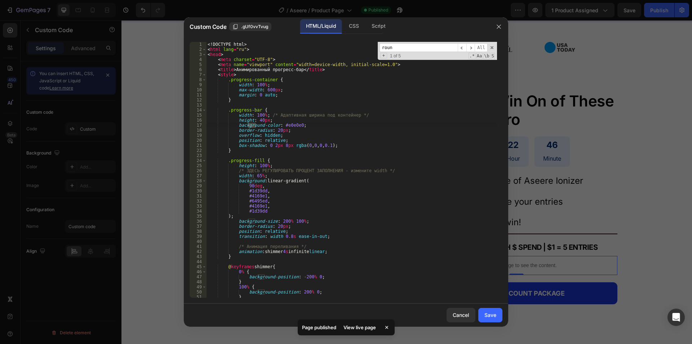
scroll to position [0, 0]
type input "round"
click at [464, 47] on span "​" at bounding box center [462, 47] width 9 height 9
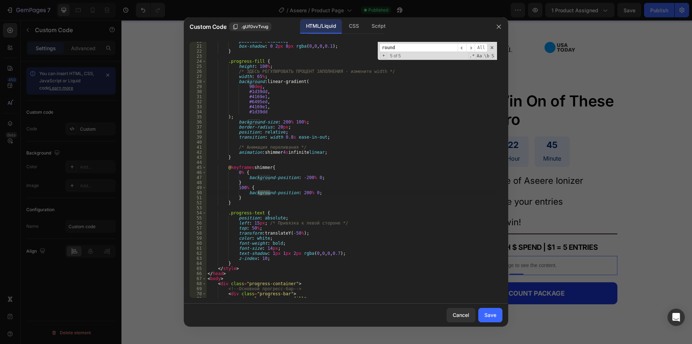
scroll to position [13, 0]
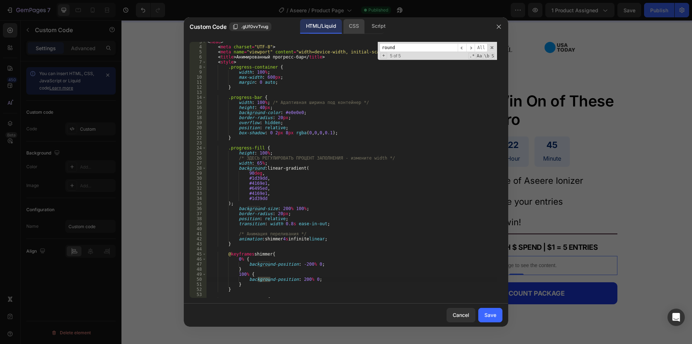
click at [366, 24] on div "CSS" at bounding box center [378, 26] width 25 height 14
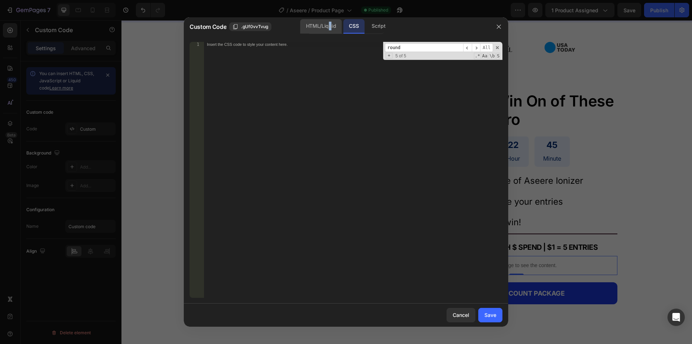
drag, startPoint x: 330, startPoint y: 23, endPoint x: 327, endPoint y: 30, distance: 7.3
click at [330, 23] on div "HTML/Liquid" at bounding box center [320, 26] width 41 height 14
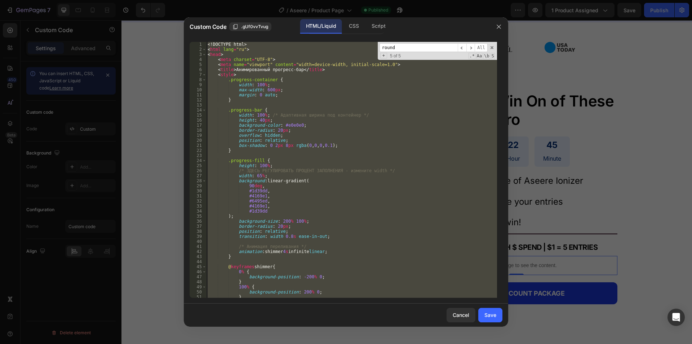
click at [274, 130] on div "<! DOCTYPE html > < html lang = "ru" > < head > < meta charset = "UTF-8" > < me…" at bounding box center [351, 170] width 291 height 256
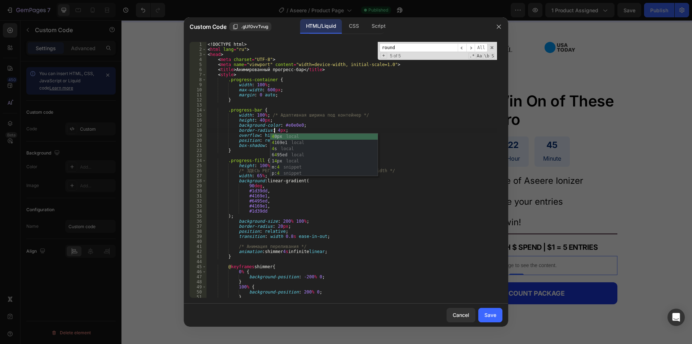
scroll to position [0, 5]
type textarea "border-radius: 5px;"
click at [484, 309] on button "Save" at bounding box center [491, 315] width 24 height 14
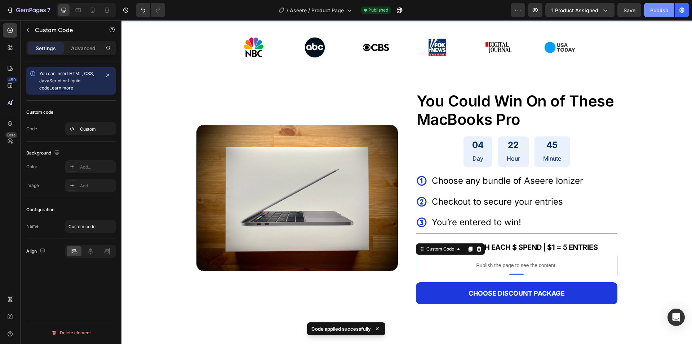
click at [629, 9] on div "Publish" at bounding box center [660, 10] width 18 height 8
click at [629, 9] on icon "button" at bounding box center [659, 9] width 7 height 7
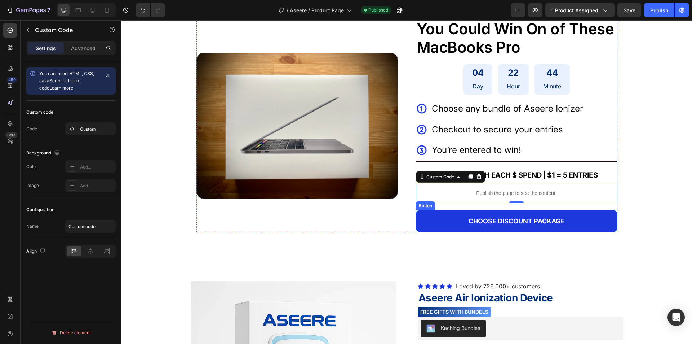
scroll to position [325, 0]
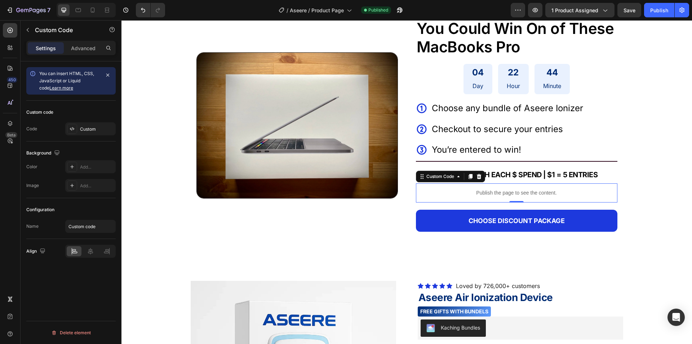
click at [443, 193] on p "Publish the page to see the content." at bounding box center [517, 193] width 202 height 8
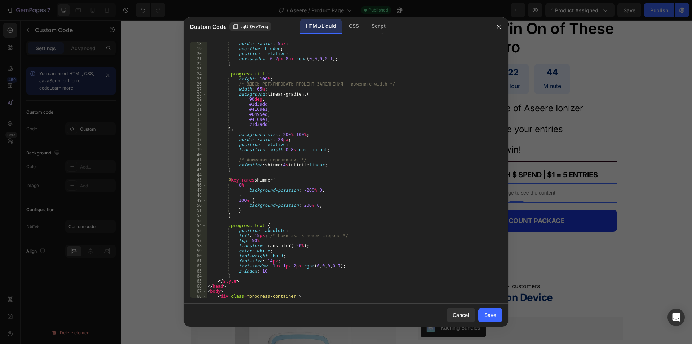
scroll to position [0, 0]
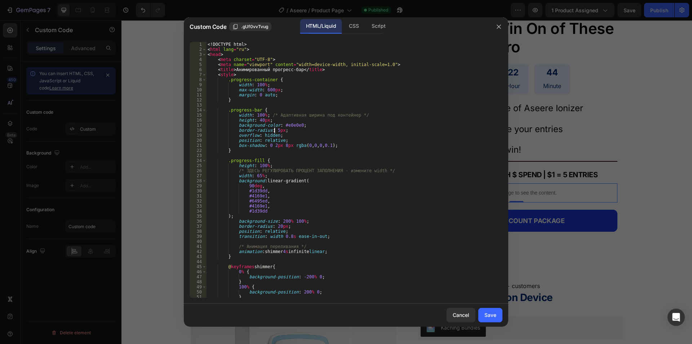
click at [273, 131] on div "<! DOCTYPE html > < html lang = "ru" > < head > < meta charset = "UTF-8" > < me…" at bounding box center [351, 175] width 291 height 266
click at [273, 225] on div "<! DOCTYPE html > < html lang = "ru" > < head > < meta charset = "UTF-8" > < me…" at bounding box center [351, 175] width 291 height 266
click at [332, 204] on div "<! DOCTYPE html > < html lang = "ru" > < head > < meta charset = "UTF-8" > < me…" at bounding box center [351, 175] width 291 height 266
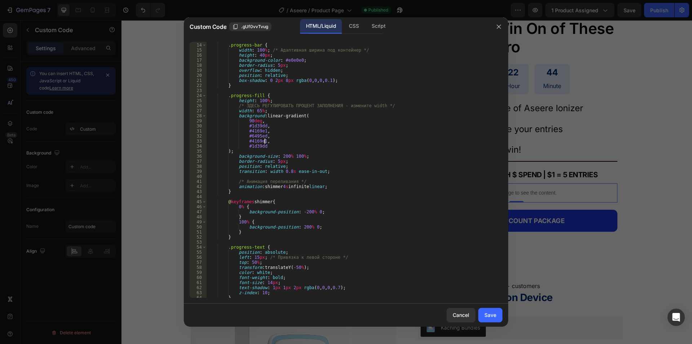
scroll to position [130, 0]
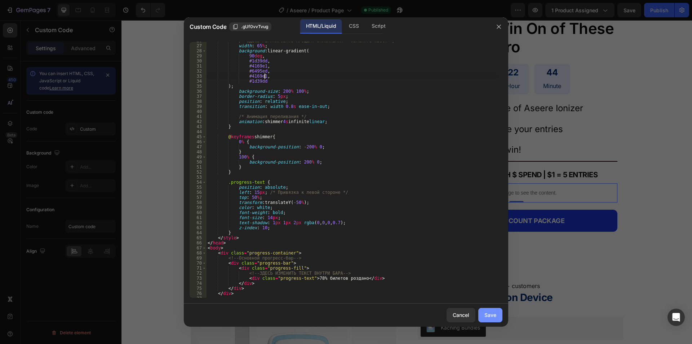
type textarea "#4169e1,"
click at [485, 312] on div "Save" at bounding box center [491, 315] width 12 height 8
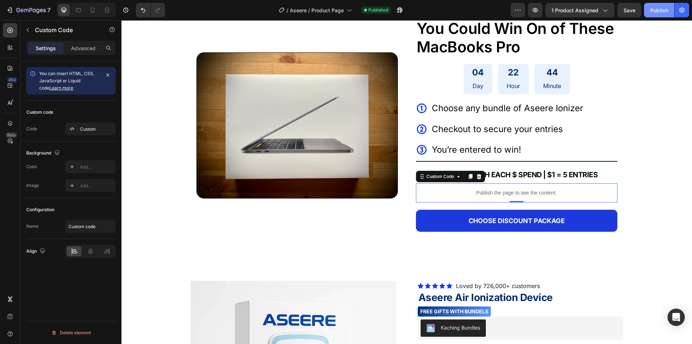
click at [629, 5] on button "Publish" at bounding box center [659, 10] width 30 height 14
click at [476, 196] on p "Publish the page to see the content." at bounding box center [517, 193] width 202 height 8
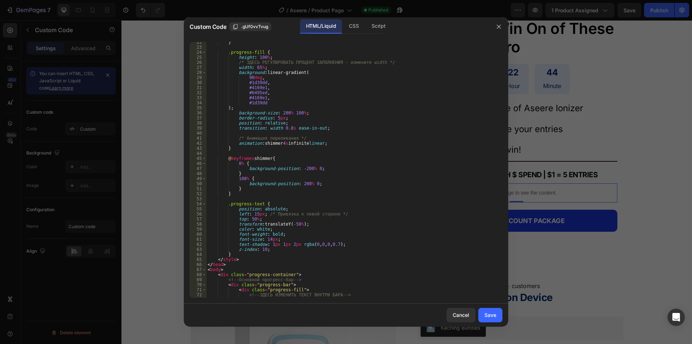
scroll to position [108, 0]
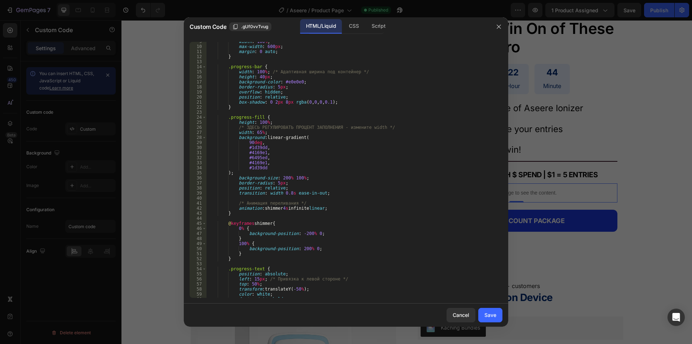
scroll to position [22, 0]
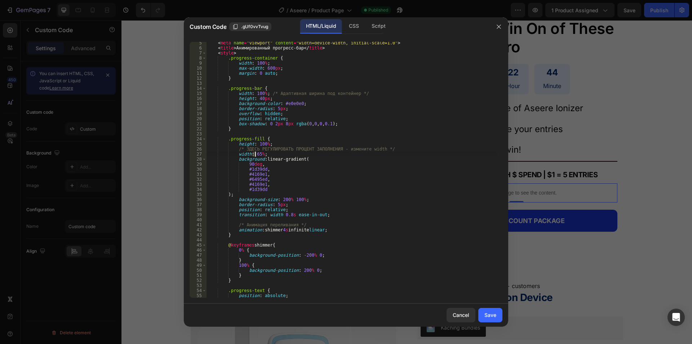
click at [255, 154] on div "< meta name = "viewport" content = "width=device-width, initial-scale=1.0" > < …" at bounding box center [351, 173] width 291 height 266
click at [335, 125] on div "< meta name = "viewport" content = "width=device-width, initial-scale=1.0" > < …" at bounding box center [351, 173] width 291 height 266
type textarea "box-shadow: 0 2px 8px rgba(0,0,0,0.1);"
click at [493, 315] on div "Save" at bounding box center [491, 315] width 12 height 8
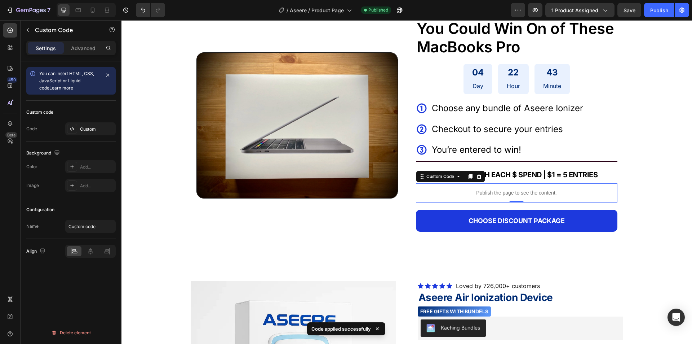
click at [451, 188] on div "Publish the page to see the content." at bounding box center [517, 192] width 202 height 19
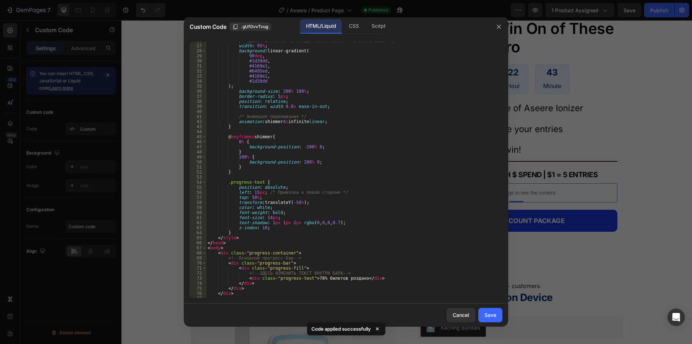
scroll to position [229, 0]
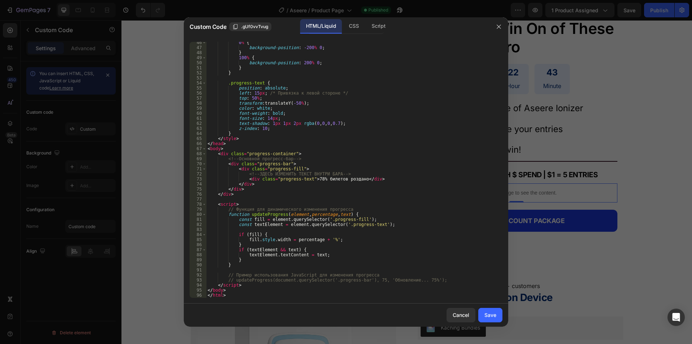
click at [312, 179] on div "0 % { background-position : -200 % 0 ; } 100 % { background-position : 200 % 0 …" at bounding box center [351, 173] width 291 height 266
click at [310, 179] on div "0 % { background-position : -200 % 0 ; } 100 % { background-position : 200 % 0 …" at bounding box center [351, 173] width 291 height 266
click at [332, 178] on div "0 % { background-position : -200 % 0 ; } 100 % { background-position : 200 % 0 …" at bounding box center [351, 173] width 291 height 266
drag, startPoint x: 319, startPoint y: 179, endPoint x: 356, endPoint y: 179, distance: 37.1
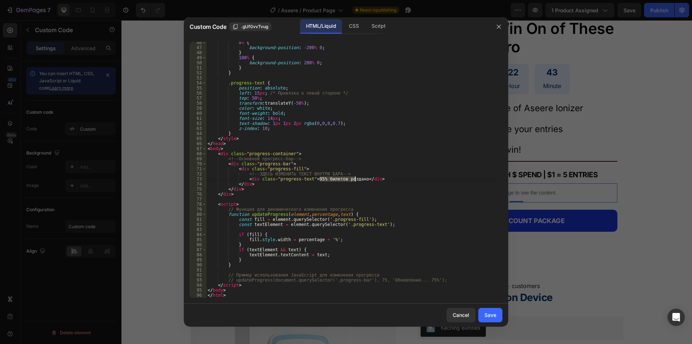
click at [356, 179] on div "0 % { background-position : -200 % 0 ; } 100 % { background-position : 200 % 0 …" at bounding box center [351, 173] width 291 height 266
type textarea "<div class="progress-text">95% билетов роздано</div>"
click at [494, 313] on div "Save" at bounding box center [491, 315] width 12 height 8
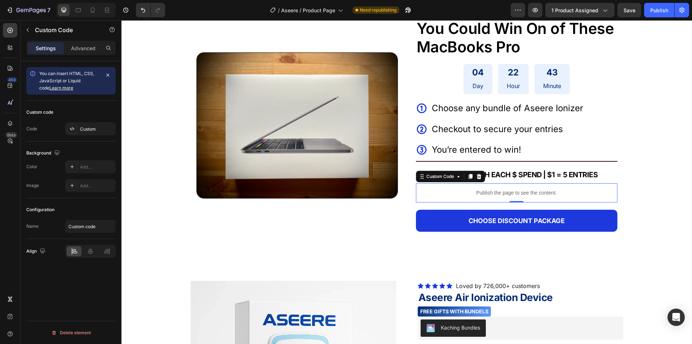
drag, startPoint x: 658, startPoint y: 18, endPoint x: 537, endPoint y: 0, distance: 121.7
click at [658, 18] on div "7 Version history / Aseere / Product Page Need republishing Preview 1 product a…" at bounding box center [346, 10] width 692 height 21
click at [658, 17] on div "7 Version history / Aseere / Product Page Need republishing Preview 1 product a…" at bounding box center [346, 10] width 692 height 21
click at [658, 16] on button "Publish" at bounding box center [659, 10] width 30 height 14
drag, startPoint x: 658, startPoint y: 14, endPoint x: 631, endPoint y: 0, distance: 30.3
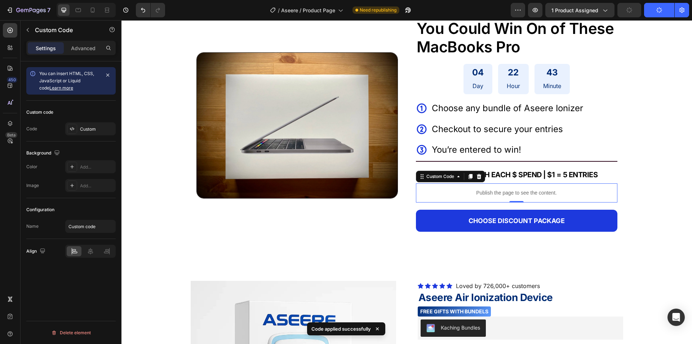
click at [657, 14] on button "Publish" at bounding box center [659, 10] width 30 height 14
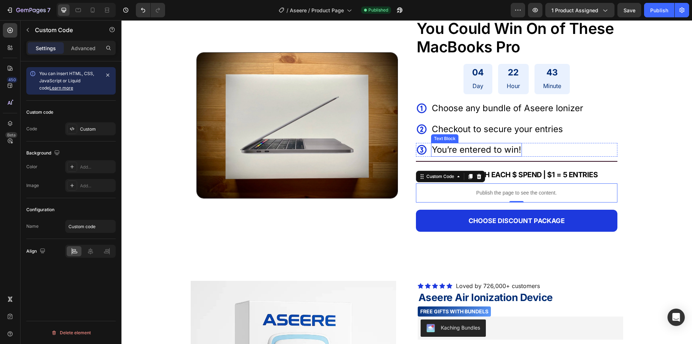
scroll to position [144, 0]
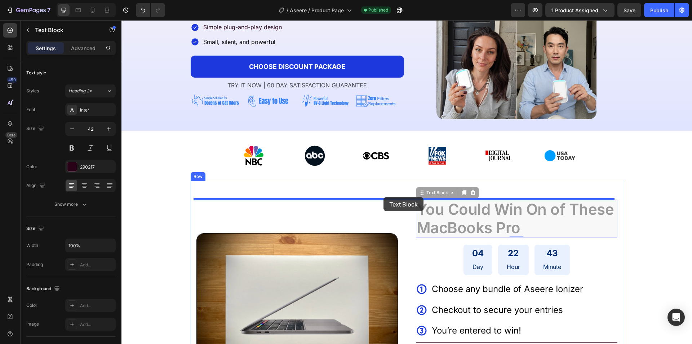
drag, startPoint x: 461, startPoint y: 210, endPoint x: 384, endPoint y: 197, distance: 78.0
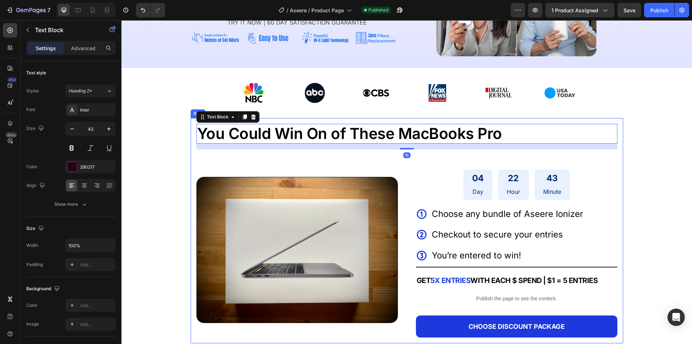
scroll to position [216, 0]
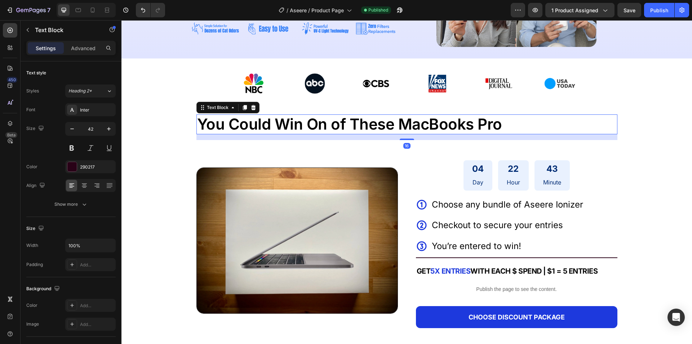
click at [366, 121] on span "You Could Win On of These MacBooks Pro" at bounding box center [349, 124] width 305 height 18
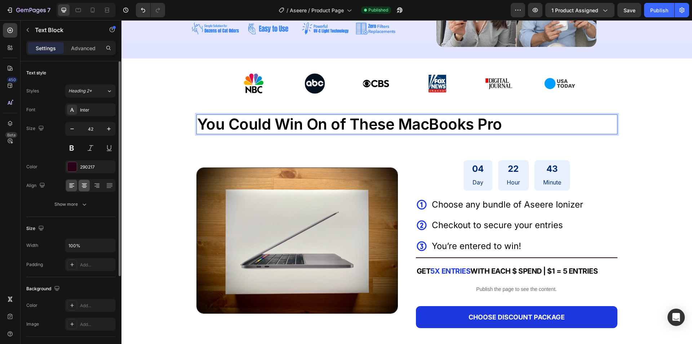
click at [85, 188] on icon at bounding box center [84, 185] width 7 height 7
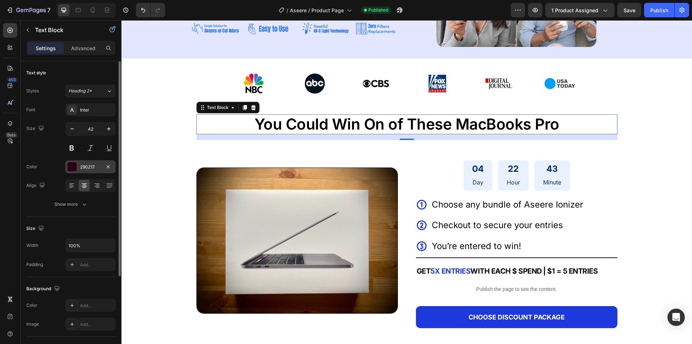
click at [75, 162] on div at bounding box center [72, 167] width 10 height 10
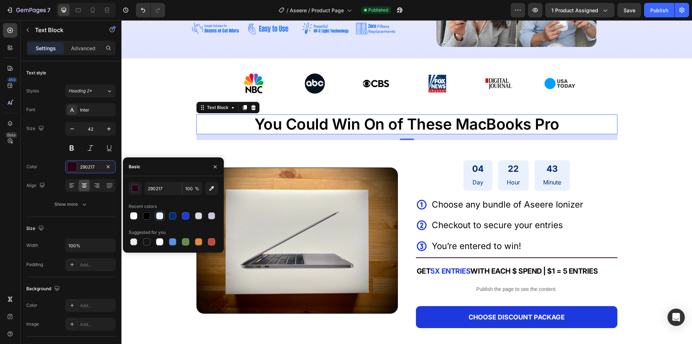
click at [147, 215] on div at bounding box center [146, 215] width 7 height 7
type input "000000"
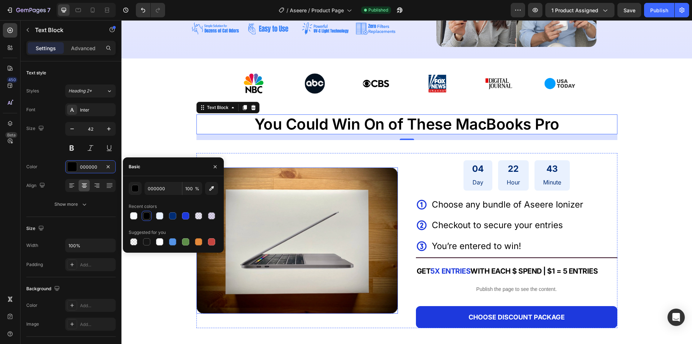
click at [510, 195] on div "04 Day 22 Hour 43 Minute Countdown Timer Icon Choose any bundle of Aseere Ioniz…" at bounding box center [517, 240] width 202 height 175
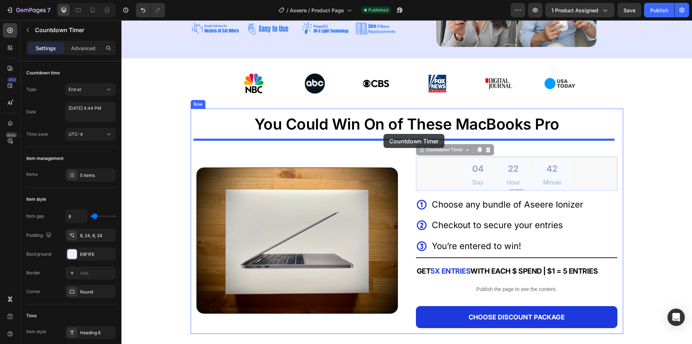
drag, startPoint x: 506, startPoint y: 170, endPoint x: 384, endPoint y: 134, distance: 127.1
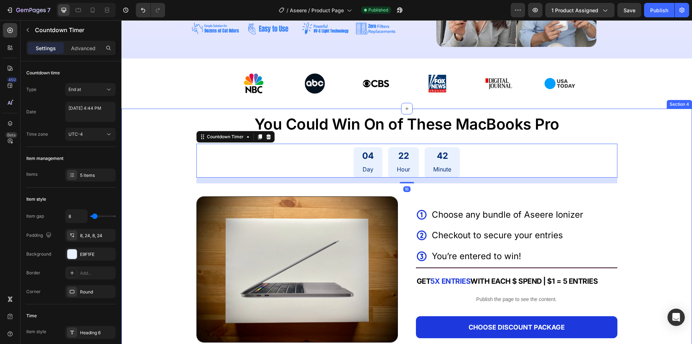
click at [655, 214] on div "You Could Win On of These MacBooks Pro Text Block 04 Day 22 Hour 42 Minute Coun…" at bounding box center [407, 231] width 571 height 245
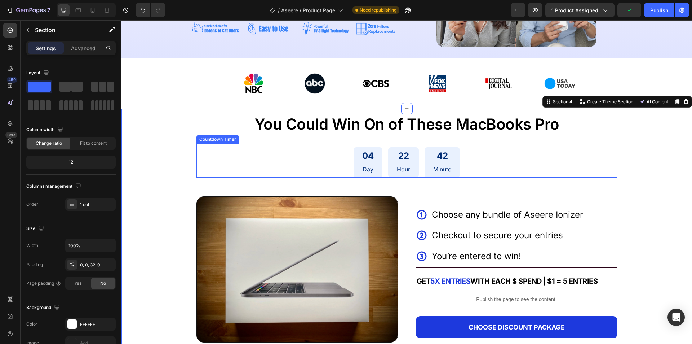
click at [467, 166] on div "04 Day 22 Hour 42 Minute" at bounding box center [407, 162] width 421 height 30
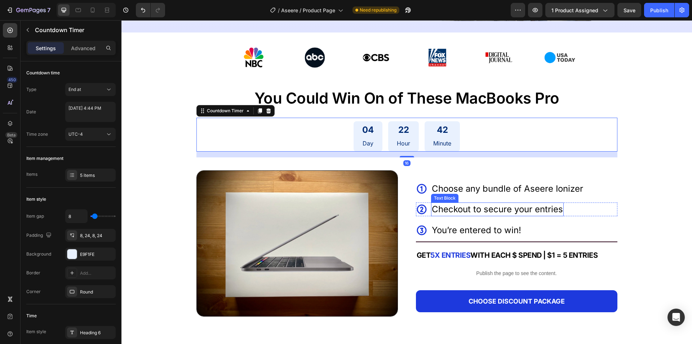
scroll to position [288, 0]
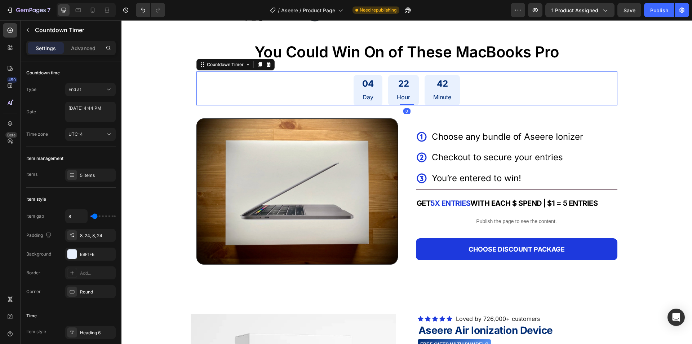
drag, startPoint x: 407, startPoint y: 110, endPoint x: 404, endPoint y: 74, distance: 35.8
click at [404, 74] on div "04 Day 22 Hour 42 Minute Countdown Timer 0" at bounding box center [407, 88] width 421 height 34
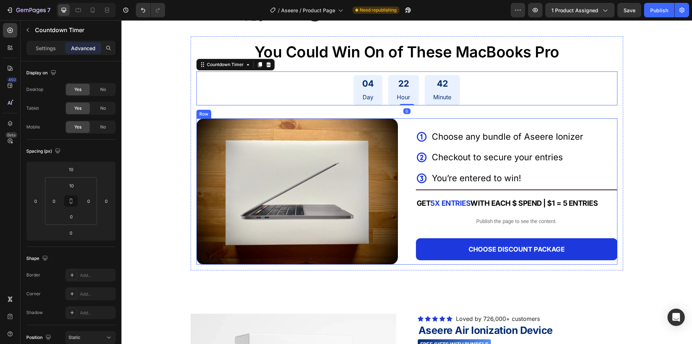
click at [428, 127] on div "Icon Choose any bundle of Aseere Ionizer Text Block Row Icon Checkout to secure…" at bounding box center [517, 191] width 202 height 146
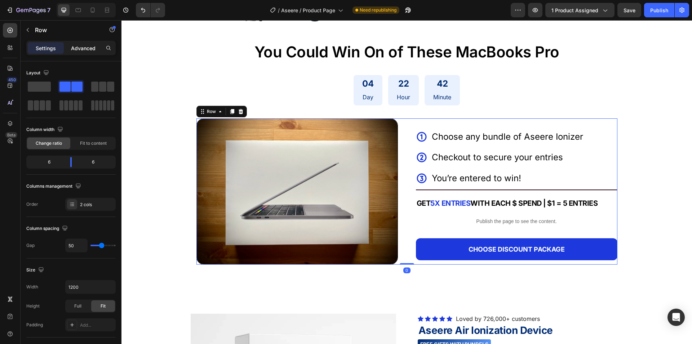
click at [78, 45] on p "Advanced" at bounding box center [83, 48] width 25 height 8
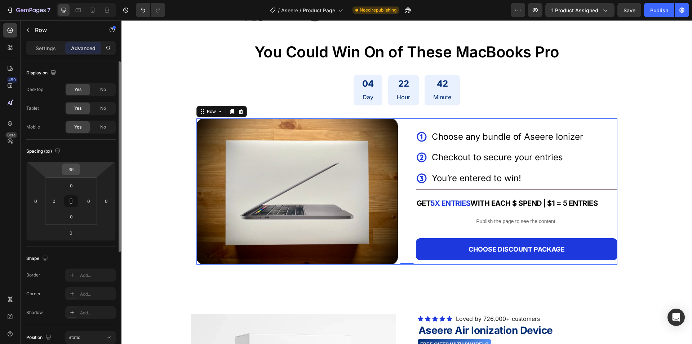
click at [79, 168] on div "36" at bounding box center [71, 169] width 18 height 12
click at [76, 167] on input "36" at bounding box center [71, 169] width 14 height 11
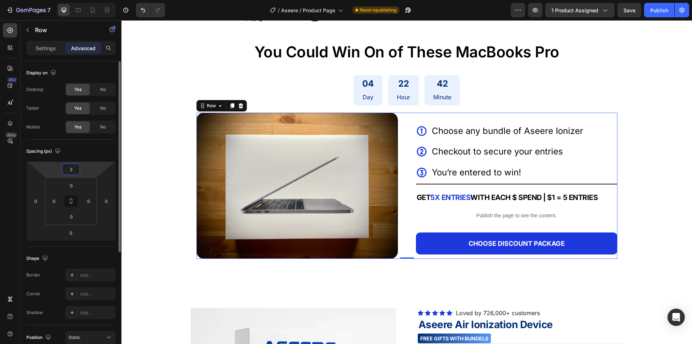
type input "20"
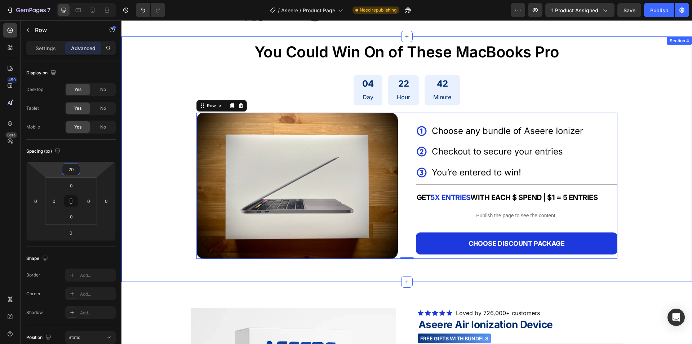
drag, startPoint x: 662, startPoint y: 143, endPoint x: 639, endPoint y: 149, distance: 24.5
click at [661, 143] on div "You Could Win On of These MacBooks Pro Text Block 04 Day 22 Hour 42 Minute Coun…" at bounding box center [407, 153] width 571 height 234
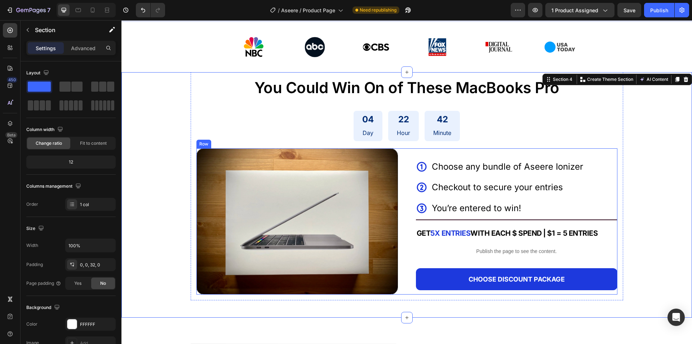
scroll to position [252, 0]
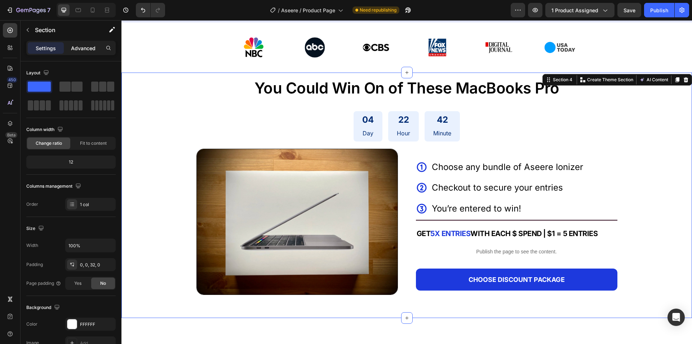
click at [79, 45] on p "Advanced" at bounding box center [83, 48] width 25 height 8
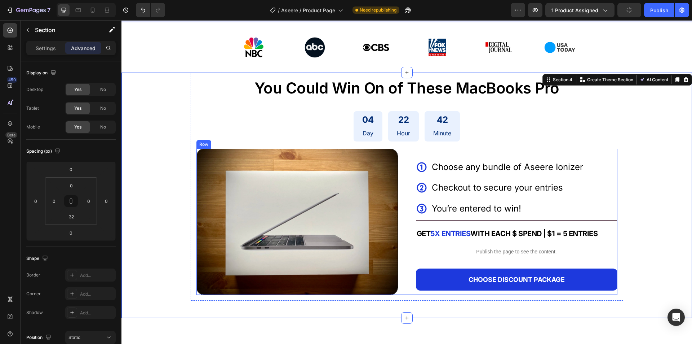
click at [409, 153] on div "Image Icon Choose any bundle of Aseere Ionizer Text Block Row Icon Checkout to …" at bounding box center [407, 222] width 421 height 146
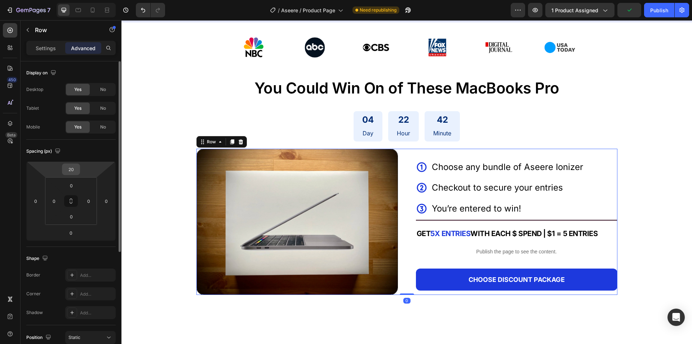
click at [68, 168] on input "20" at bounding box center [71, 169] width 14 height 11
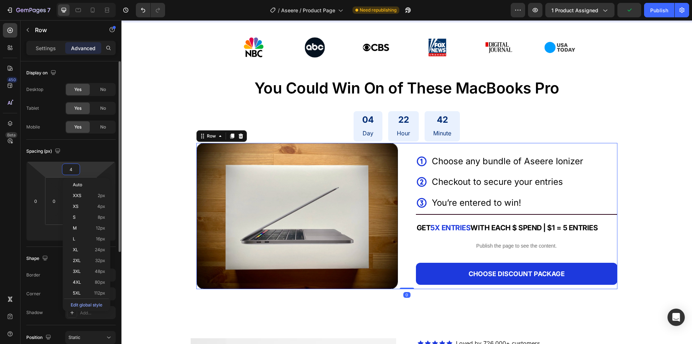
type input "40"
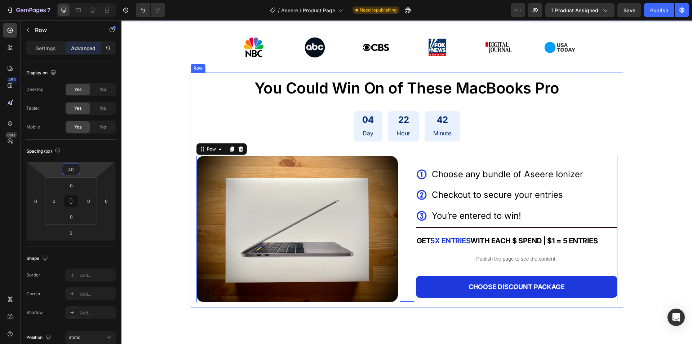
click at [399, 107] on div "04 Day 22 Hour 42 Minute Countdown Timer" at bounding box center [407, 124] width 421 height 34
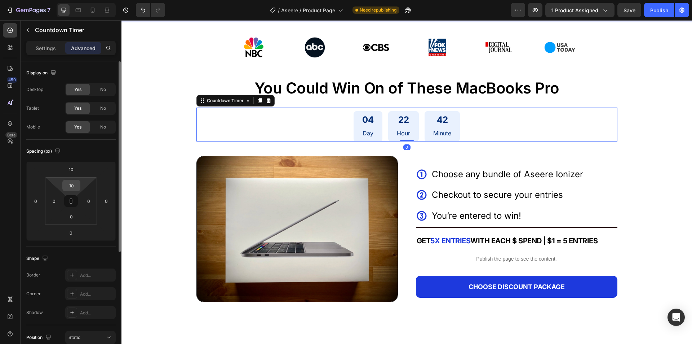
click at [74, 187] on input "10" at bounding box center [71, 185] width 14 height 11
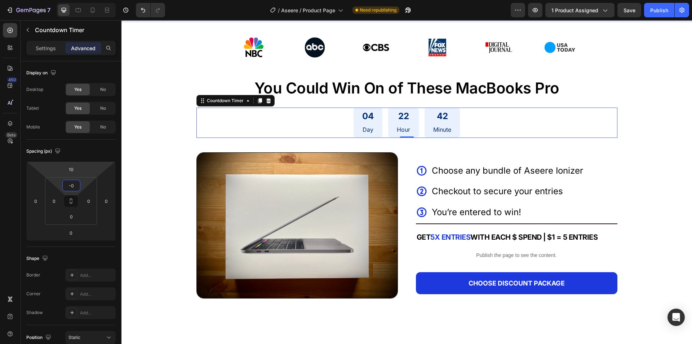
type input "-"
type input "0"
click at [613, 110] on div "04 Day 22 Hour 42 Minute" at bounding box center [407, 122] width 421 height 30
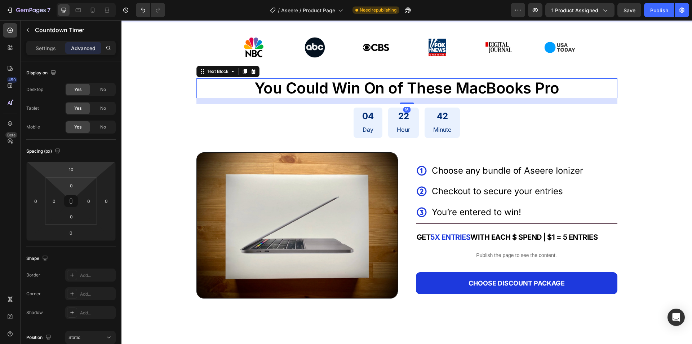
click at [457, 88] on span "You Could Win On of These MacBooks Pro" at bounding box center [407, 88] width 305 height 18
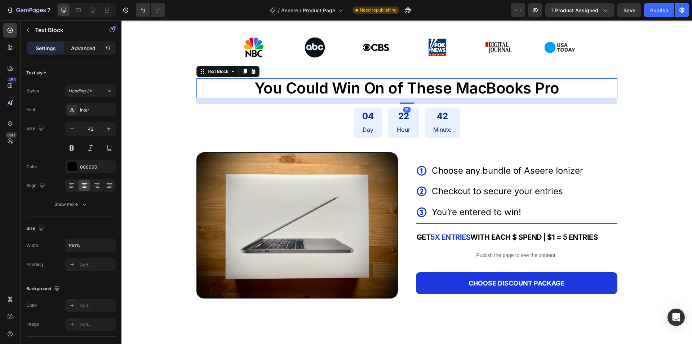
click at [86, 44] on p "Advanced" at bounding box center [83, 48] width 25 height 8
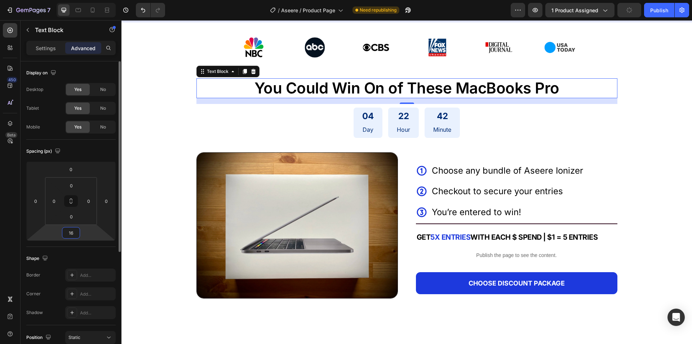
click at [74, 234] on input "16" at bounding box center [71, 232] width 14 height 11
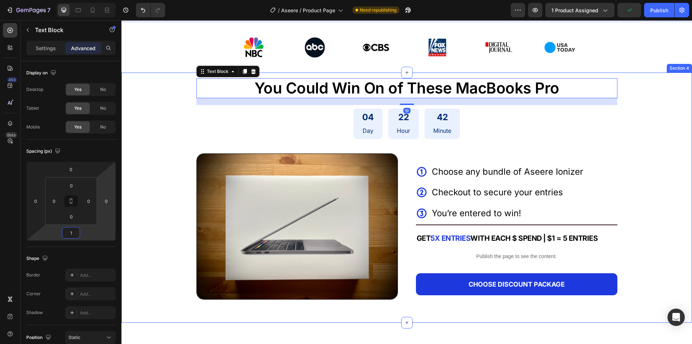
type input "10"
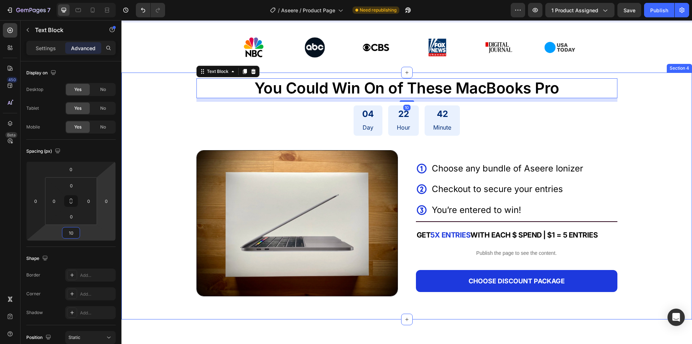
click at [657, 132] on div "You Could Win On of These MacBooks Pro Text Block 10 04 Day 22 Hour 42 Minute C…" at bounding box center [407, 189] width 571 height 235
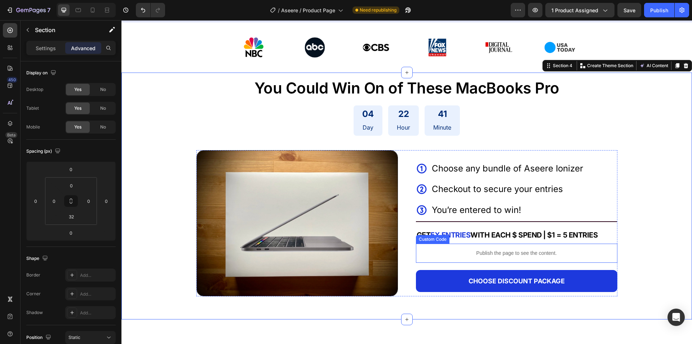
click at [488, 252] on p "Publish the page to see the content." at bounding box center [517, 253] width 202 height 8
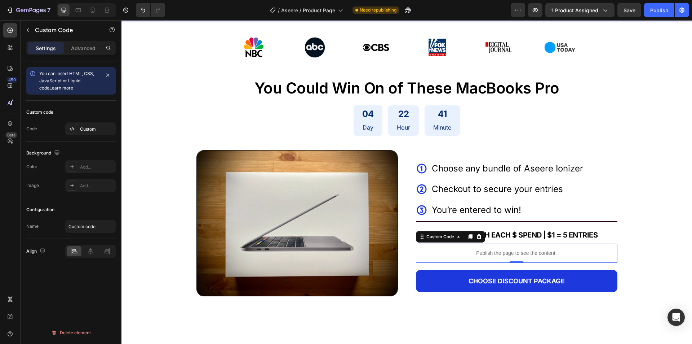
click at [488, 252] on p "Publish the page to see the content." at bounding box center [517, 253] width 202 height 8
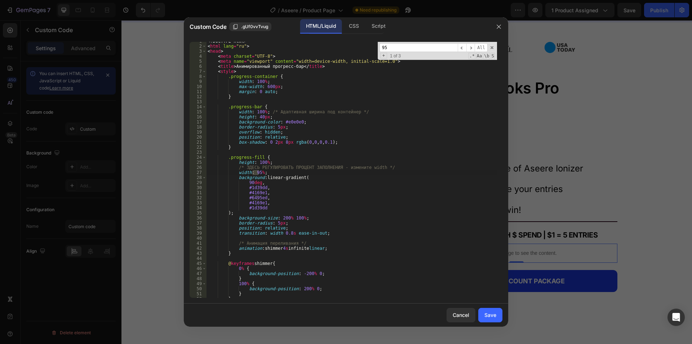
scroll to position [4, 0]
type input "95"
click at [258, 175] on div "<! DOCTYPE html > < html lang = "ru" > < head > < meta charset = "UTF-8" > < me…" at bounding box center [351, 170] width 291 height 256
click at [404, 52] on input "95" at bounding box center [419, 47] width 78 height 9
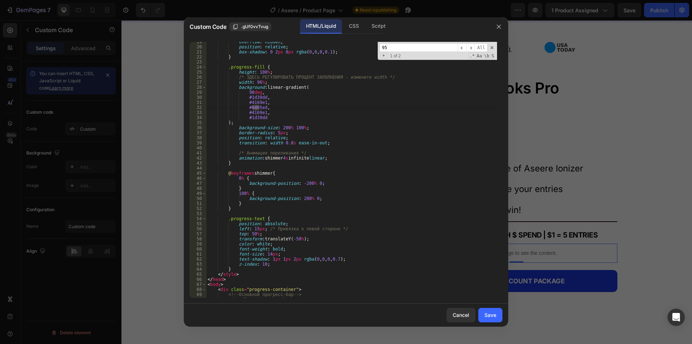
scroll to position [137, 0]
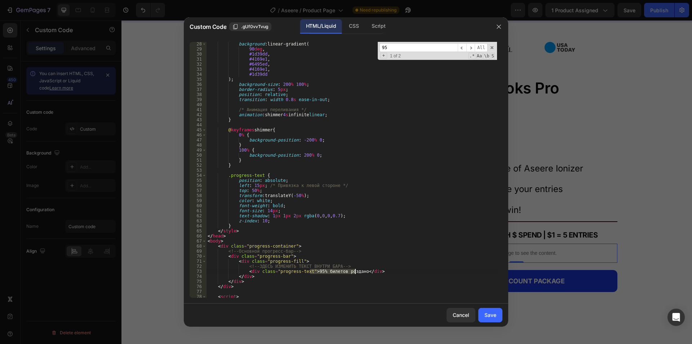
drag, startPoint x: 311, startPoint y: 272, endPoint x: 356, endPoint y: 269, distance: 45.1
click at [356, 269] on div "background : linear-gradient( 90 deg , #1d39dd , #4169e1 , #6495ed , #4169e1 , …" at bounding box center [351, 174] width 291 height 266
paste textarea "of entries claimed"
click at [313, 273] on div "background : linear-gradient( 90 deg , #1d39dd , #4169e1 , #6495ed , #4169e1 , …" at bounding box center [351, 174] width 291 height 266
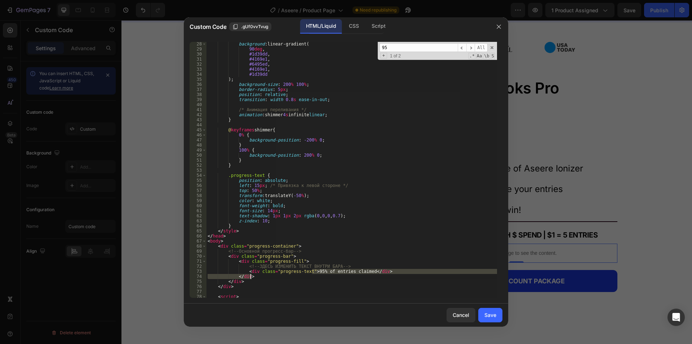
click at [312, 272] on div "background : linear-gradient( 90 deg , #1d39dd , #4169e1 , #6495ed , #4169e1 , …" at bounding box center [351, 170] width 291 height 256
click at [313, 272] on div "background : linear-gradient( 90 deg , #1d39dd , #4169e1 , #6495ed , #4169e1 , …" at bounding box center [351, 174] width 291 height 266
click at [367, 267] on div "background : linear-gradient( 90 deg , #1d39dd , #4169e1 , #6495ed , #4169e1 , …" at bounding box center [351, 174] width 291 height 266
type textarea "<!-- ЗДЕСЬ ИЗМЕНИТЬ ТЕКСТ ВНУТРИ БАРА -->"
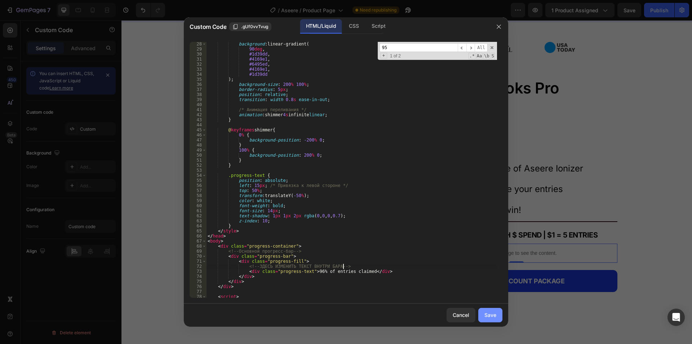
click at [487, 314] on div "Save" at bounding box center [491, 315] width 12 height 8
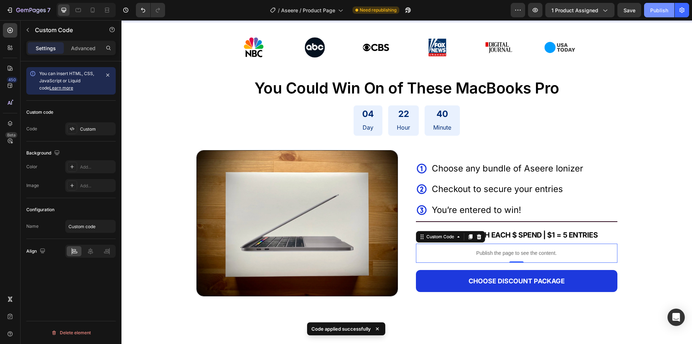
click at [653, 10] on div "Publish" at bounding box center [660, 10] width 18 height 8
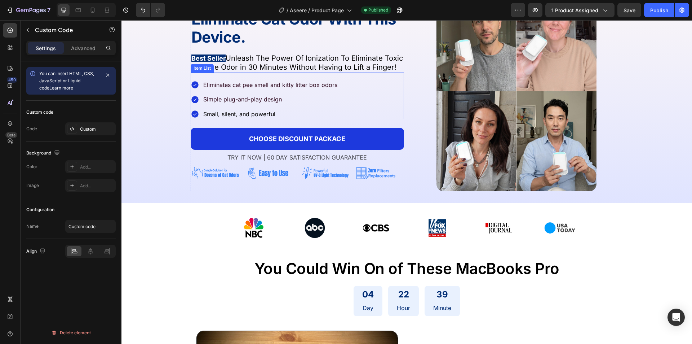
scroll to position [0, 0]
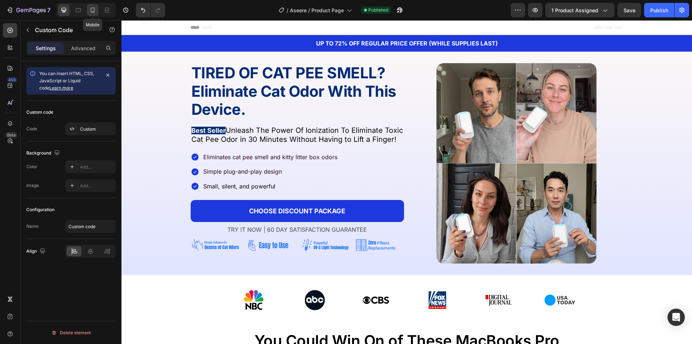
click at [96, 10] on icon at bounding box center [92, 9] width 7 height 7
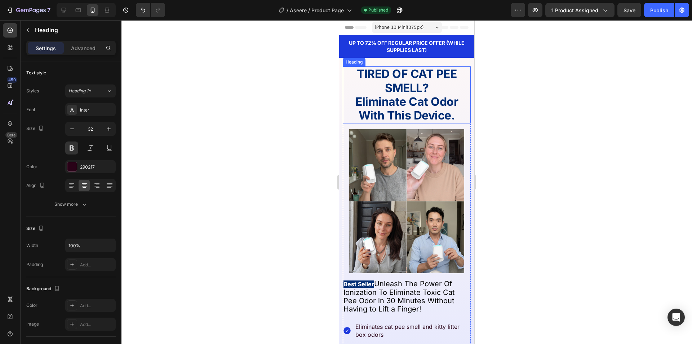
click at [413, 97] on strong "Eliminate Cat Odor With This Device." at bounding box center [407, 108] width 103 height 28
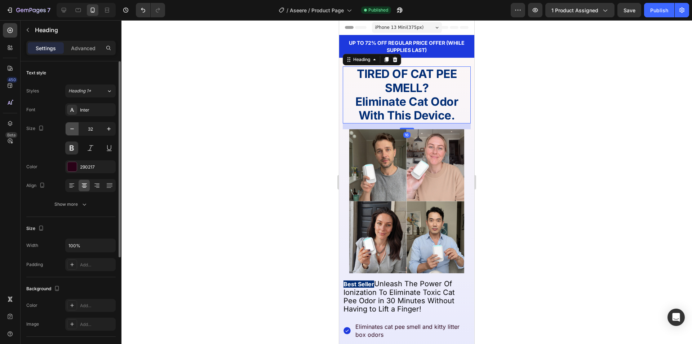
click at [72, 131] on icon "button" at bounding box center [72, 128] width 7 height 7
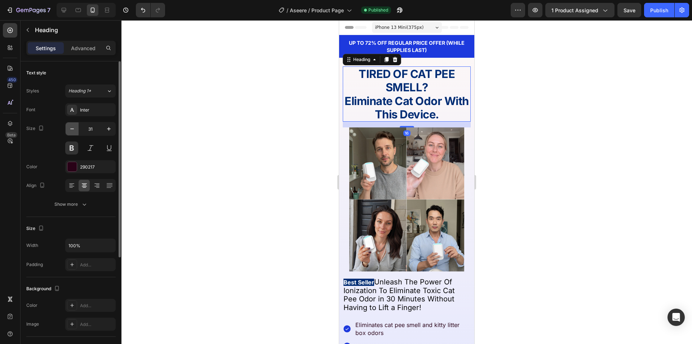
click at [72, 131] on icon "button" at bounding box center [72, 128] width 7 height 7
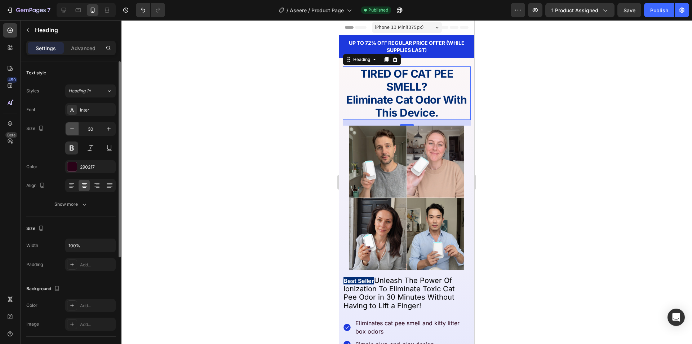
click at [72, 131] on icon "button" at bounding box center [72, 128] width 7 height 7
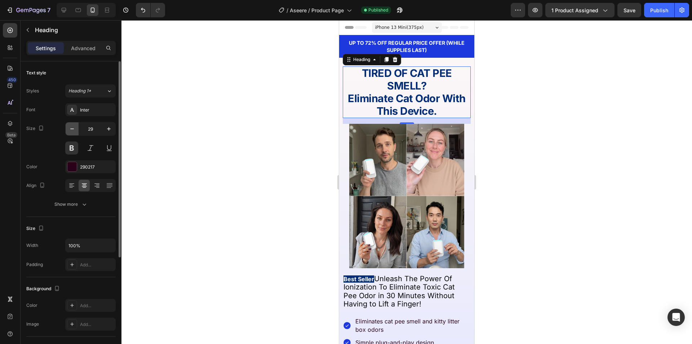
click at [72, 131] on icon "button" at bounding box center [72, 128] width 7 height 7
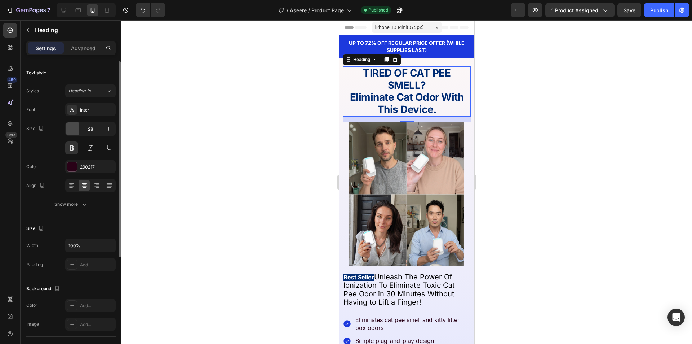
click at [72, 131] on icon "button" at bounding box center [72, 128] width 7 height 7
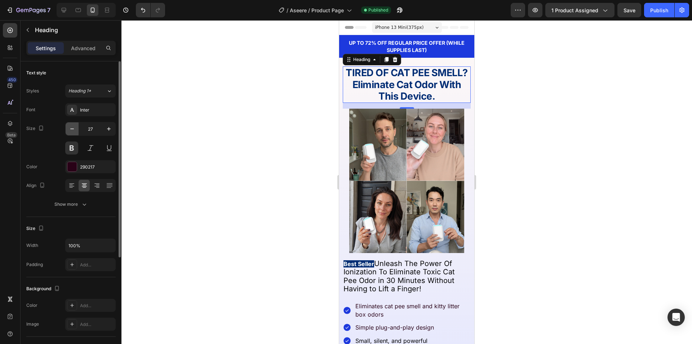
click at [72, 131] on icon "button" at bounding box center [72, 128] width 7 height 7
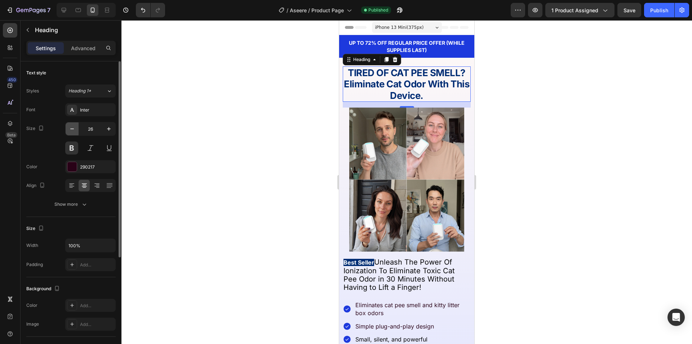
click at [72, 131] on icon "button" at bounding box center [72, 128] width 7 height 7
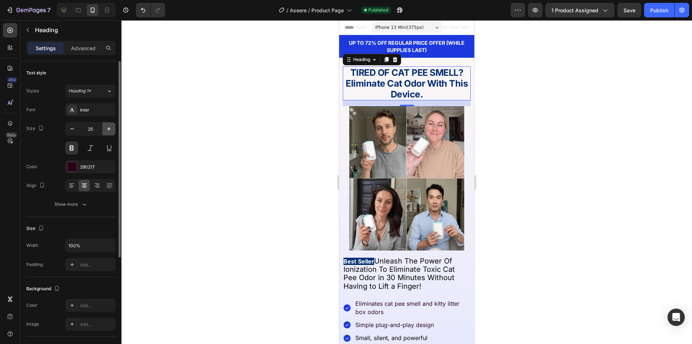
click at [109, 128] on icon "button" at bounding box center [108, 128] width 7 height 7
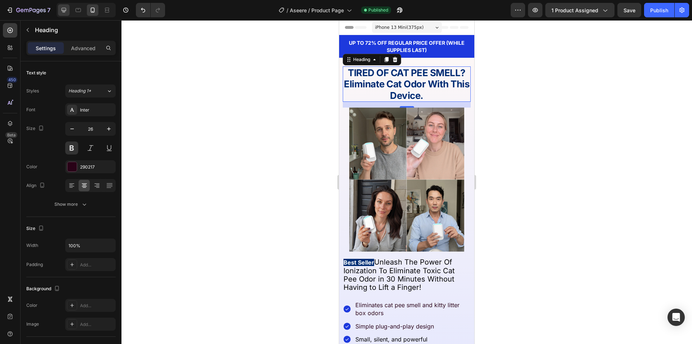
click at [66, 11] on icon at bounding box center [63, 9] width 7 height 7
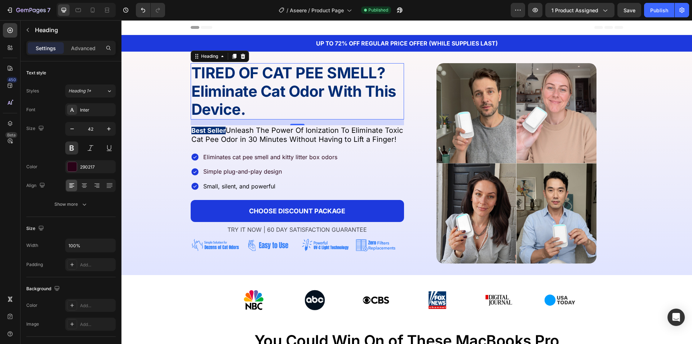
scroll to position [18, 0]
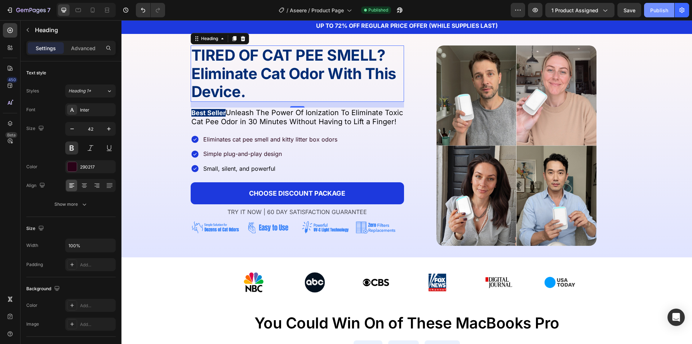
click at [660, 15] on button "Publish" at bounding box center [659, 10] width 30 height 14
drag, startPoint x: 99, startPoint y: 8, endPoint x: 94, endPoint y: 10, distance: 5.0
click at [97, 9] on div "Mobile" at bounding box center [86, 10] width 59 height 14
click at [94, 10] on icon at bounding box center [93, 10] width 4 height 5
type input "26"
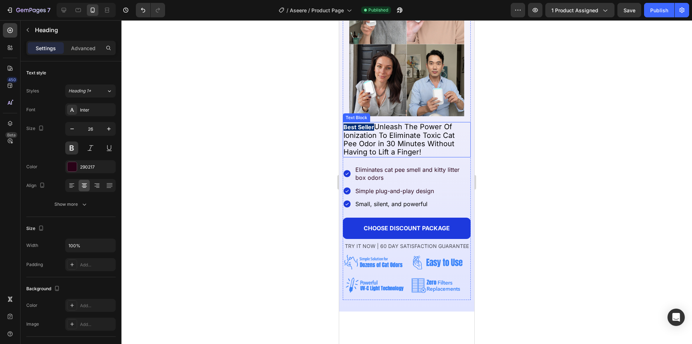
scroll to position [237, 0]
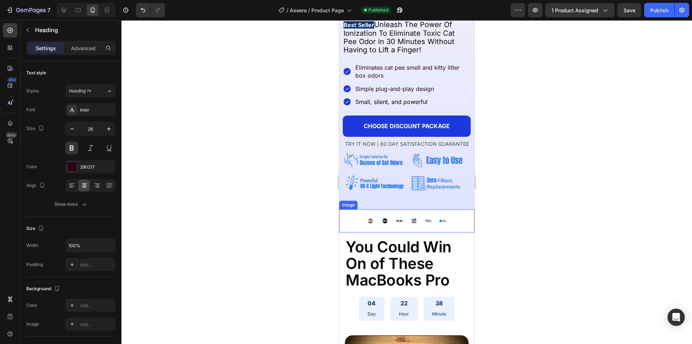
click at [394, 220] on img at bounding box center [406, 220] width 81 height 9
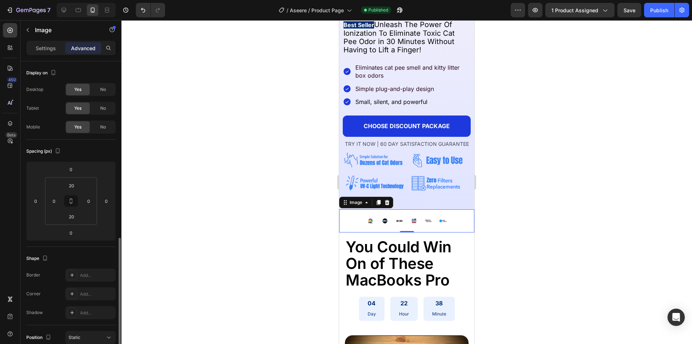
scroll to position [144, 0]
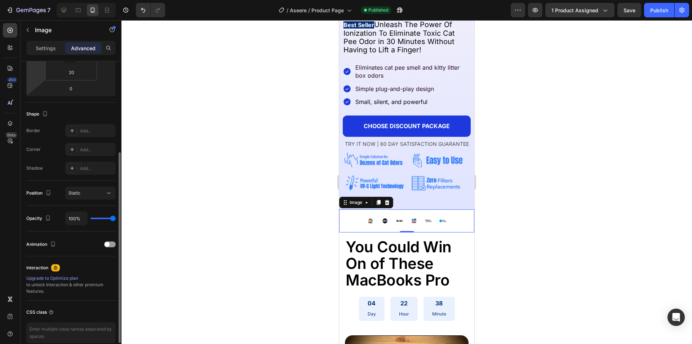
click at [41, 42] on div "Settings Advanced" at bounding box center [70, 48] width 89 height 14
click at [45, 51] on p "Settings" at bounding box center [46, 48] width 20 height 8
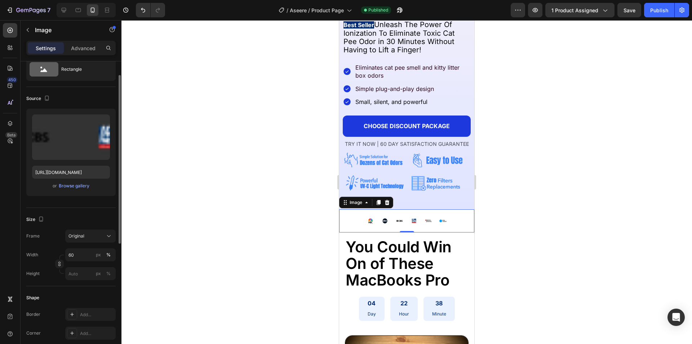
scroll to position [0, 0]
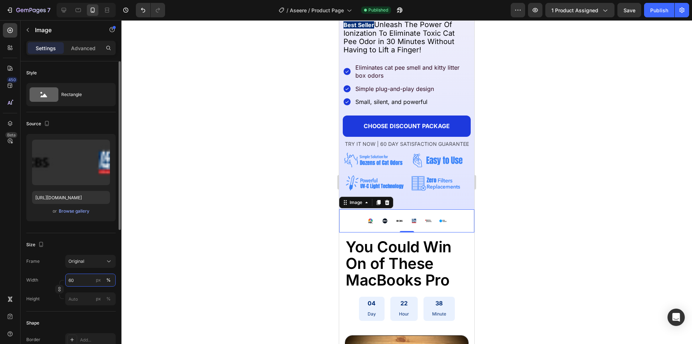
click at [71, 280] on input "60" at bounding box center [90, 279] width 50 height 13
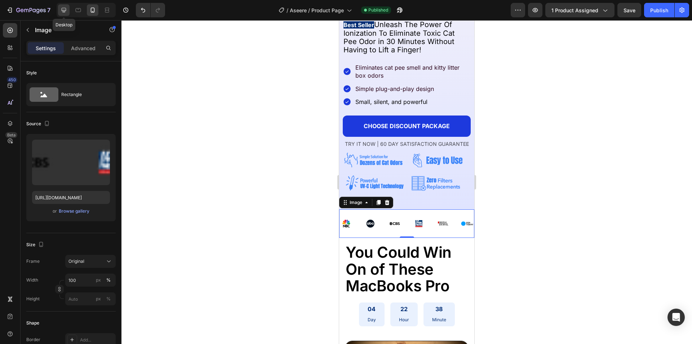
click at [64, 10] on icon at bounding box center [64, 10] width 5 height 5
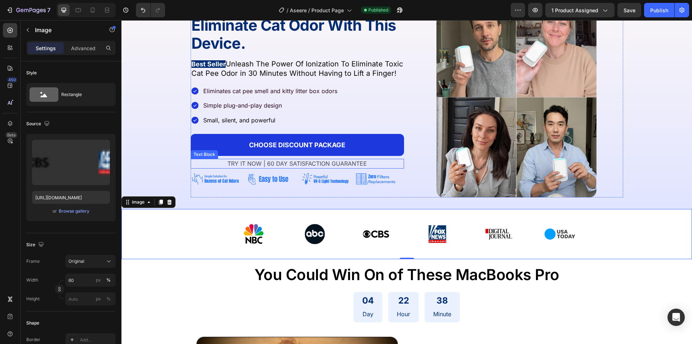
scroll to position [91, 0]
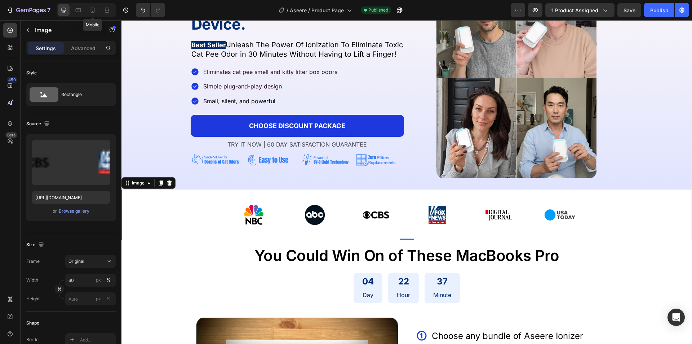
drag, startPoint x: 96, startPoint y: 10, endPoint x: 153, endPoint y: 32, distance: 61.5
click at [96, 9] on icon at bounding box center [92, 9] width 7 height 7
type input "100"
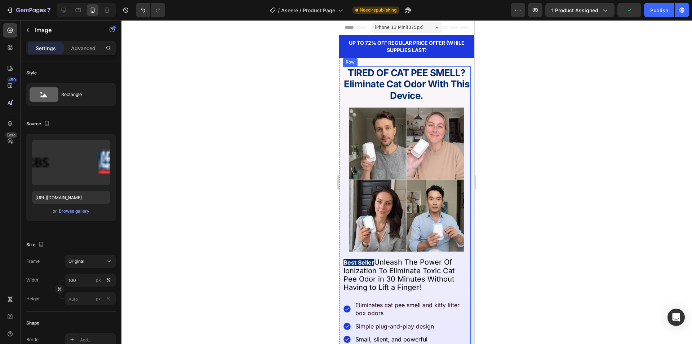
click at [388, 90] on strong "Eliminate Cat Odor With This Device." at bounding box center [407, 89] width 126 height 22
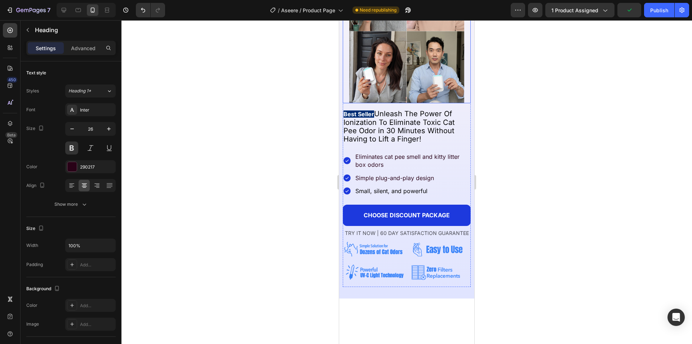
scroll to position [216, 0]
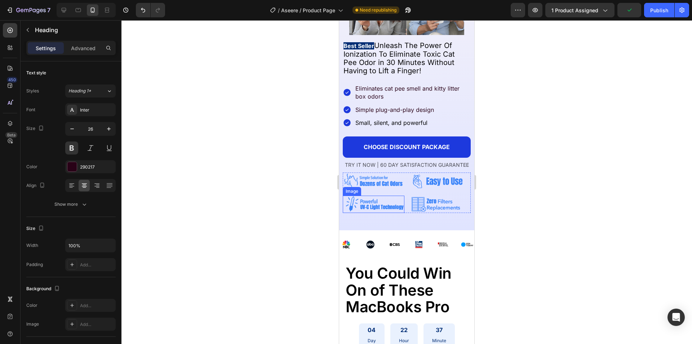
click at [382, 269] on span "You Could Win On of These MacBooks Pro" at bounding box center [399, 290] width 106 height 52
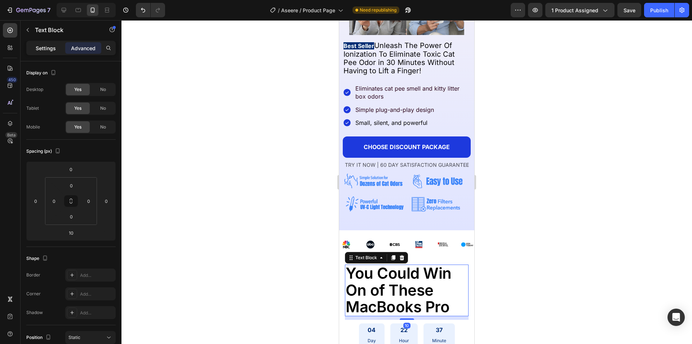
click at [50, 48] on p "Settings" at bounding box center [46, 48] width 20 height 8
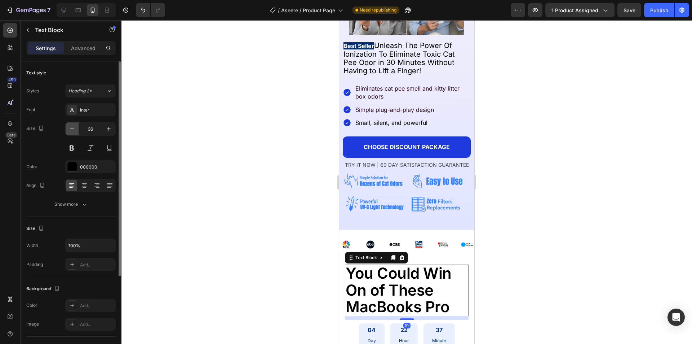
click at [69, 128] on icon "button" at bounding box center [72, 128] width 7 height 7
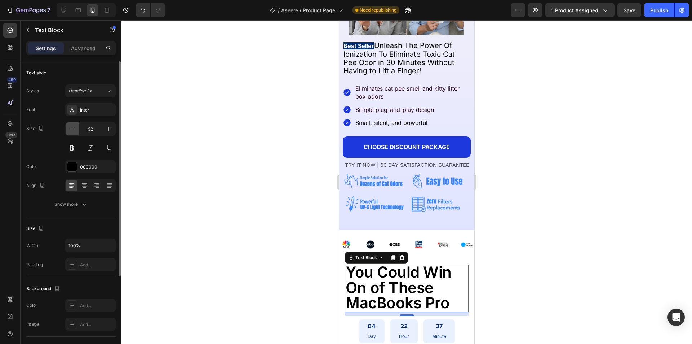
click at [69, 128] on icon "button" at bounding box center [72, 128] width 7 height 7
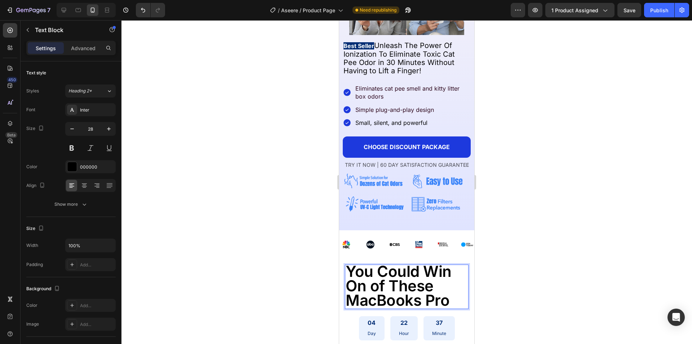
click at [362, 292] on span "You Could Win On of These MacBooks Pro" at bounding box center [399, 285] width 106 height 47
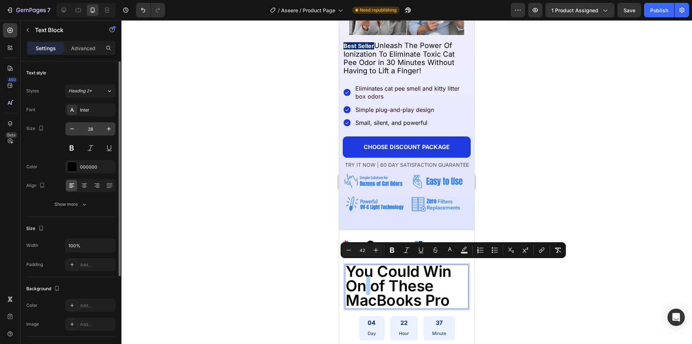
click at [92, 128] on input "28" at bounding box center [91, 128] width 24 height 13
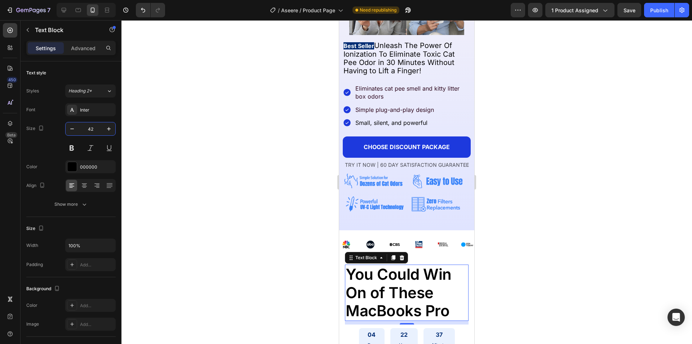
type input "42"
click at [294, 274] on div at bounding box center [407, 181] width 571 height 323
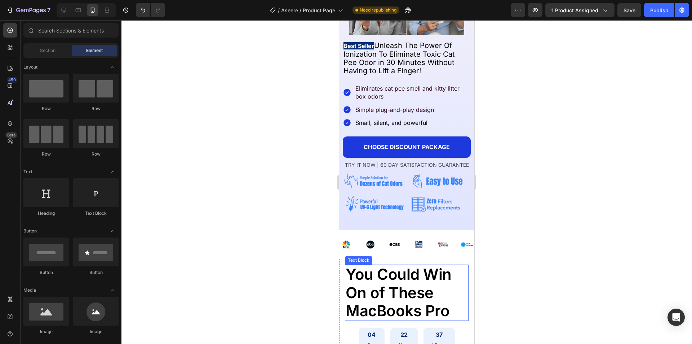
click at [397, 295] on span "You Could Win On of These MacBooks Pro" at bounding box center [399, 292] width 106 height 55
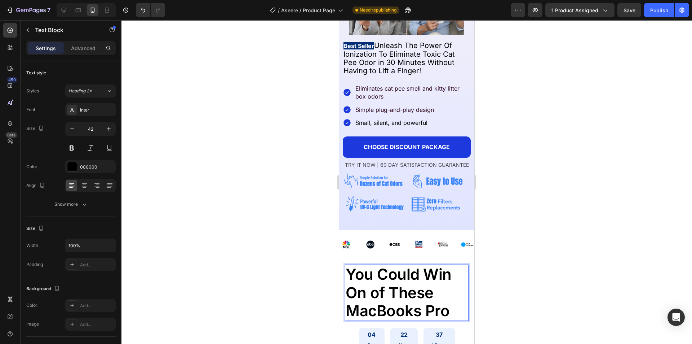
click at [396, 295] on span "You Could Win On of These MacBooks Pro" at bounding box center [399, 292] width 106 height 55
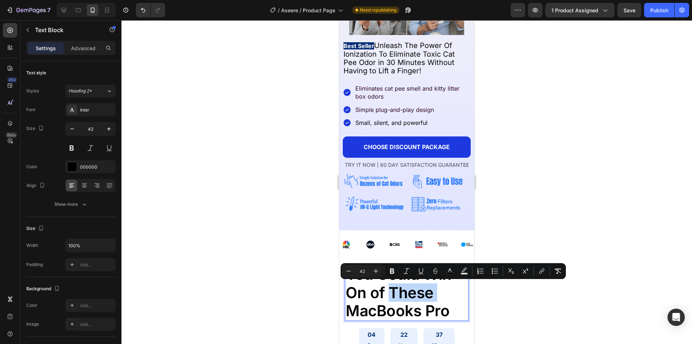
click at [388, 296] on span "You Could Win On of These MacBooks Pro" at bounding box center [399, 292] width 106 height 55
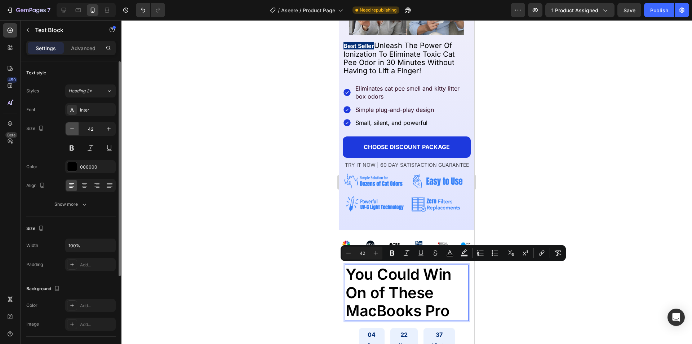
click at [72, 127] on icon "button" at bounding box center [72, 128] width 7 height 7
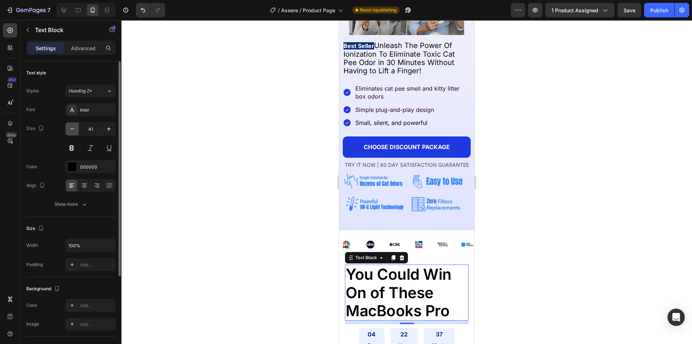
click at [72, 127] on icon "button" at bounding box center [72, 128] width 7 height 7
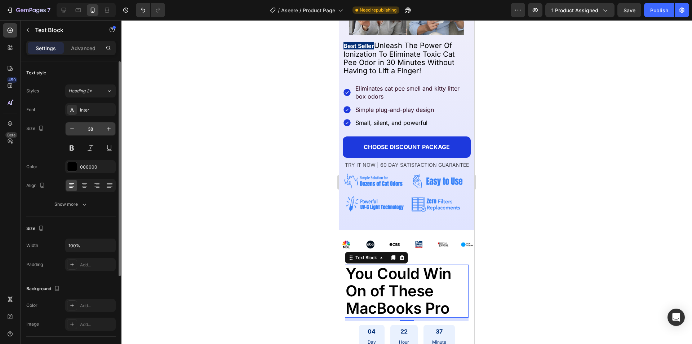
click at [87, 131] on input "38" at bounding box center [91, 128] width 24 height 13
type input "42"
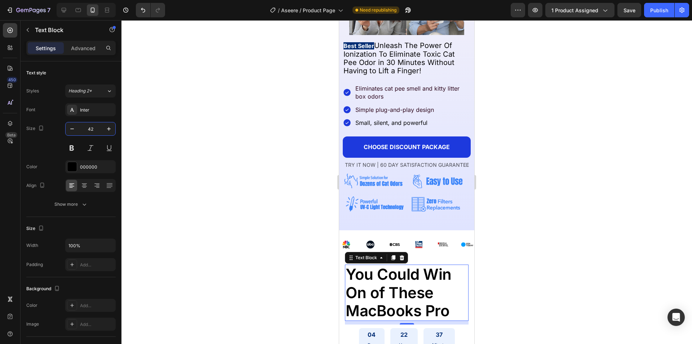
click at [179, 169] on div at bounding box center [407, 181] width 571 height 323
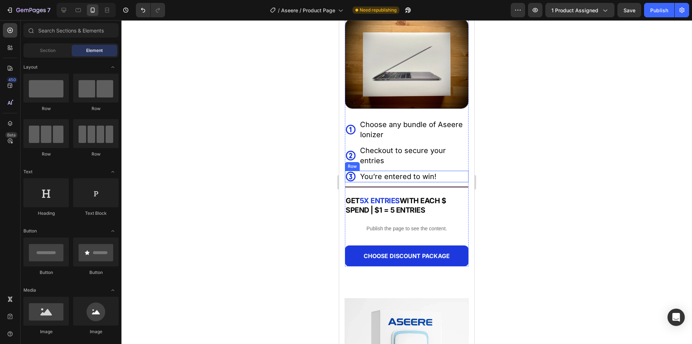
scroll to position [577, 0]
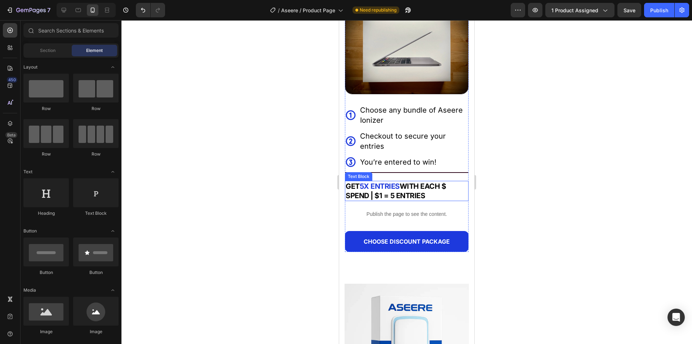
click at [416, 185] on strong "WITH EACH $ SPEND | $1 = 5 ENTRIES" at bounding box center [396, 191] width 100 height 18
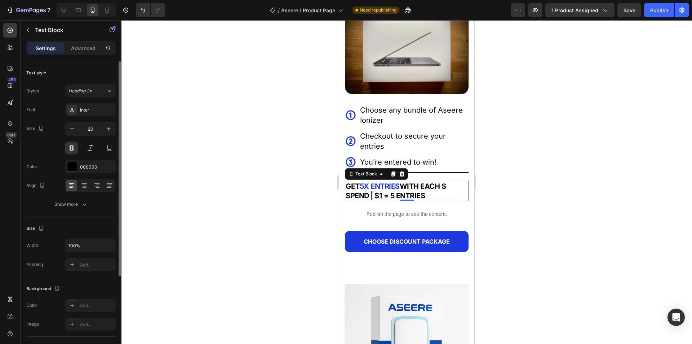
scroll to position [124, 0]
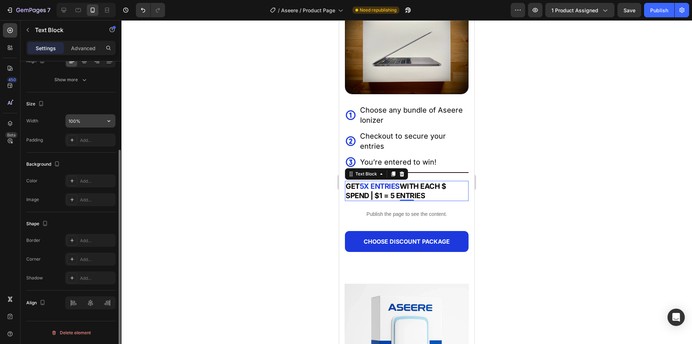
click at [79, 125] on input "100%" at bounding box center [91, 120] width 50 height 13
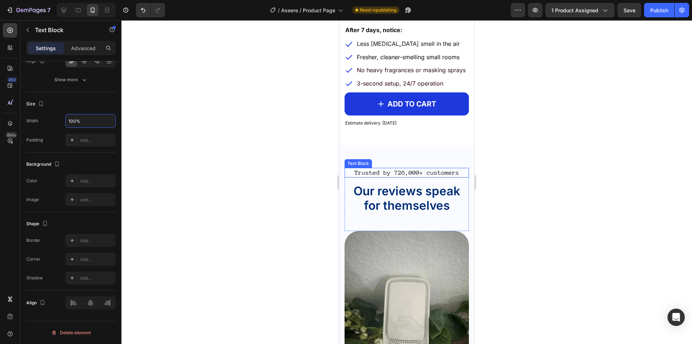
scroll to position [1262, 0]
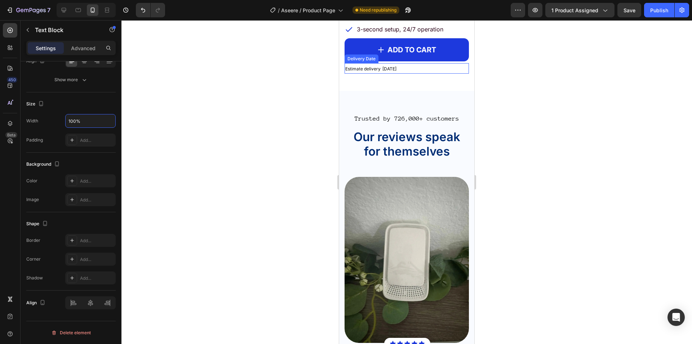
click at [355, 74] on div "Estimate delivery Aug 31" at bounding box center [407, 68] width 124 height 10
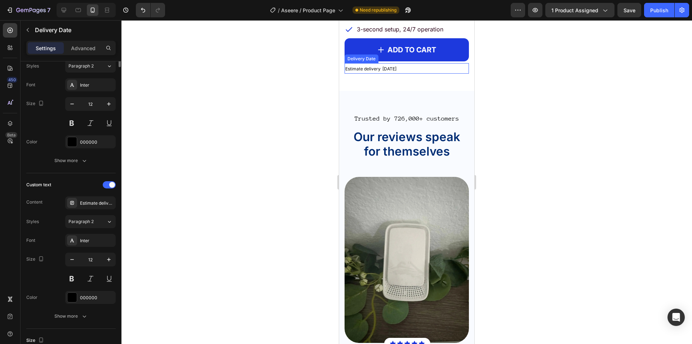
scroll to position [0, 0]
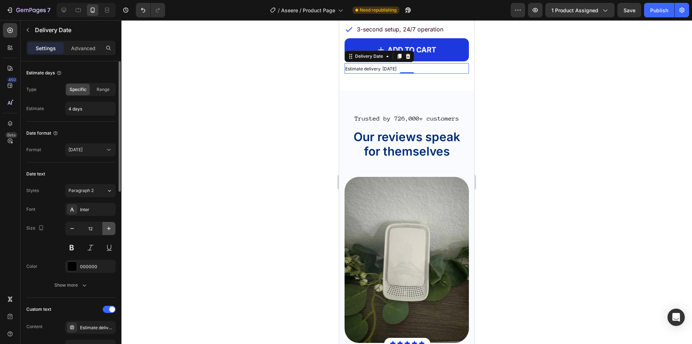
click at [106, 231] on icon "button" at bounding box center [108, 228] width 7 height 7
click at [106, 229] on icon "button" at bounding box center [108, 228] width 7 height 7
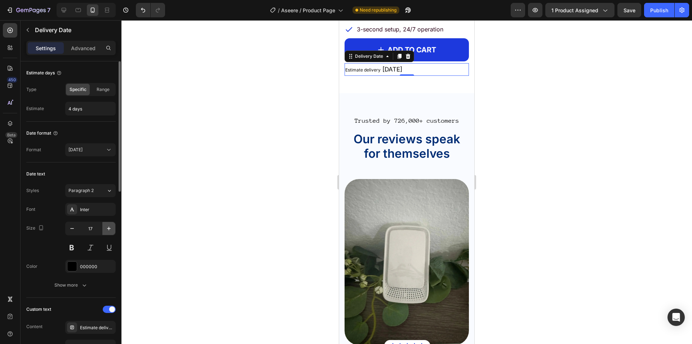
click at [106, 229] on icon "button" at bounding box center [108, 228] width 7 height 7
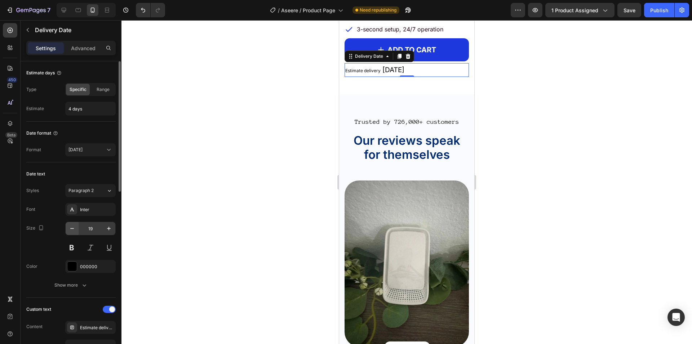
click at [73, 228] on icon "button" at bounding box center [72, 228] width 7 height 7
type input "18"
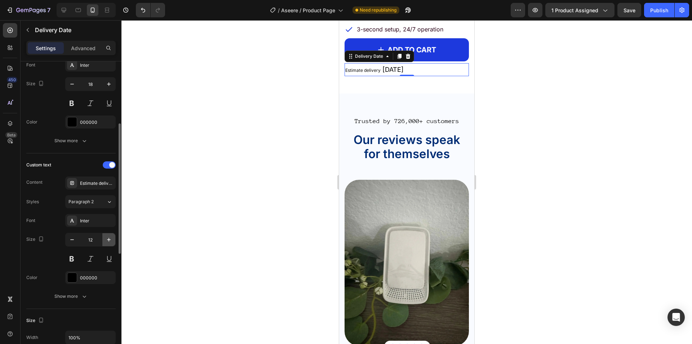
click at [107, 241] on icon "button" at bounding box center [108, 239] width 7 height 7
click at [108, 241] on icon "button" at bounding box center [108, 239] width 7 height 7
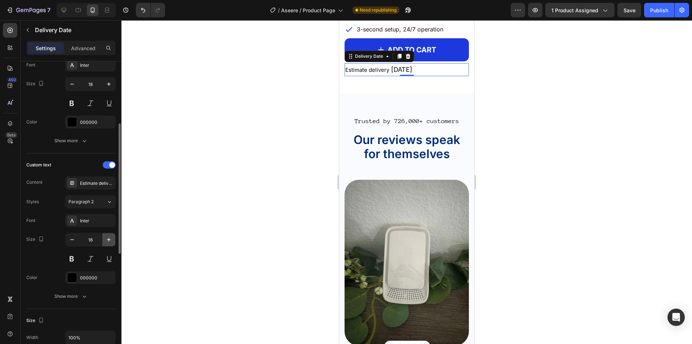
click at [108, 241] on icon "button" at bounding box center [108, 239] width 7 height 7
type input "18"
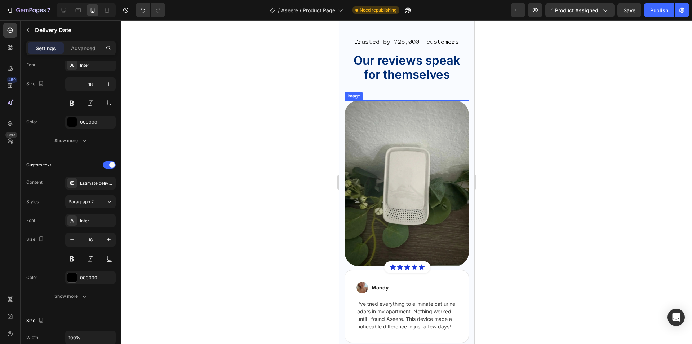
scroll to position [1262, 0]
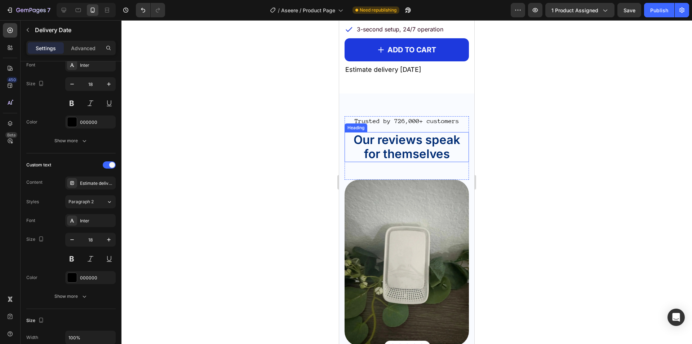
click at [395, 161] on span "Our reviews speak for themselves" at bounding box center [407, 146] width 107 height 29
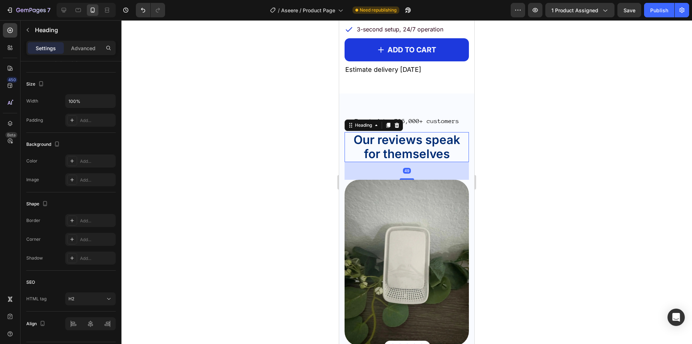
scroll to position [0, 0]
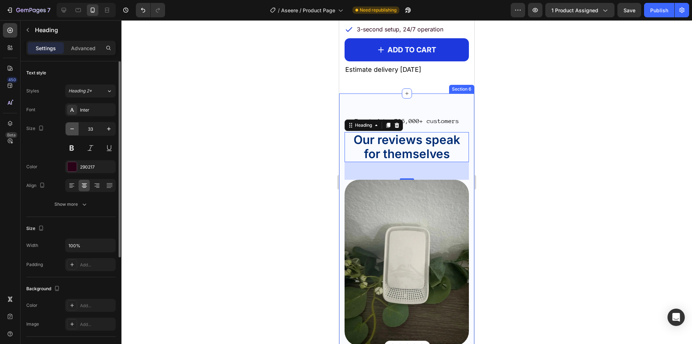
click at [74, 127] on icon "button" at bounding box center [72, 128] width 7 height 7
click at [107, 128] on icon "button" at bounding box center [108, 128] width 7 height 7
type input "33"
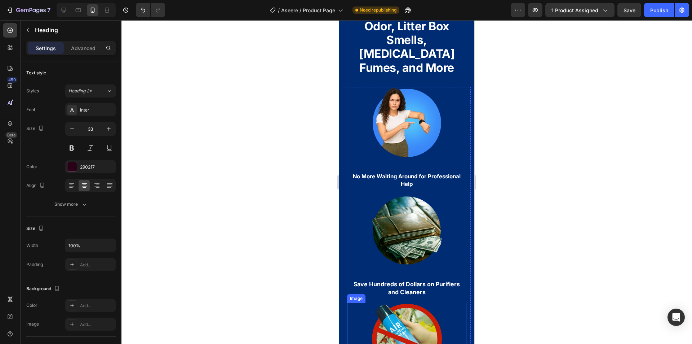
scroll to position [3246, 0]
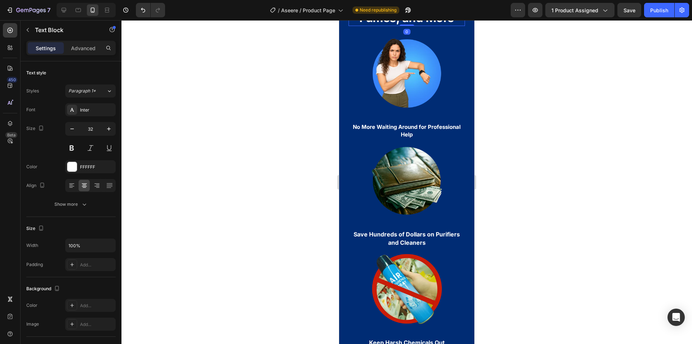
click at [75, 129] on icon "button" at bounding box center [72, 128] width 7 height 7
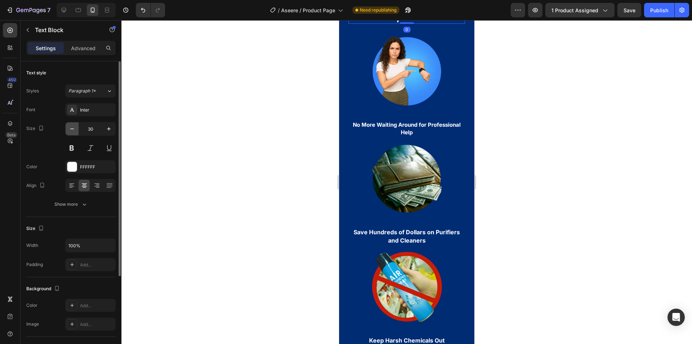
click at [75, 129] on icon "button" at bounding box center [72, 128] width 7 height 7
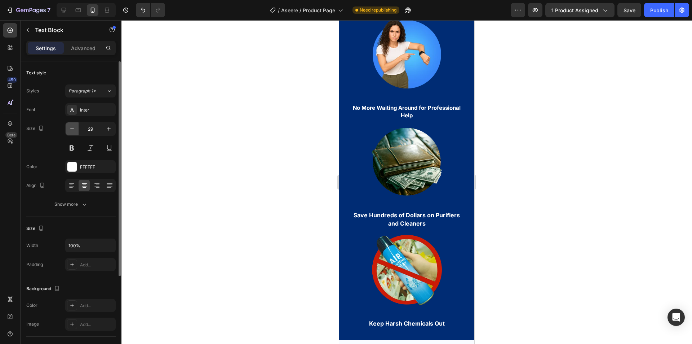
click at [75, 129] on icon "button" at bounding box center [72, 128] width 7 height 7
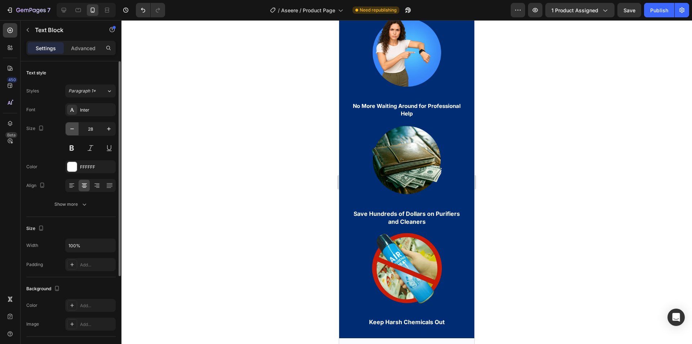
click at [75, 129] on icon "button" at bounding box center [72, 128] width 7 height 7
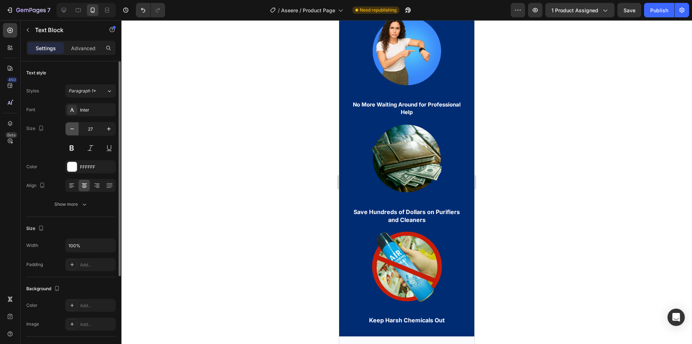
click at [75, 129] on icon "button" at bounding box center [72, 128] width 7 height 7
type input "26"
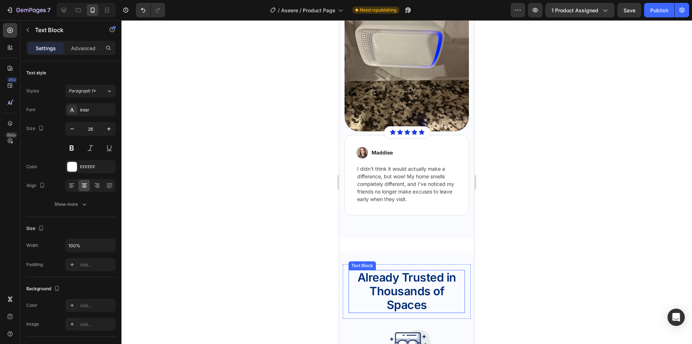
scroll to position [2813, 0]
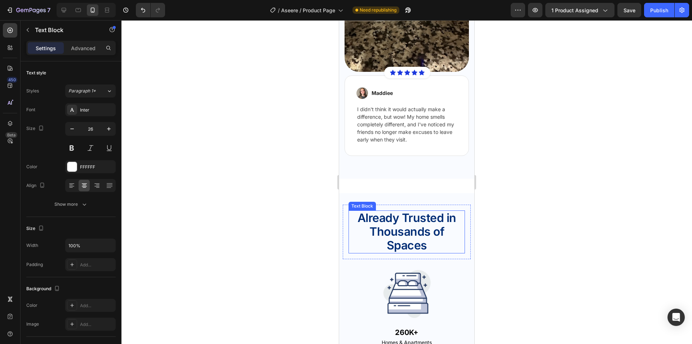
click at [390, 218] on p "Already Trusted in Thousands of Spaces" at bounding box center [406, 231] width 115 height 41
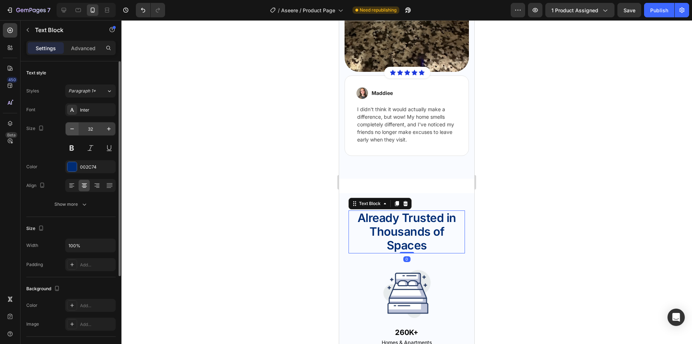
click at [70, 132] on icon "button" at bounding box center [72, 128] width 7 height 7
click at [71, 131] on icon "button" at bounding box center [72, 128] width 7 height 7
click at [71, 130] on icon "button" at bounding box center [72, 128] width 7 height 7
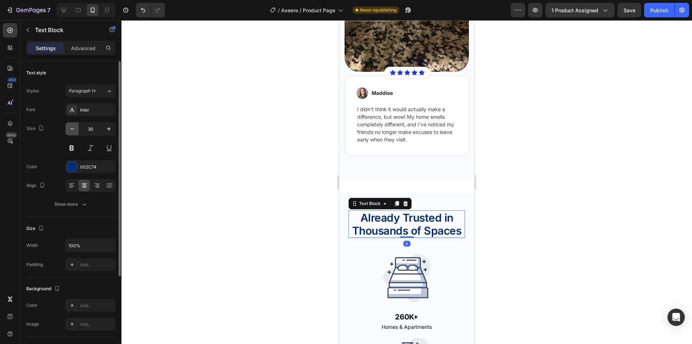
click at [71, 129] on icon "button" at bounding box center [72, 128] width 7 height 7
click at [72, 129] on icon "button" at bounding box center [72, 128] width 7 height 7
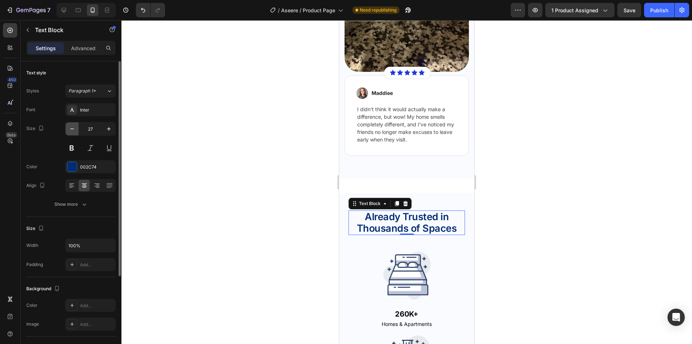
click at [72, 129] on icon "button" at bounding box center [72, 128] width 7 height 7
type input "26"
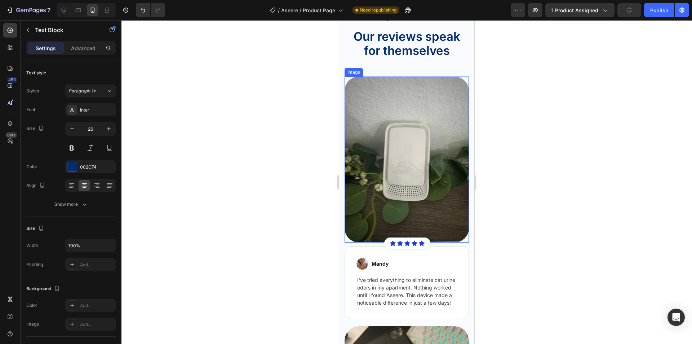
scroll to position [1190, 0]
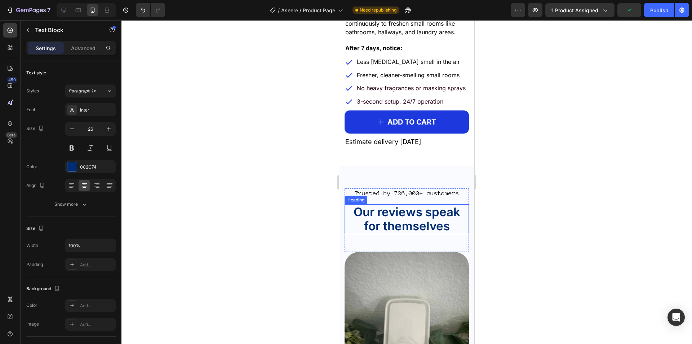
click at [387, 232] on span "Our reviews speak for themselves" at bounding box center [407, 218] width 107 height 29
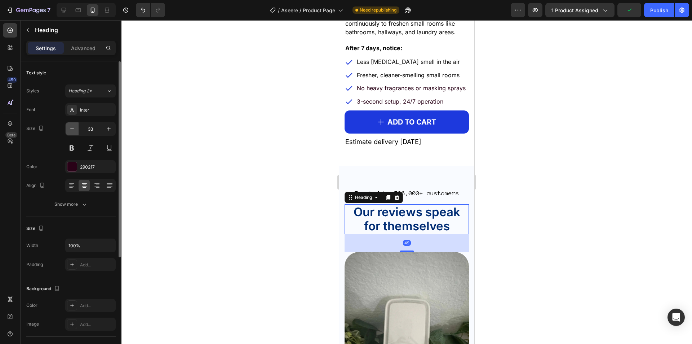
click at [78, 130] on button "button" at bounding box center [72, 128] width 13 height 13
click at [77, 129] on button "button" at bounding box center [72, 128] width 13 height 13
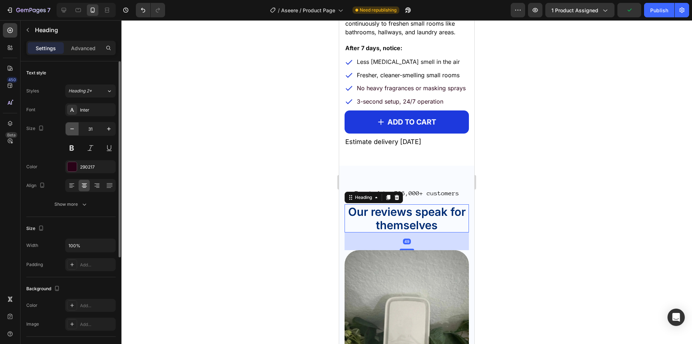
click at [77, 129] on button "button" at bounding box center [72, 128] width 13 height 13
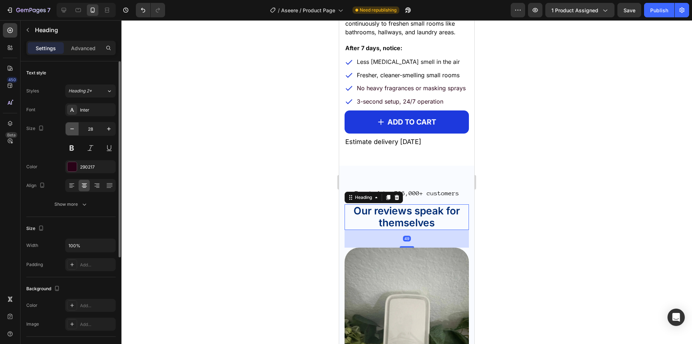
click at [77, 129] on button "button" at bounding box center [72, 128] width 13 height 13
type input "26"
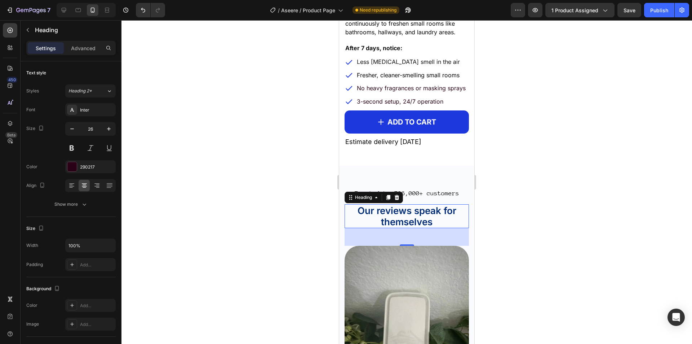
click at [497, 226] on div at bounding box center [407, 181] width 571 height 323
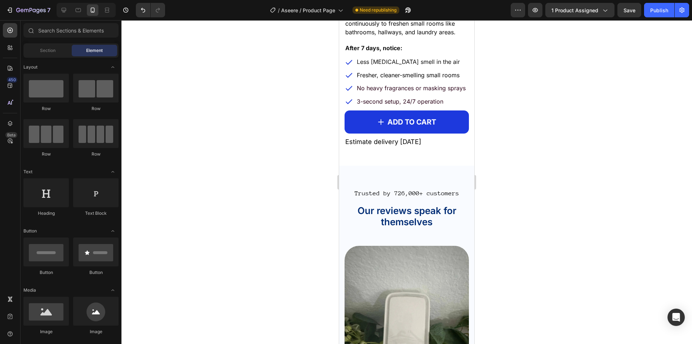
click at [395, 197] on span "Trusted by 726,000+ customers" at bounding box center [407, 193] width 105 height 7
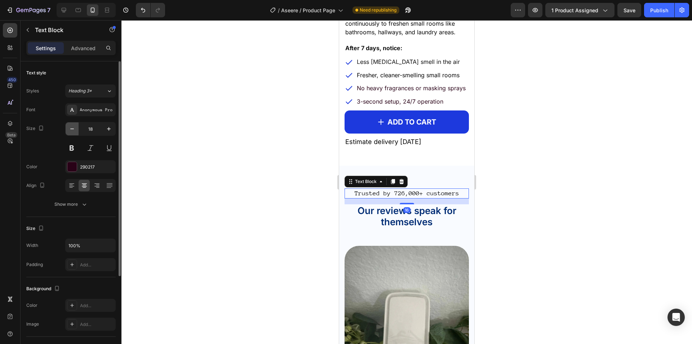
click at [71, 127] on icon "button" at bounding box center [72, 128] width 7 height 7
type input "16"
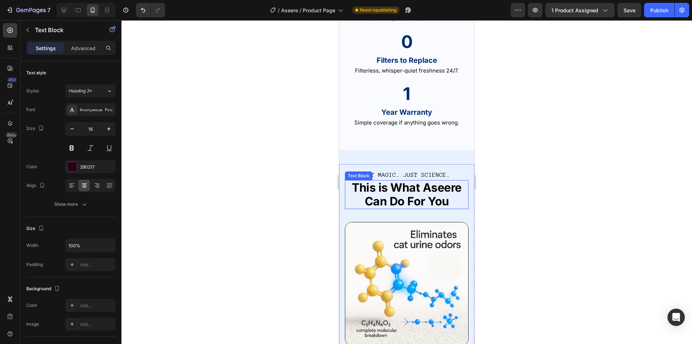
scroll to position [3678, 0]
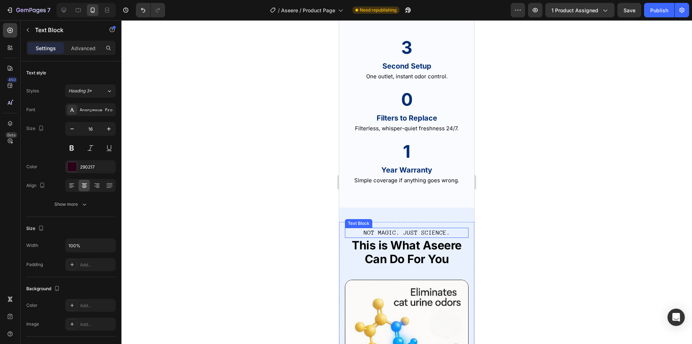
click at [392, 230] on span "NOT MAGIC. JUST SCIENCE." at bounding box center [407, 232] width 87 height 7
click at [71, 133] on button "button" at bounding box center [72, 128] width 13 height 13
type input "16"
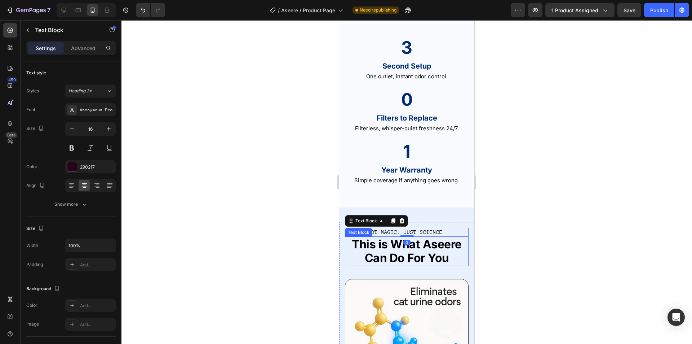
click at [368, 252] on strong "This is What Aseere Can Do For You" at bounding box center [407, 251] width 110 height 28
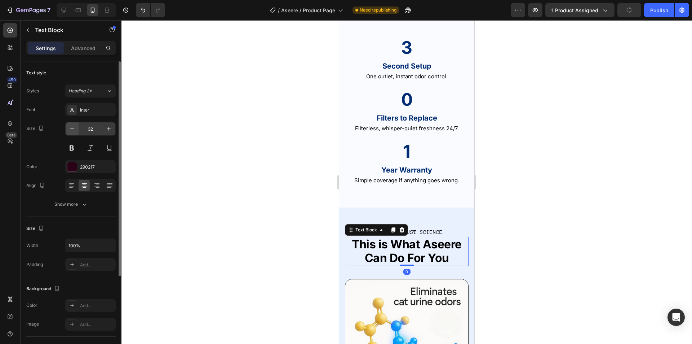
click at [71, 131] on icon "button" at bounding box center [72, 128] width 7 height 7
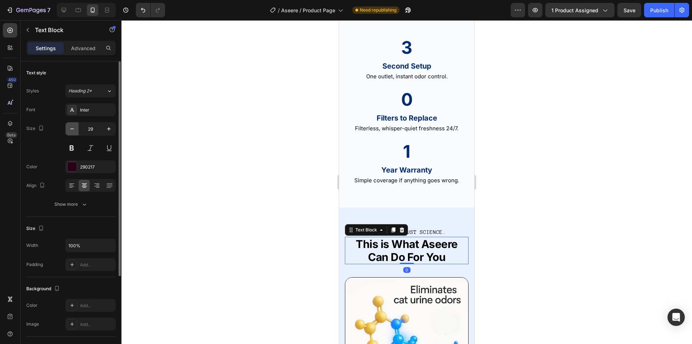
click at [71, 131] on icon "button" at bounding box center [72, 128] width 7 height 7
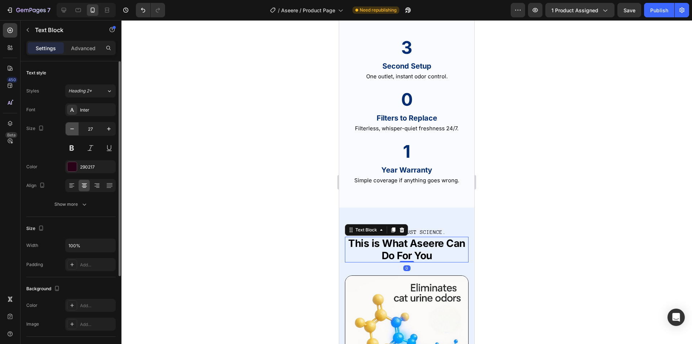
click at [71, 131] on icon "button" at bounding box center [72, 128] width 7 height 7
type input "26"
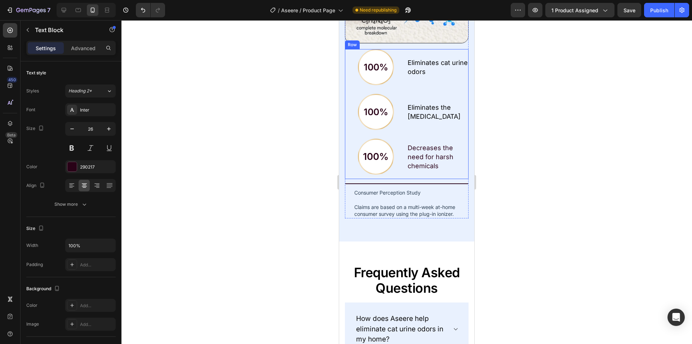
scroll to position [4147, 0]
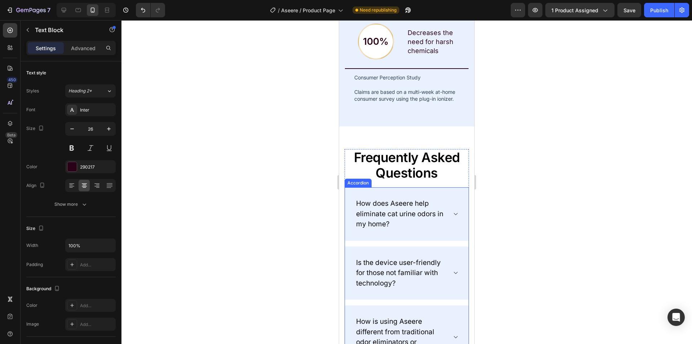
click at [382, 161] on h2 "Frequently Asked Questions" at bounding box center [407, 165] width 124 height 32
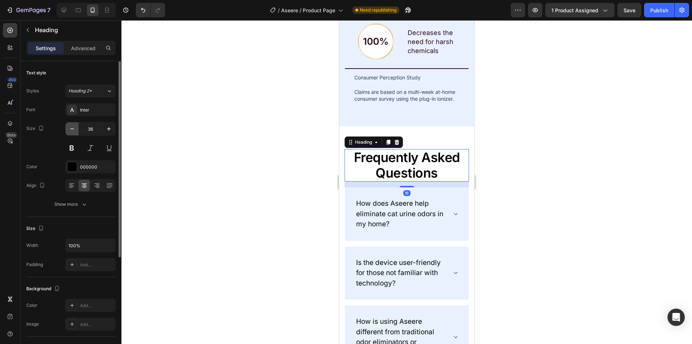
click at [67, 130] on button "button" at bounding box center [72, 128] width 13 height 13
click at [68, 129] on button "button" at bounding box center [72, 128] width 13 height 13
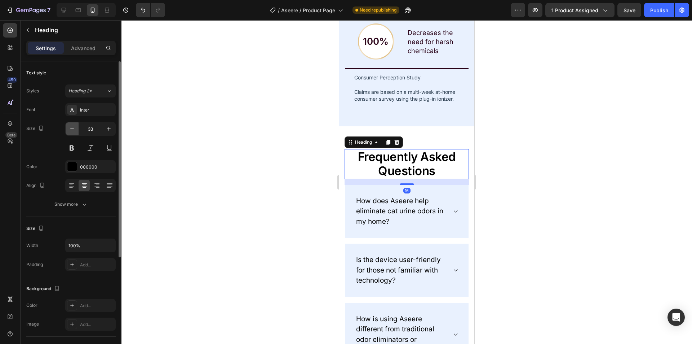
click at [68, 129] on button "button" at bounding box center [72, 128] width 13 height 13
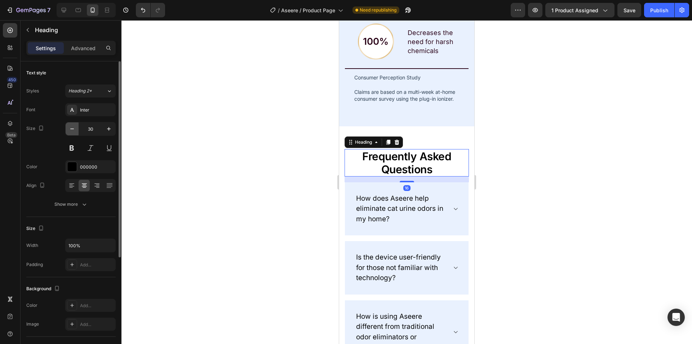
click at [68, 129] on button "button" at bounding box center [72, 128] width 13 height 13
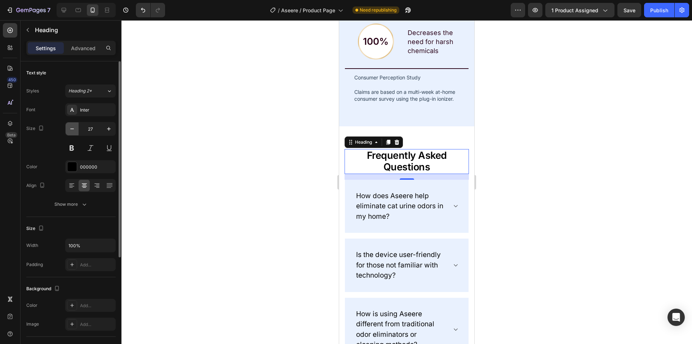
click at [68, 129] on button "button" at bounding box center [72, 128] width 13 height 13
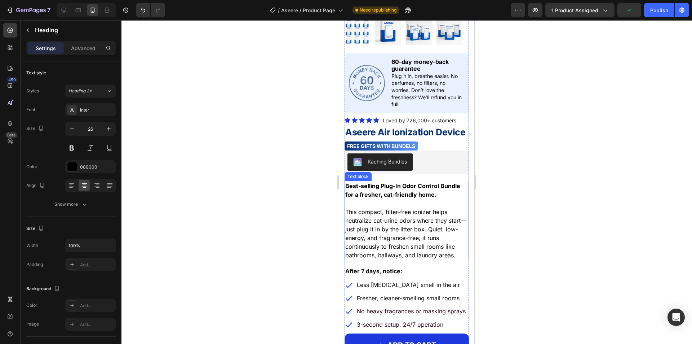
scroll to position [787, 0]
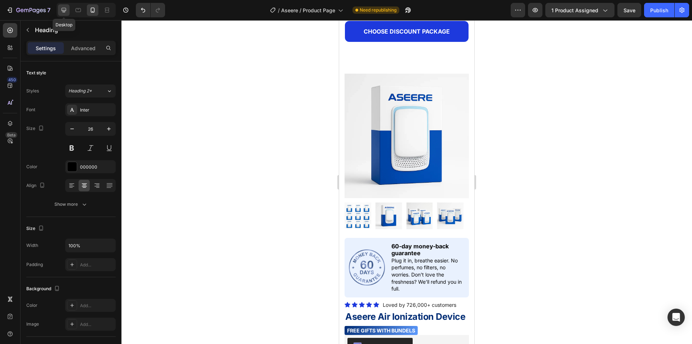
click at [61, 10] on icon at bounding box center [63, 9] width 7 height 7
type input "38"
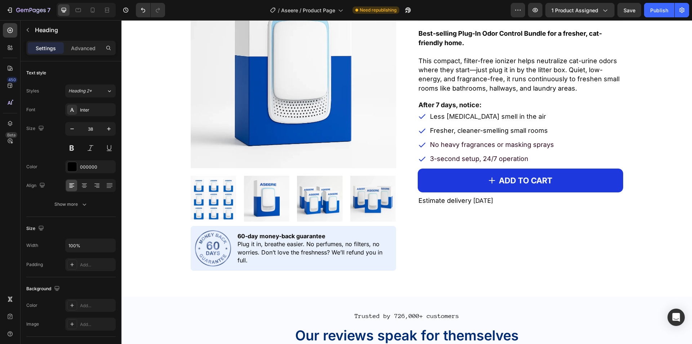
scroll to position [789, 0]
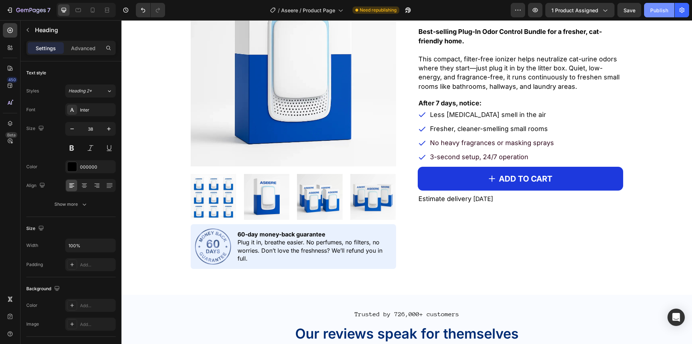
click at [662, 13] on div "Publish" at bounding box center [660, 10] width 18 height 8
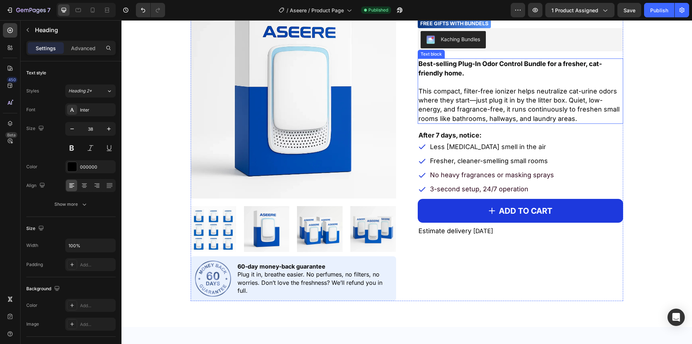
scroll to position [644, 0]
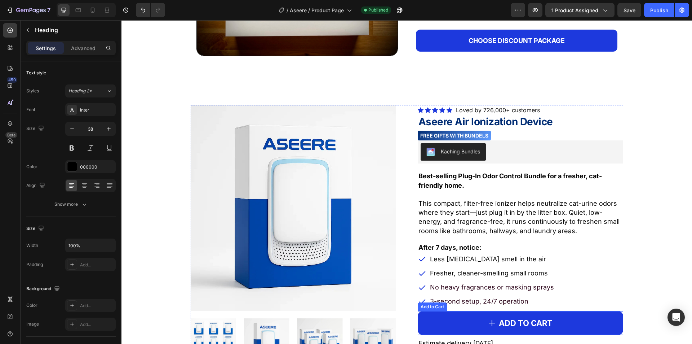
click at [473, 325] on button "ADD TO CART" at bounding box center [521, 323] width 206 height 24
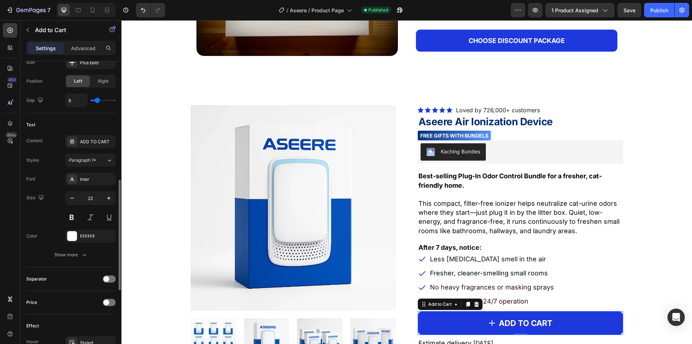
scroll to position [397, 0]
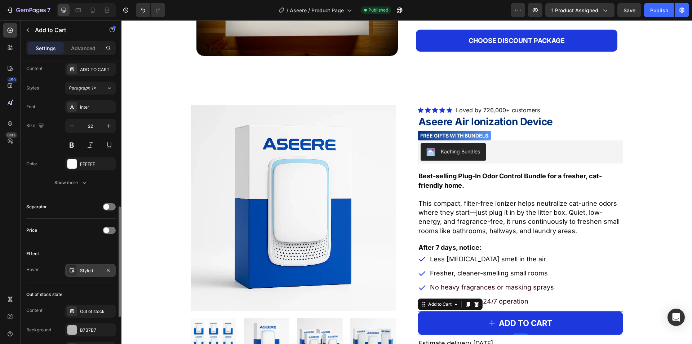
click at [99, 274] on div "Styled" at bounding box center [90, 270] width 50 height 13
click at [505, 323] on div "ADD TO CART" at bounding box center [526, 322] width 54 height 11
click at [505, 323] on p "ADD TO CART" at bounding box center [526, 322] width 54 height 11
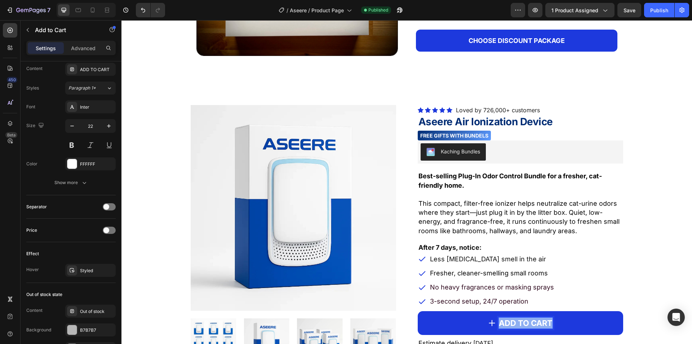
click at [505, 323] on p "ADD TO CART" at bounding box center [526, 322] width 54 height 11
click at [70, 188] on button "Show more" at bounding box center [70, 182] width 89 height 13
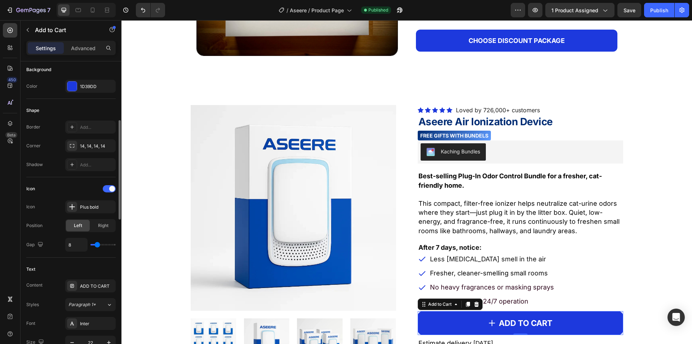
scroll to position [325, 0]
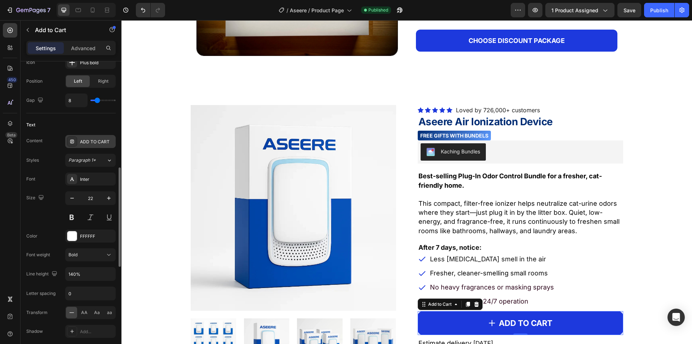
click at [98, 146] on div "ADD TO CART" at bounding box center [90, 141] width 50 height 13
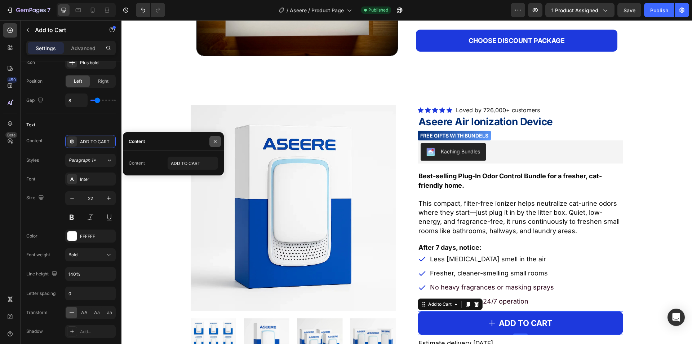
click at [212, 142] on icon "button" at bounding box center [215, 141] width 6 height 6
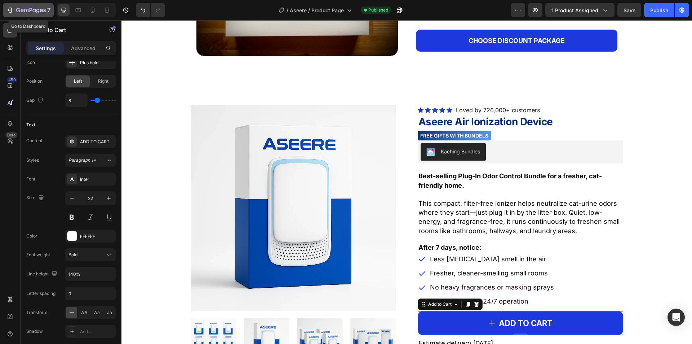
click at [25, 5] on button "7" at bounding box center [28, 10] width 51 height 14
